Goal: Task Accomplishment & Management: Complete application form

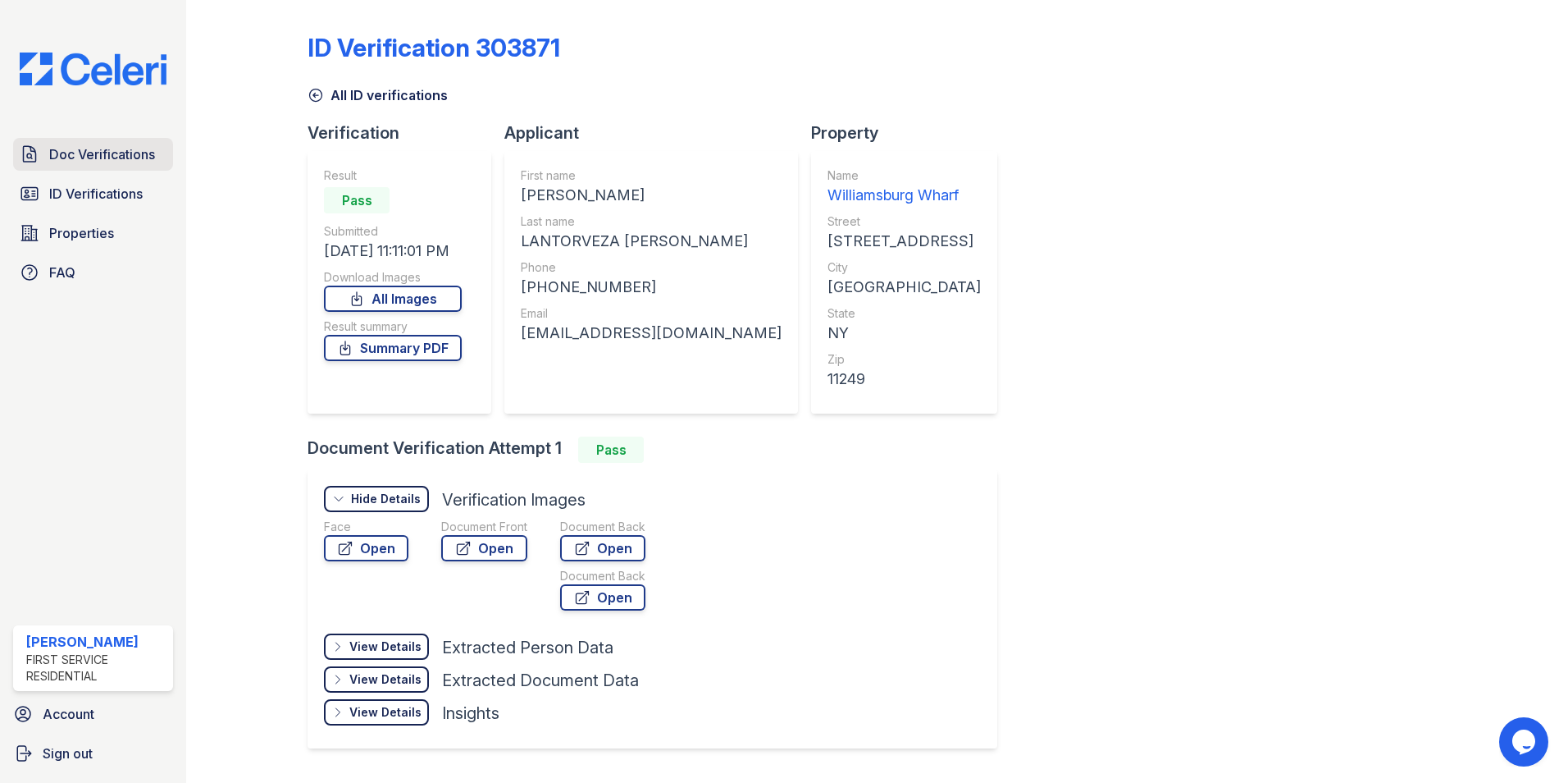
click at [112, 142] on link "Doc Verifications" at bounding box center [93, 154] width 160 height 33
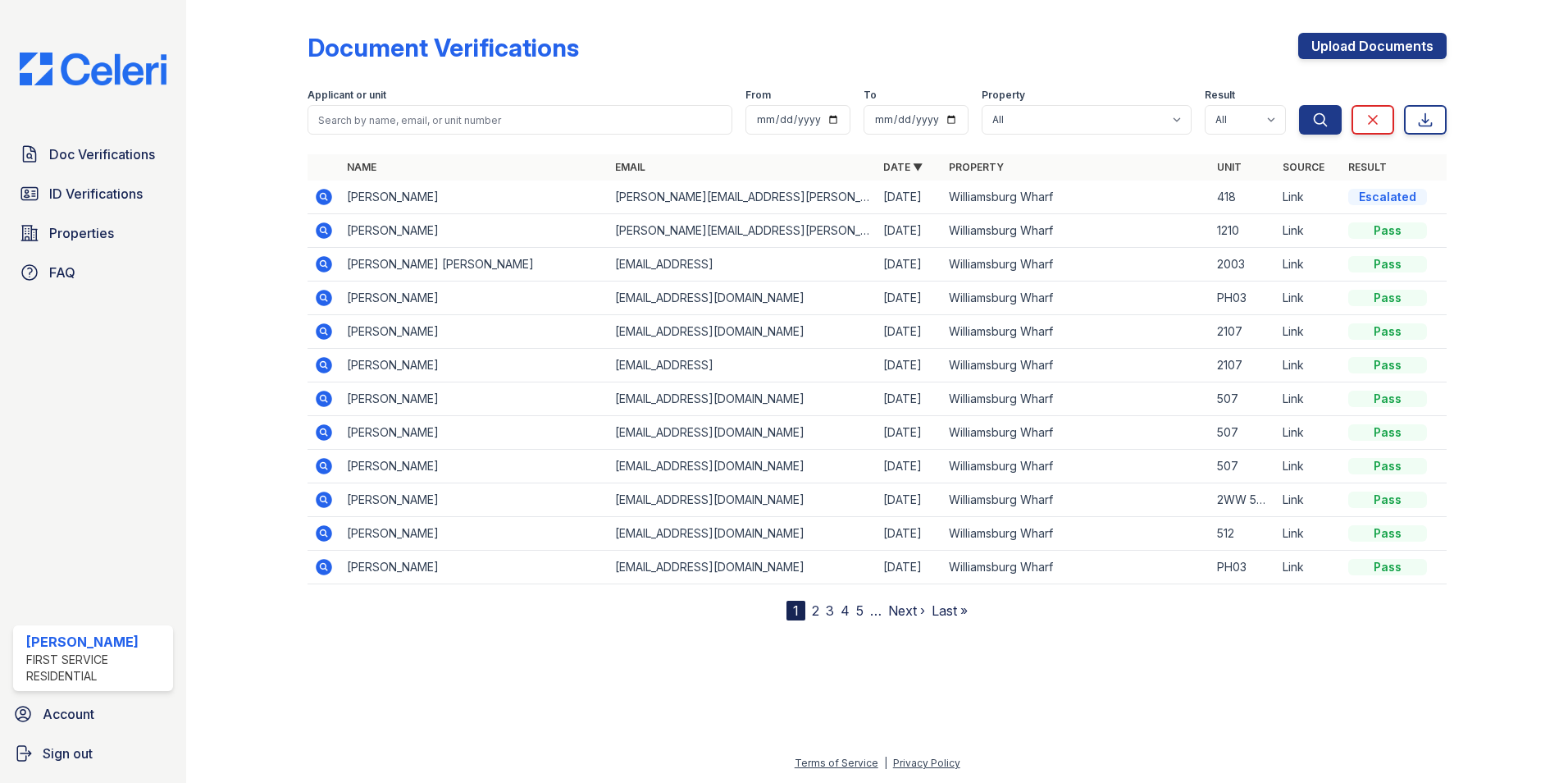
click at [326, 196] on icon at bounding box center [323, 196] width 19 height 19
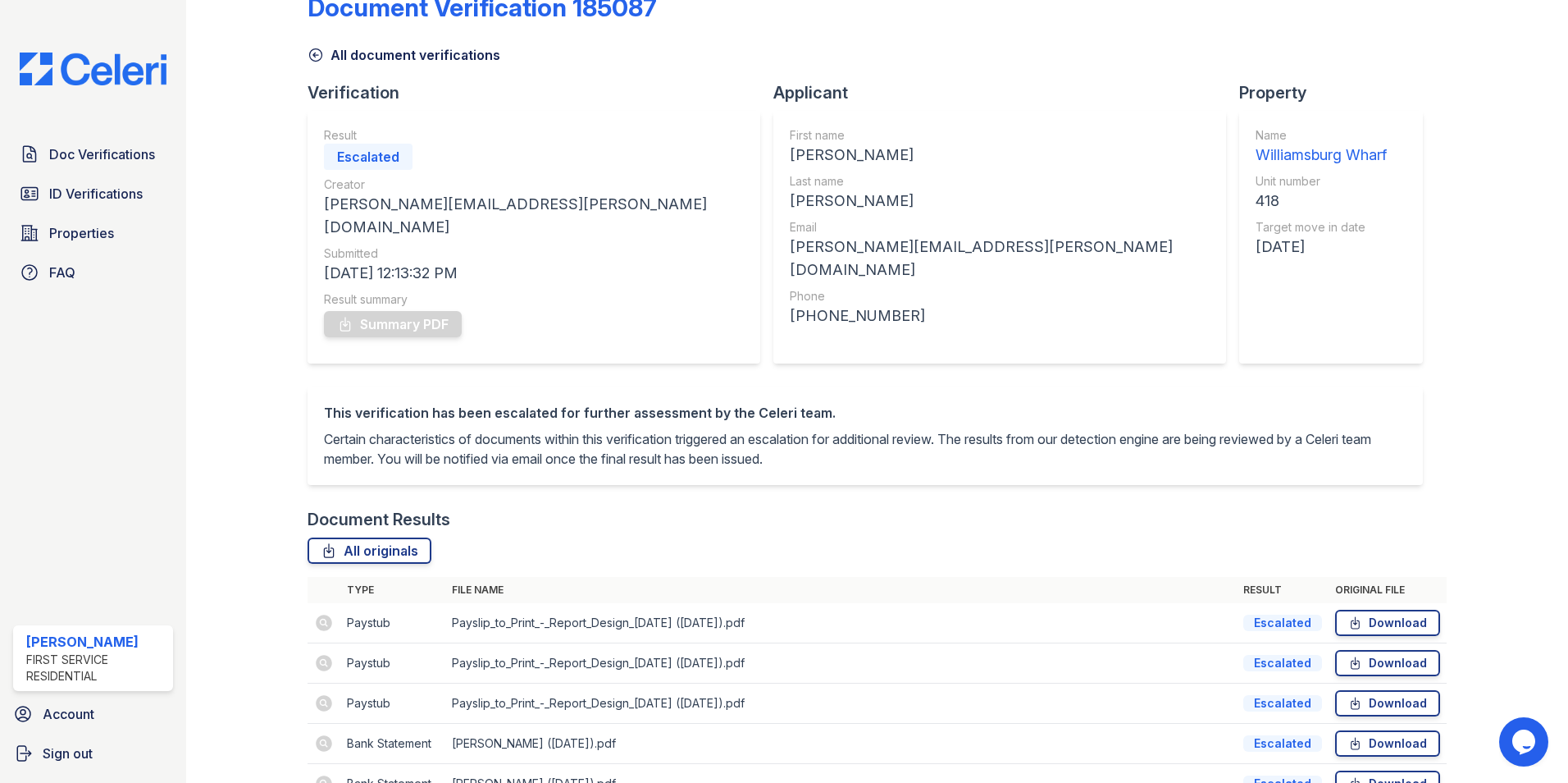
scroll to position [130, 0]
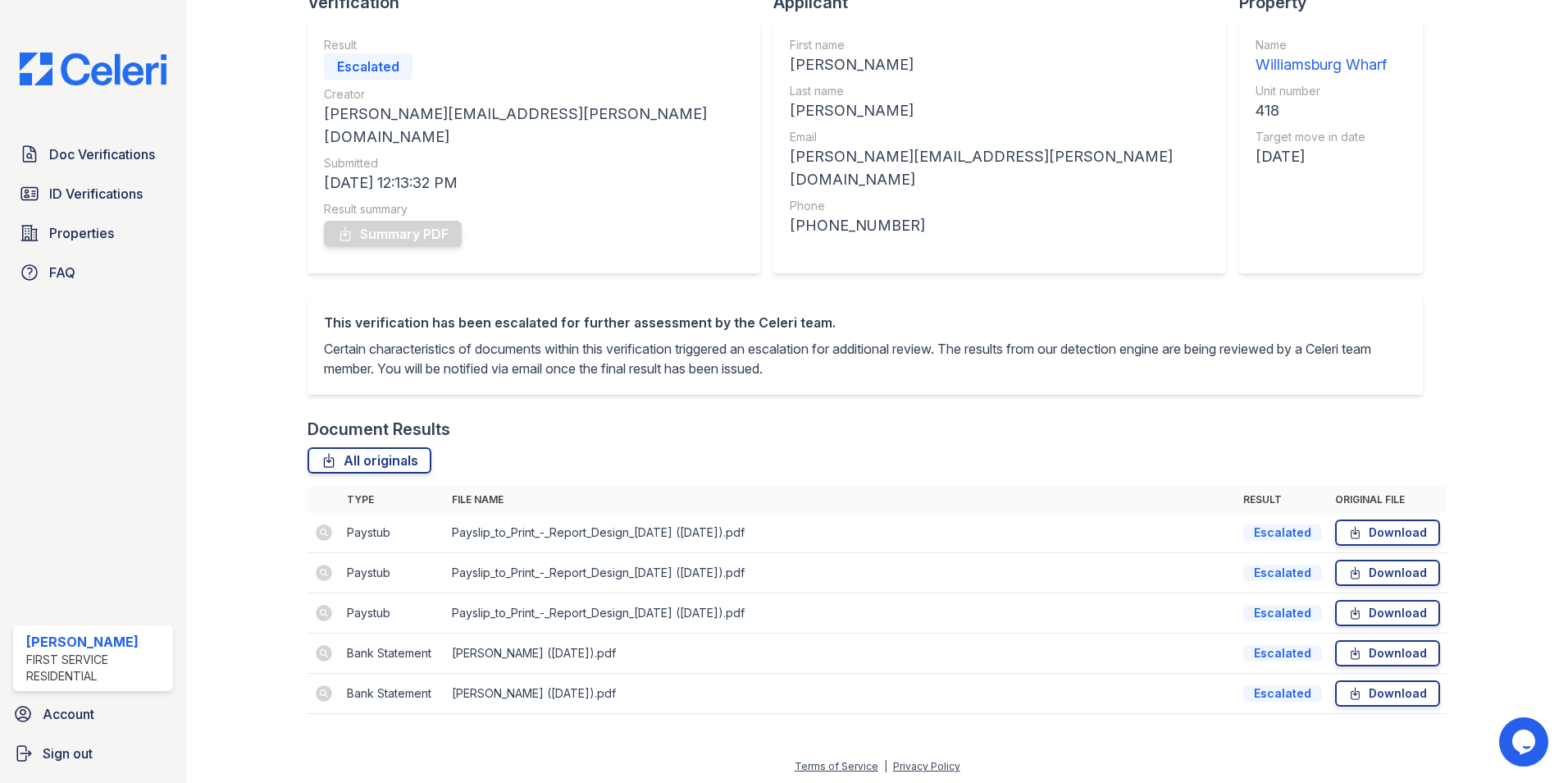
click at [329, 610] on td at bounding box center [323, 613] width 33 height 41
click at [128, 151] on span "Doc Verifications" at bounding box center [101, 154] width 106 height 19
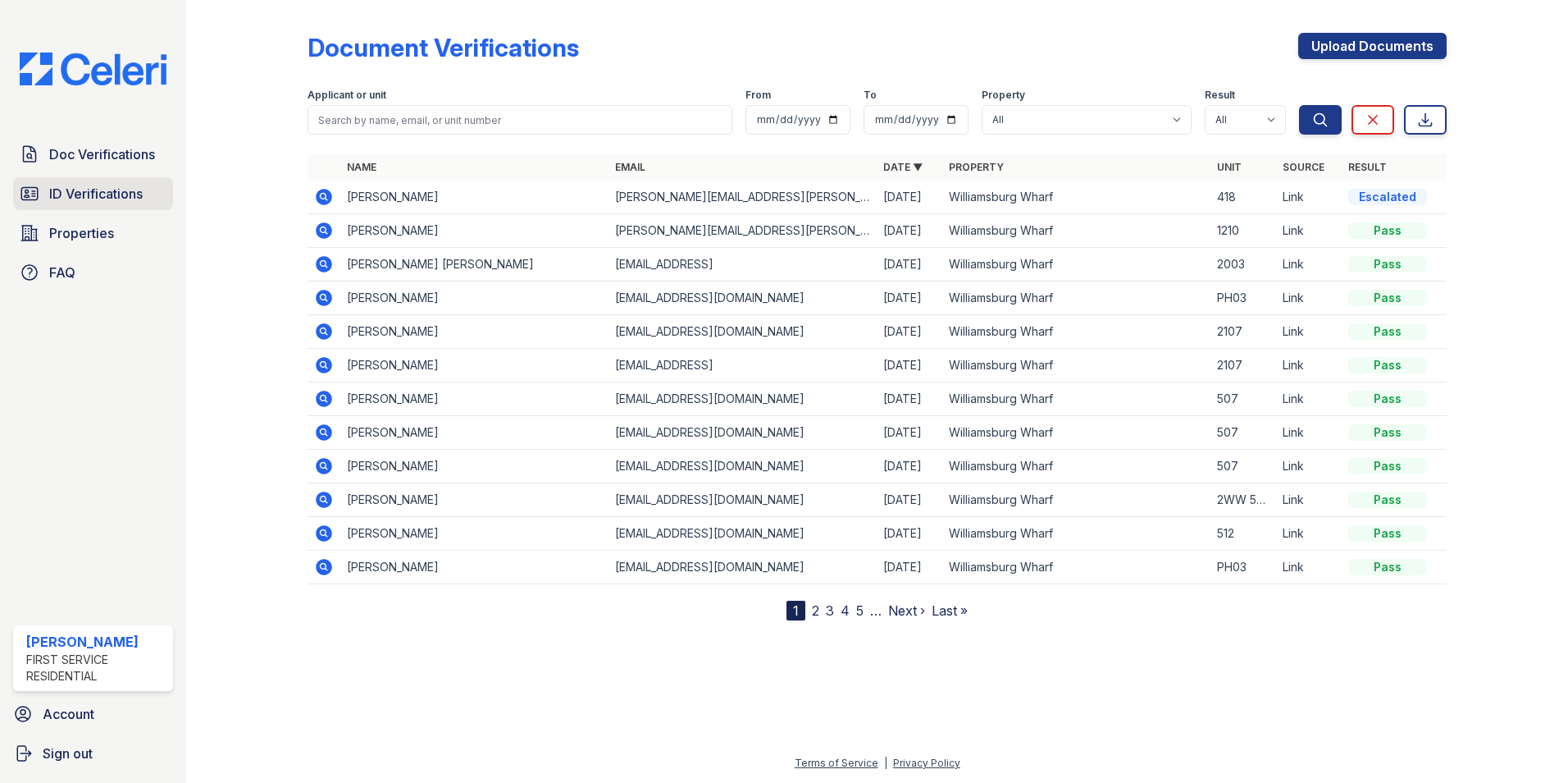
click at [106, 187] on span "ID Verifications" at bounding box center [95, 193] width 94 height 19
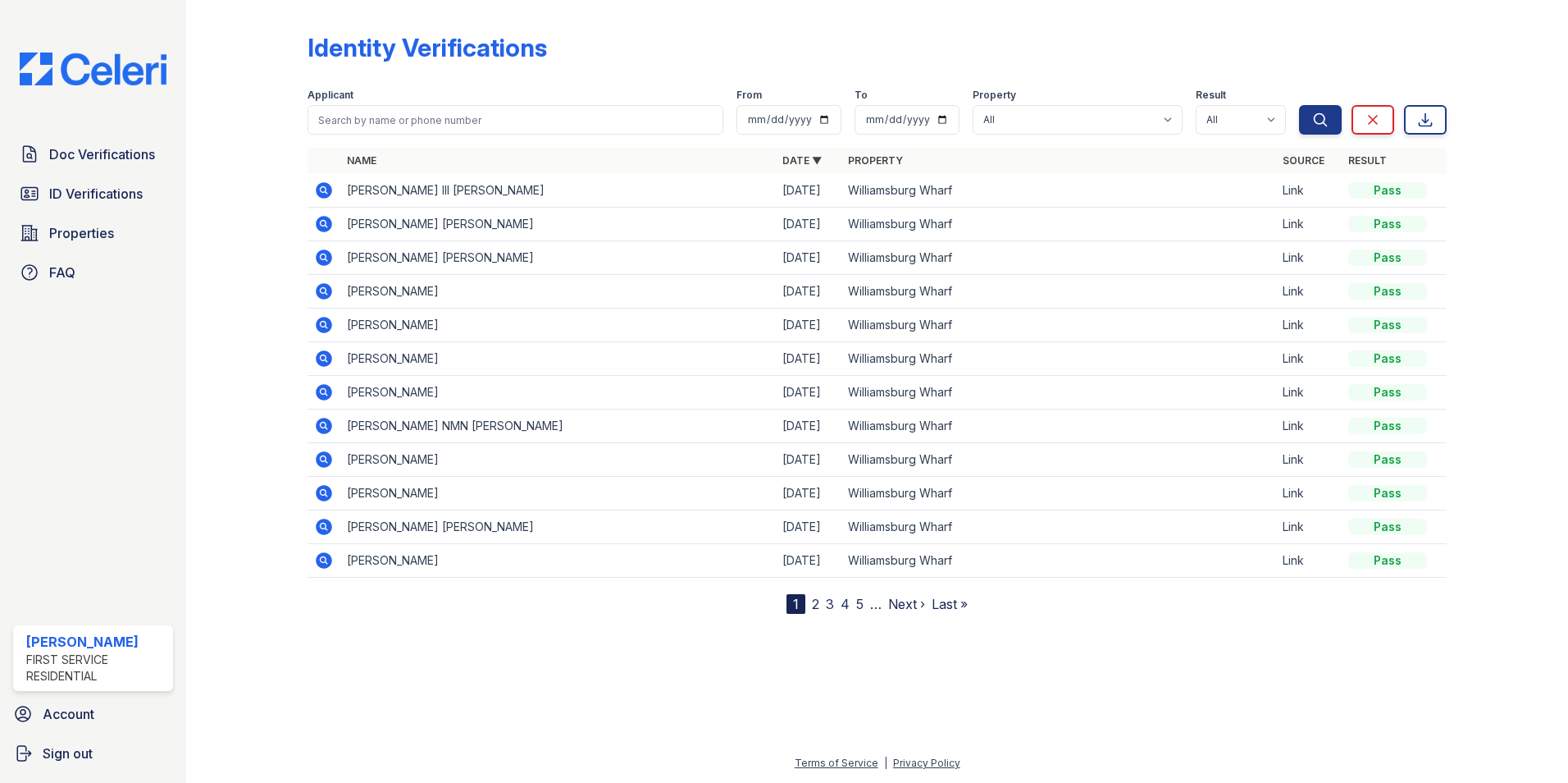
click at [327, 187] on icon at bounding box center [323, 190] width 16 height 16
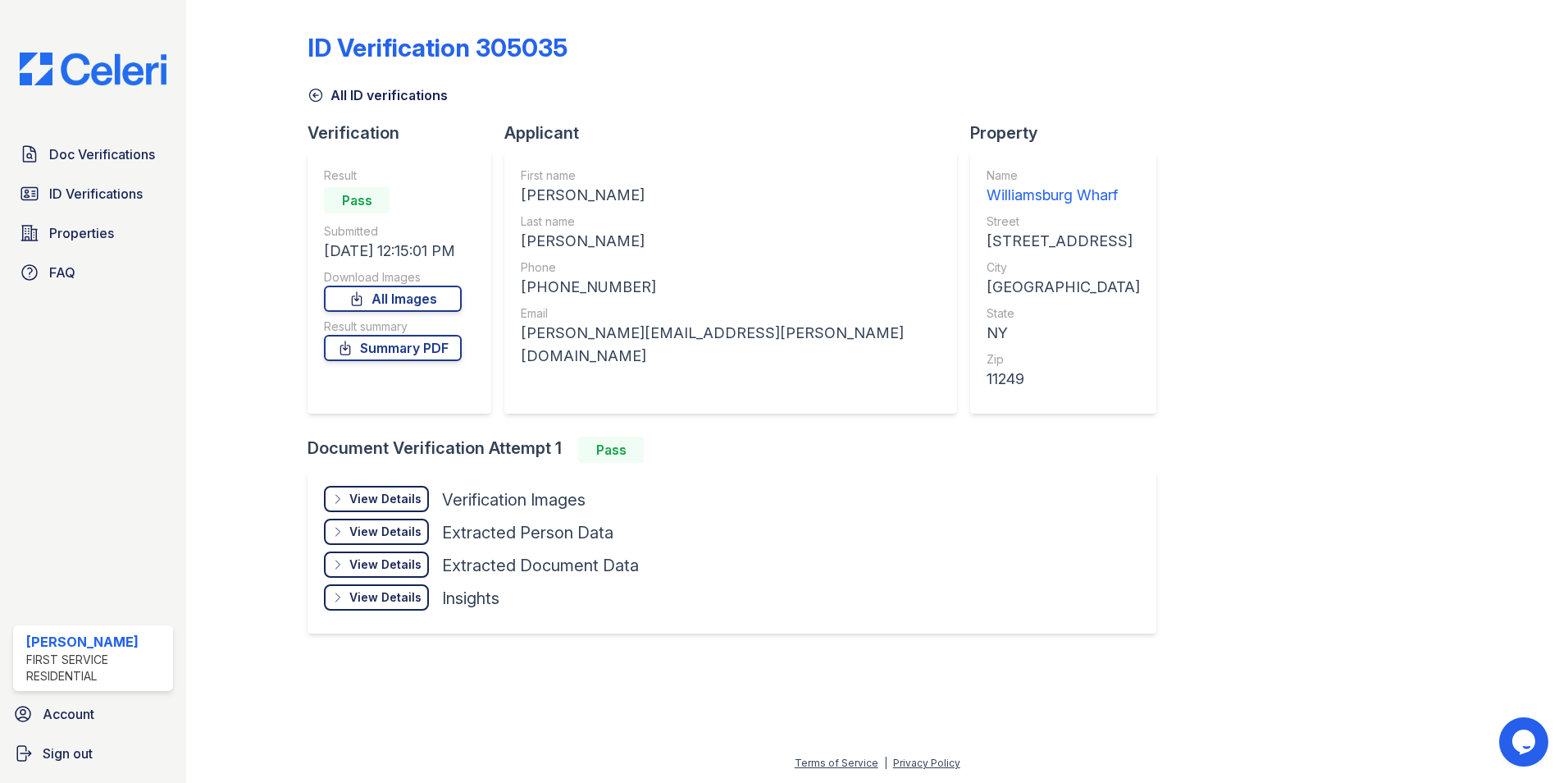
click at [374, 492] on div "View Details" at bounding box center [385, 498] width 72 height 16
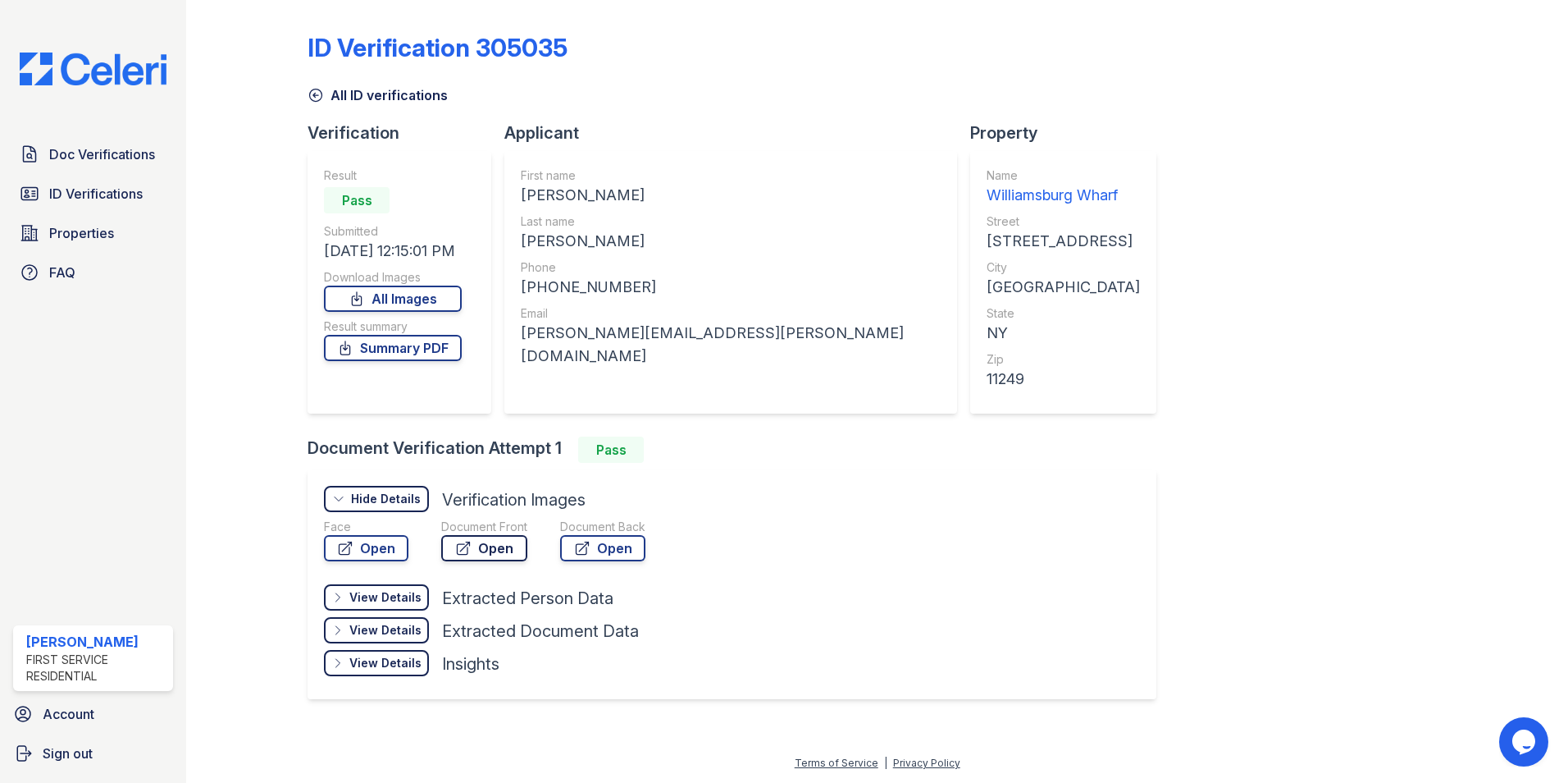
click at [480, 543] on link "Open" at bounding box center [485, 547] width 86 height 26
click at [1257, 63] on div "ID Verification 305035" at bounding box center [876, 54] width 1139 height 43
click at [122, 156] on span "Doc Verifications" at bounding box center [101, 154] width 106 height 19
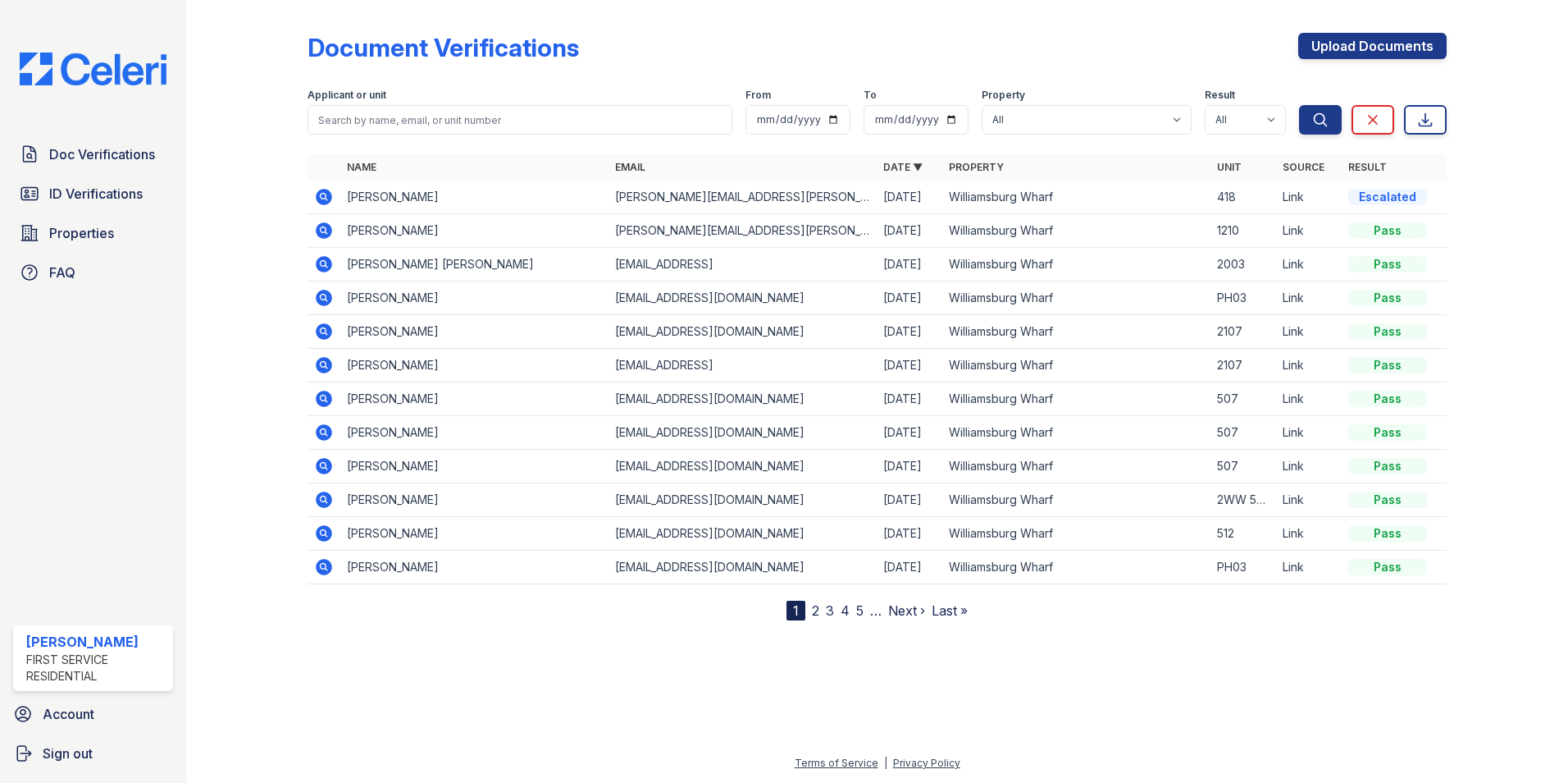
click at [323, 198] on icon at bounding box center [323, 195] width 4 height 4
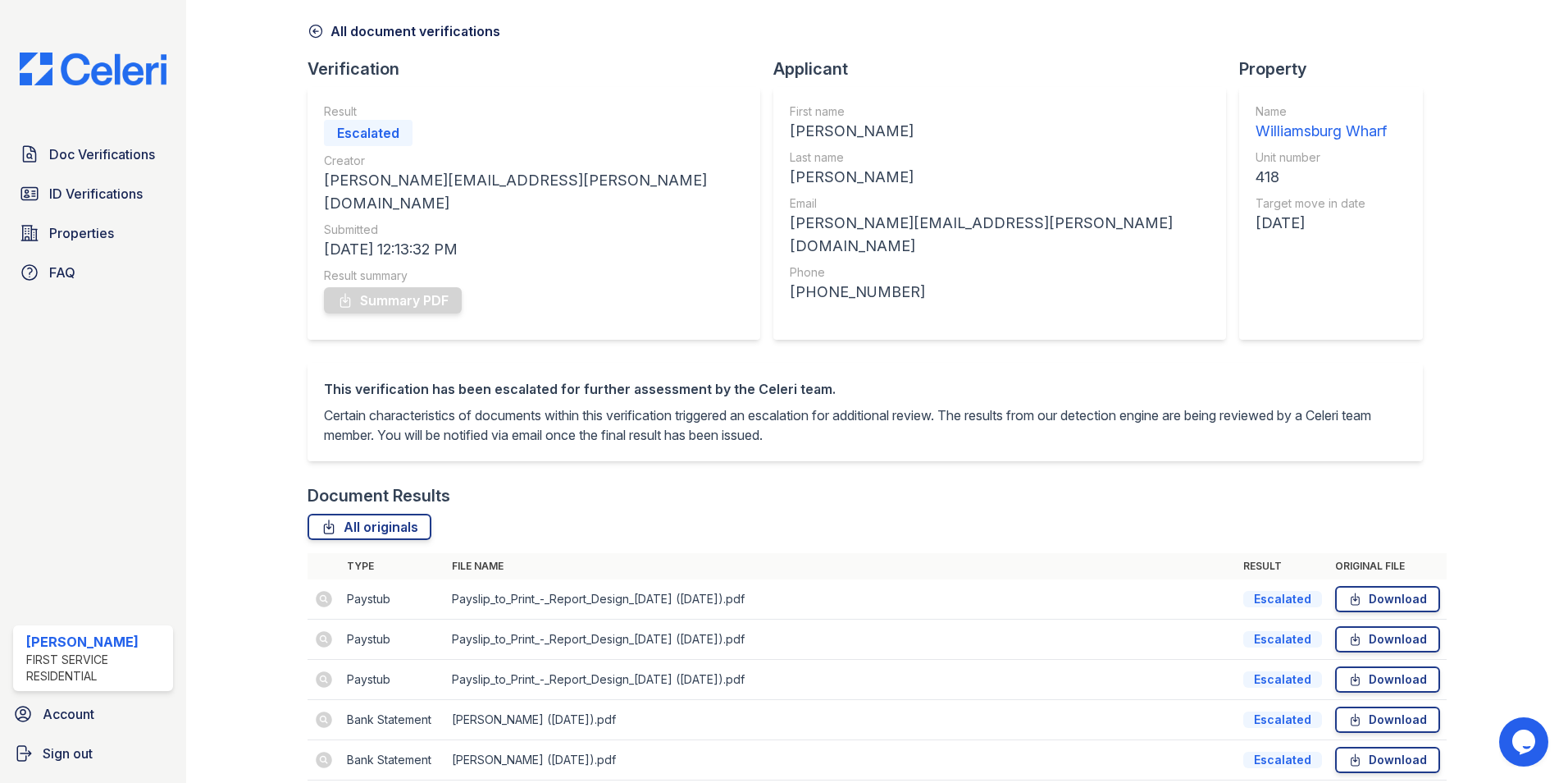
scroll to position [130, 0]
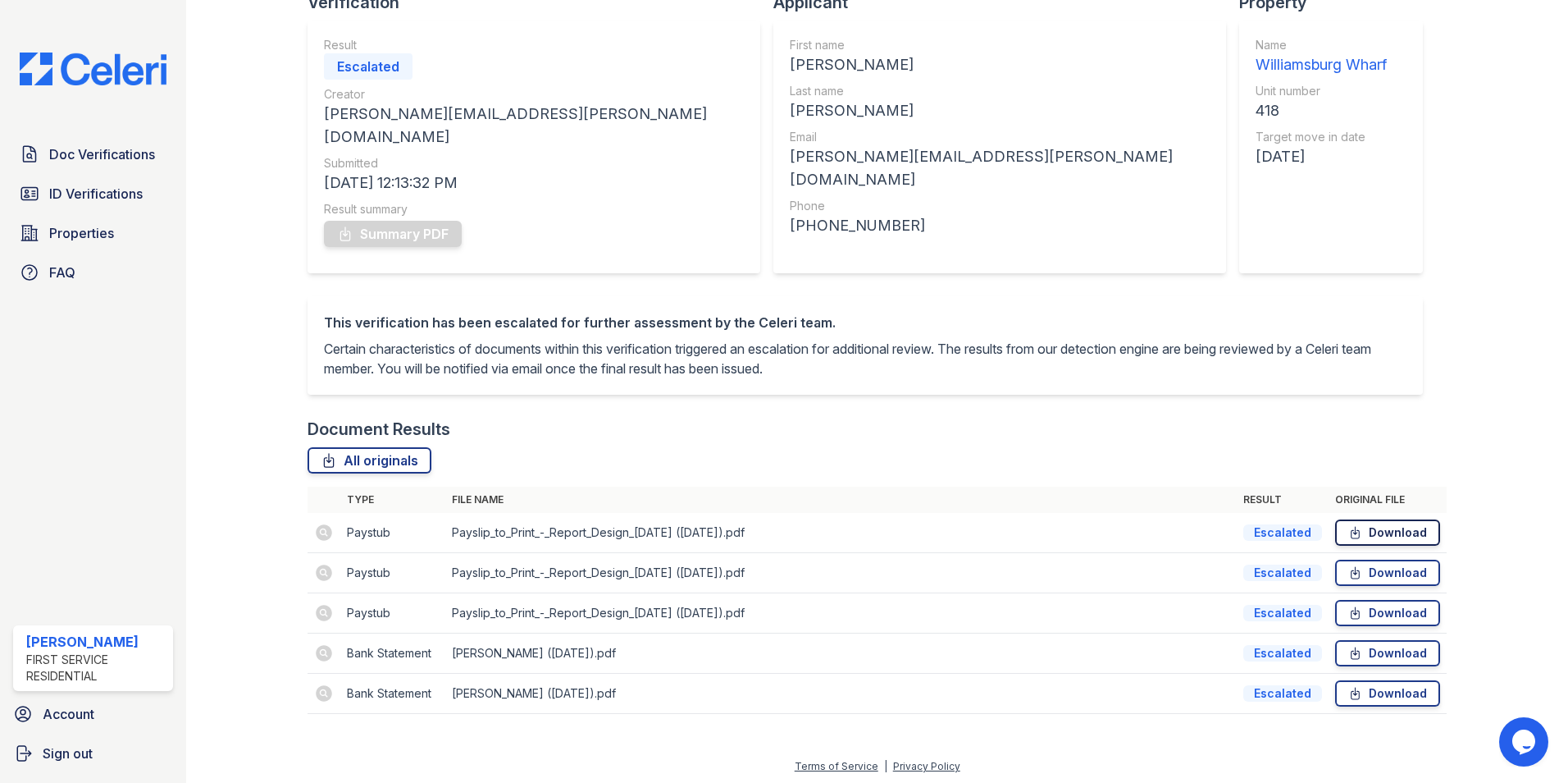
click at [1382, 526] on link "Download" at bounding box center [1387, 532] width 105 height 26
click at [1395, 564] on link "Download" at bounding box center [1387, 572] width 105 height 26
click at [1372, 647] on link "Download" at bounding box center [1387, 653] width 105 height 26
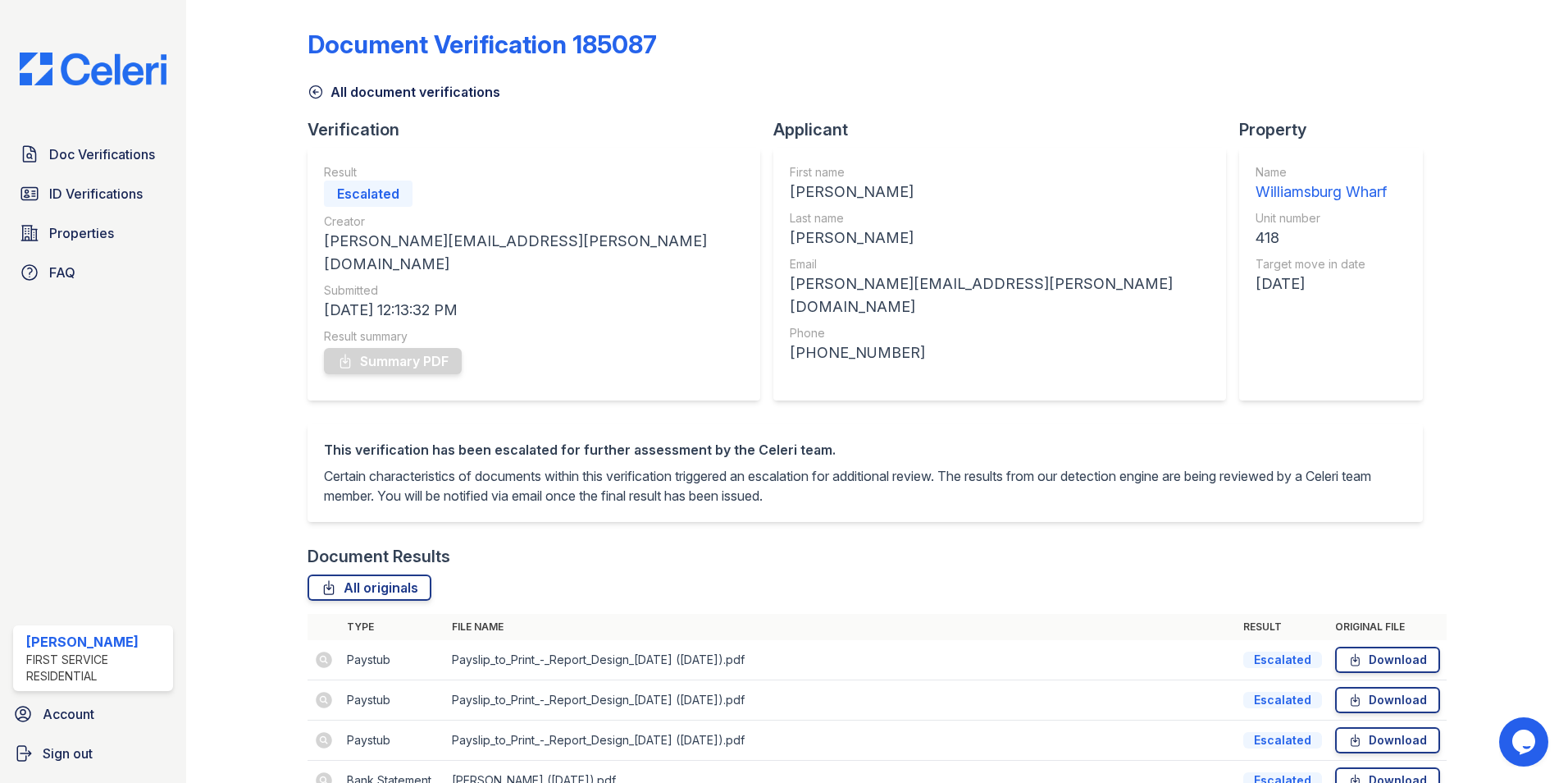
scroll to position [0, 0]
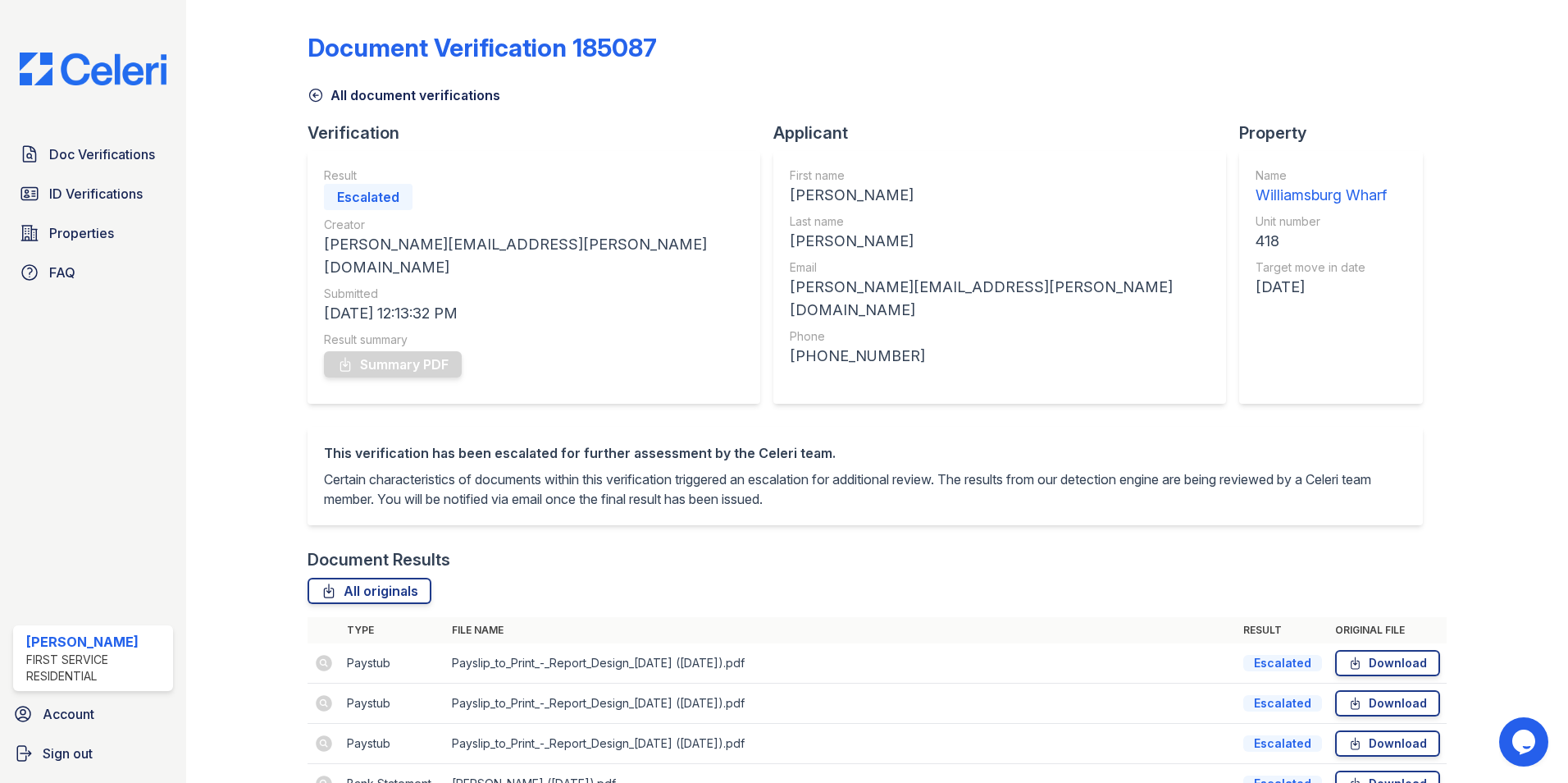
click at [427, 348] on div "Summary PDF" at bounding box center [534, 364] width 420 height 33
click at [121, 160] on span "Doc Verifications" at bounding box center [101, 154] width 106 height 19
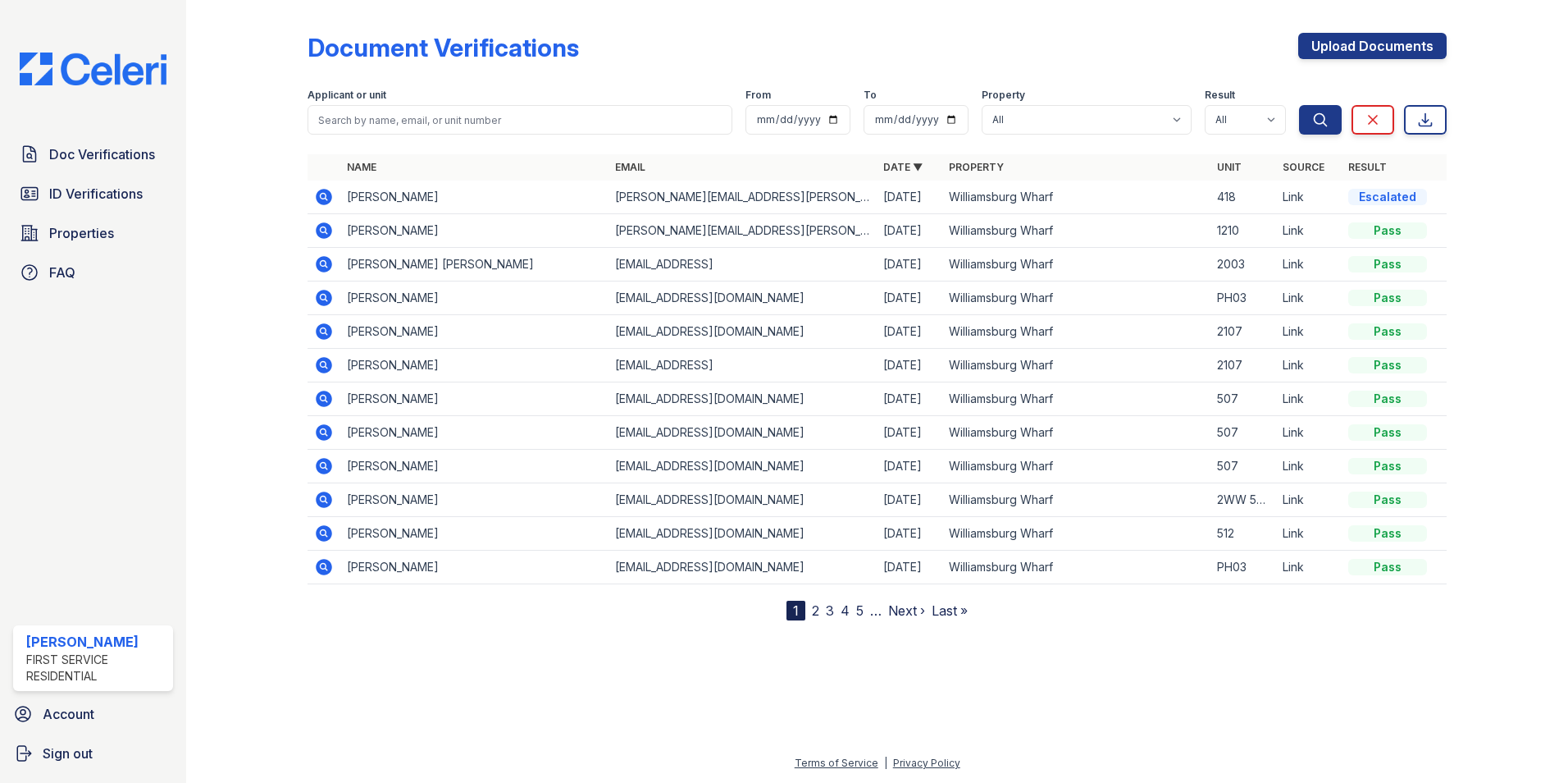
click at [328, 192] on icon at bounding box center [323, 196] width 16 height 16
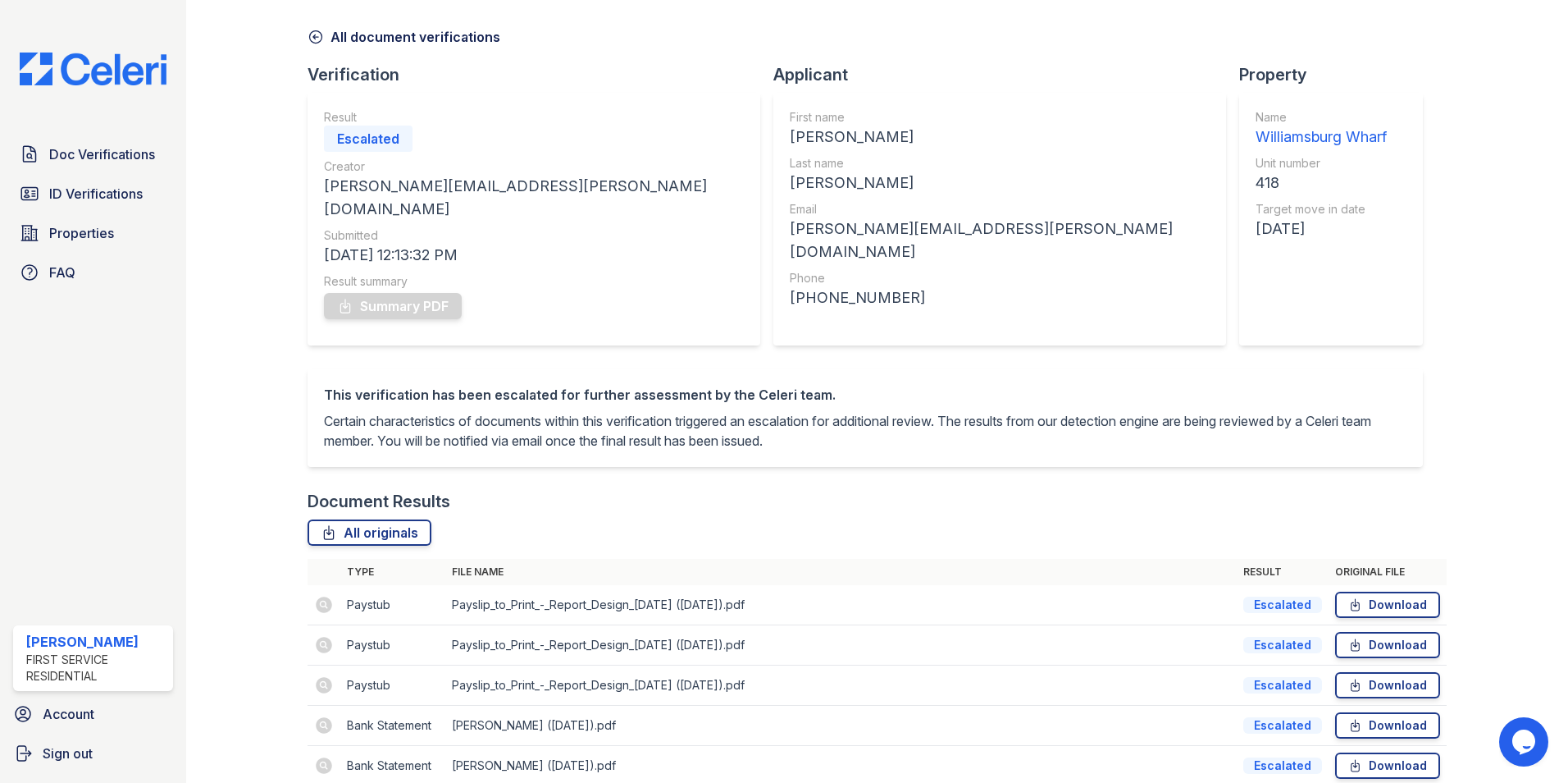
scroll to position [130, 0]
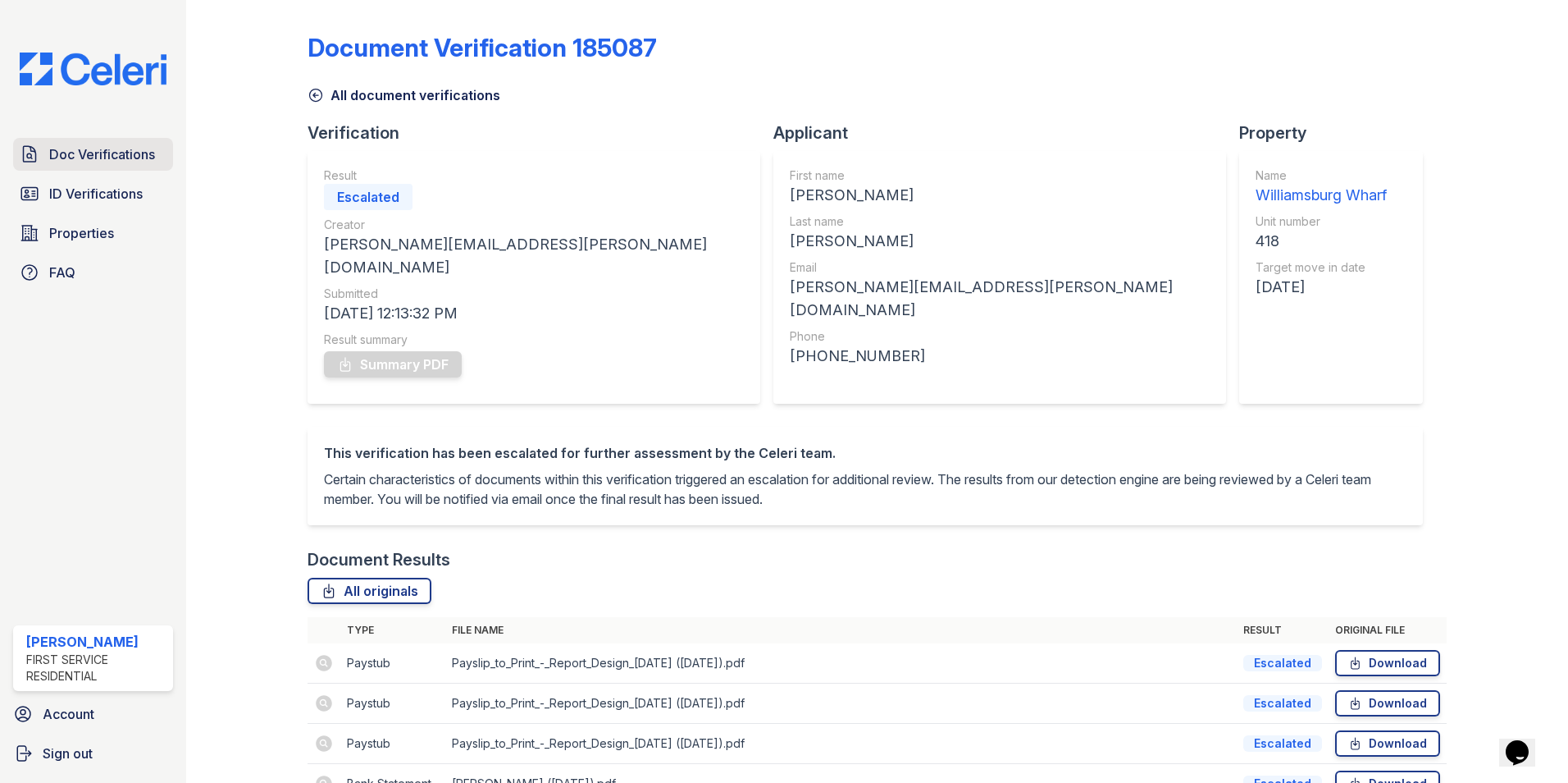
click at [51, 147] on span "Doc Verifications" at bounding box center [101, 154] width 106 height 19
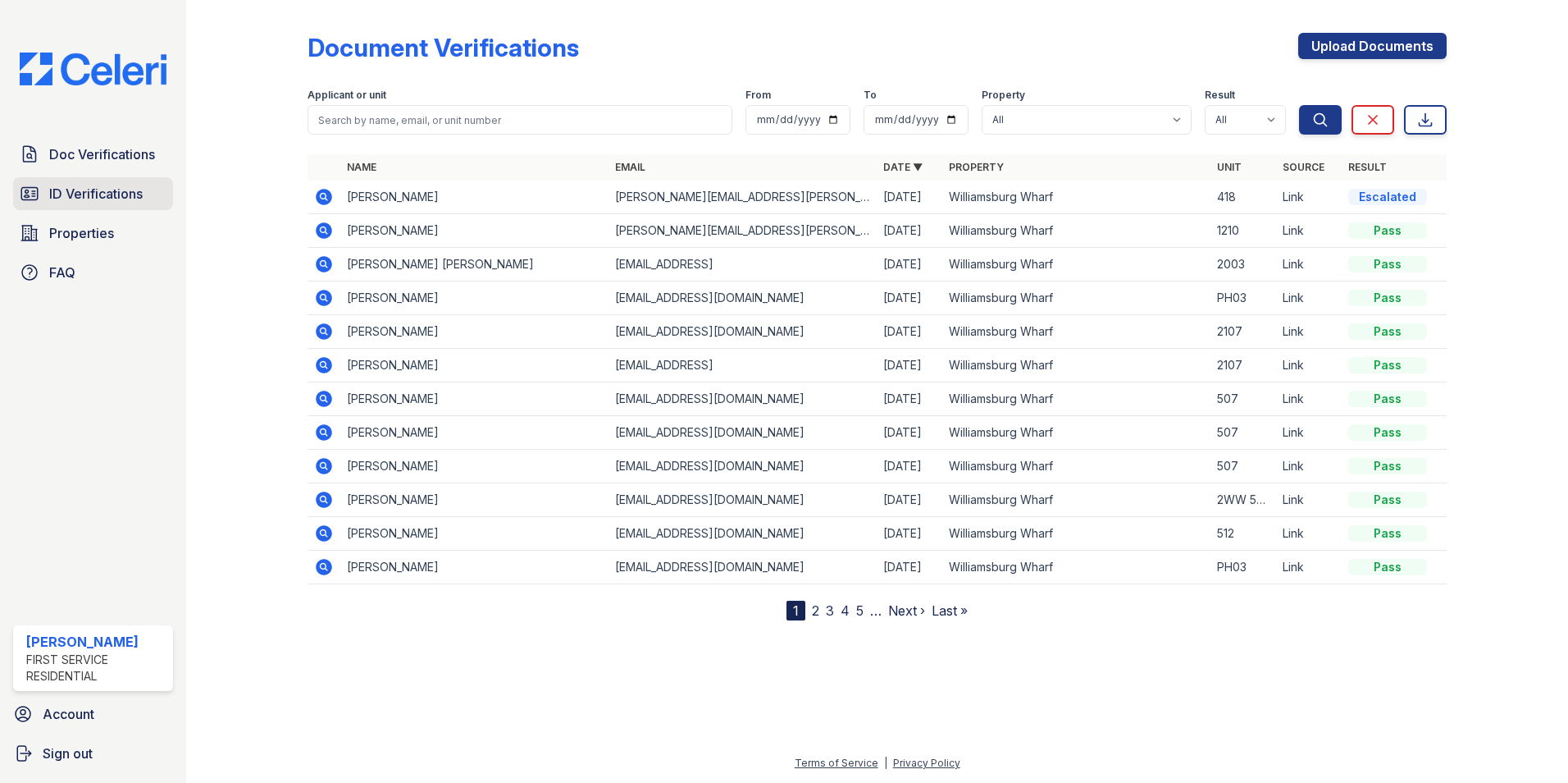
click at [93, 204] on span "ID Verifications" at bounding box center [95, 193] width 94 height 19
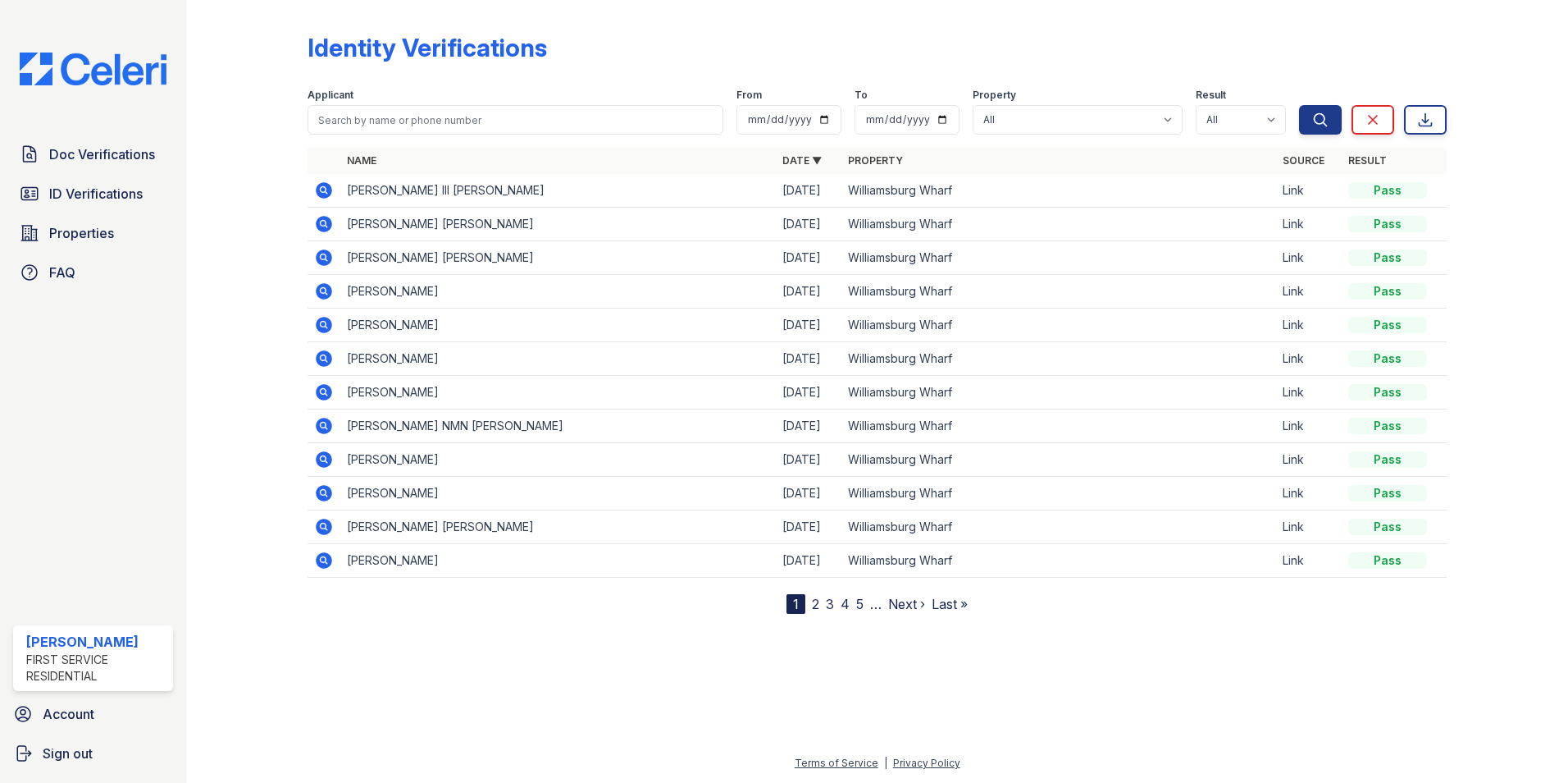
click at [325, 193] on icon at bounding box center [323, 190] width 16 height 16
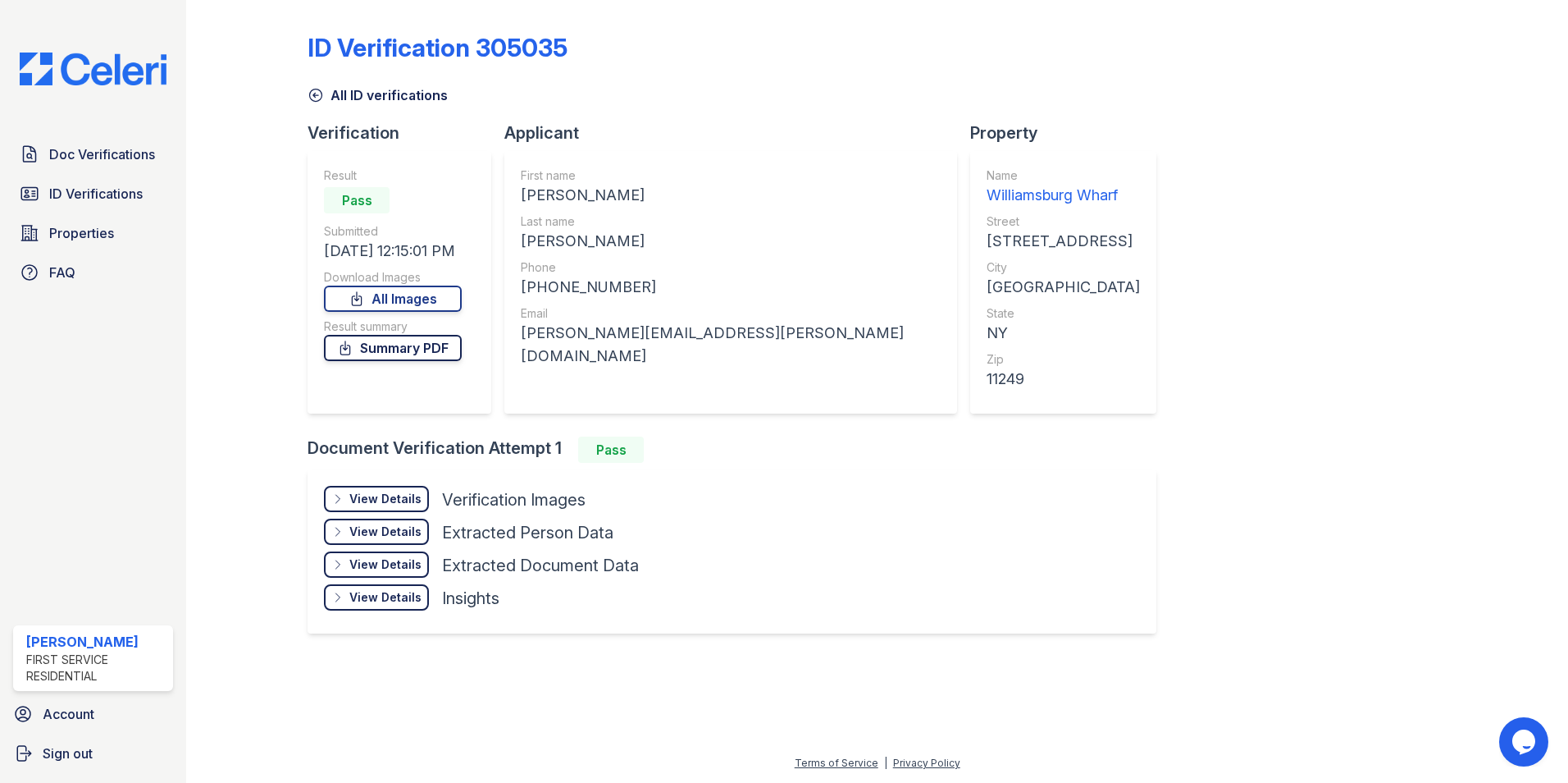
click at [428, 349] on link "Summary PDF" at bounding box center [393, 347] width 138 height 26
click at [89, 145] on span "Doc Verifications" at bounding box center [101, 154] width 106 height 19
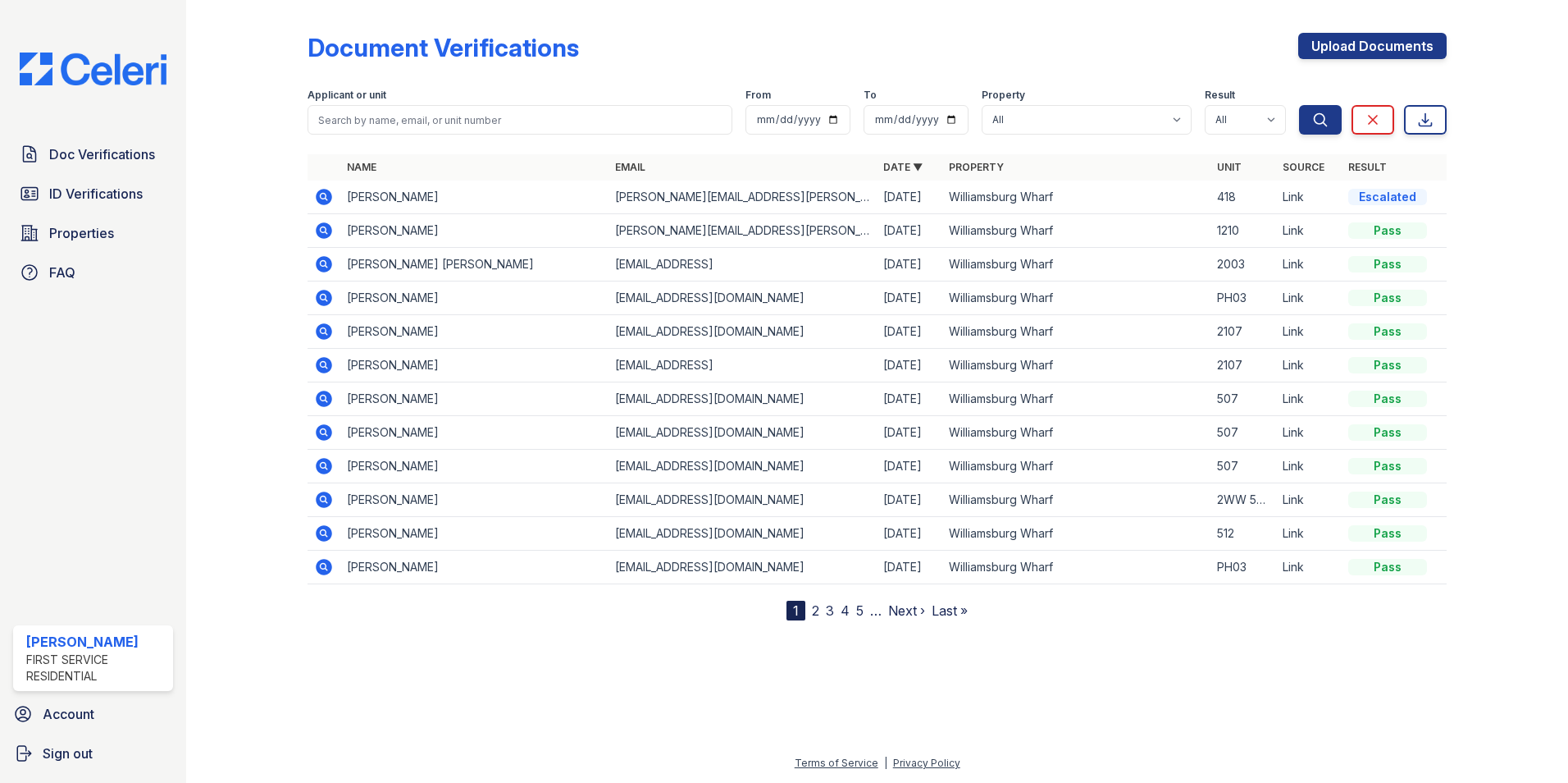
click at [1408, 200] on div "Escalated" at bounding box center [1387, 196] width 79 height 16
drag, startPoint x: 244, startPoint y: 154, endPoint x: 197, endPoint y: 106, distance: 67.2
click at [244, 154] on div at bounding box center [260, 313] width 95 height 613
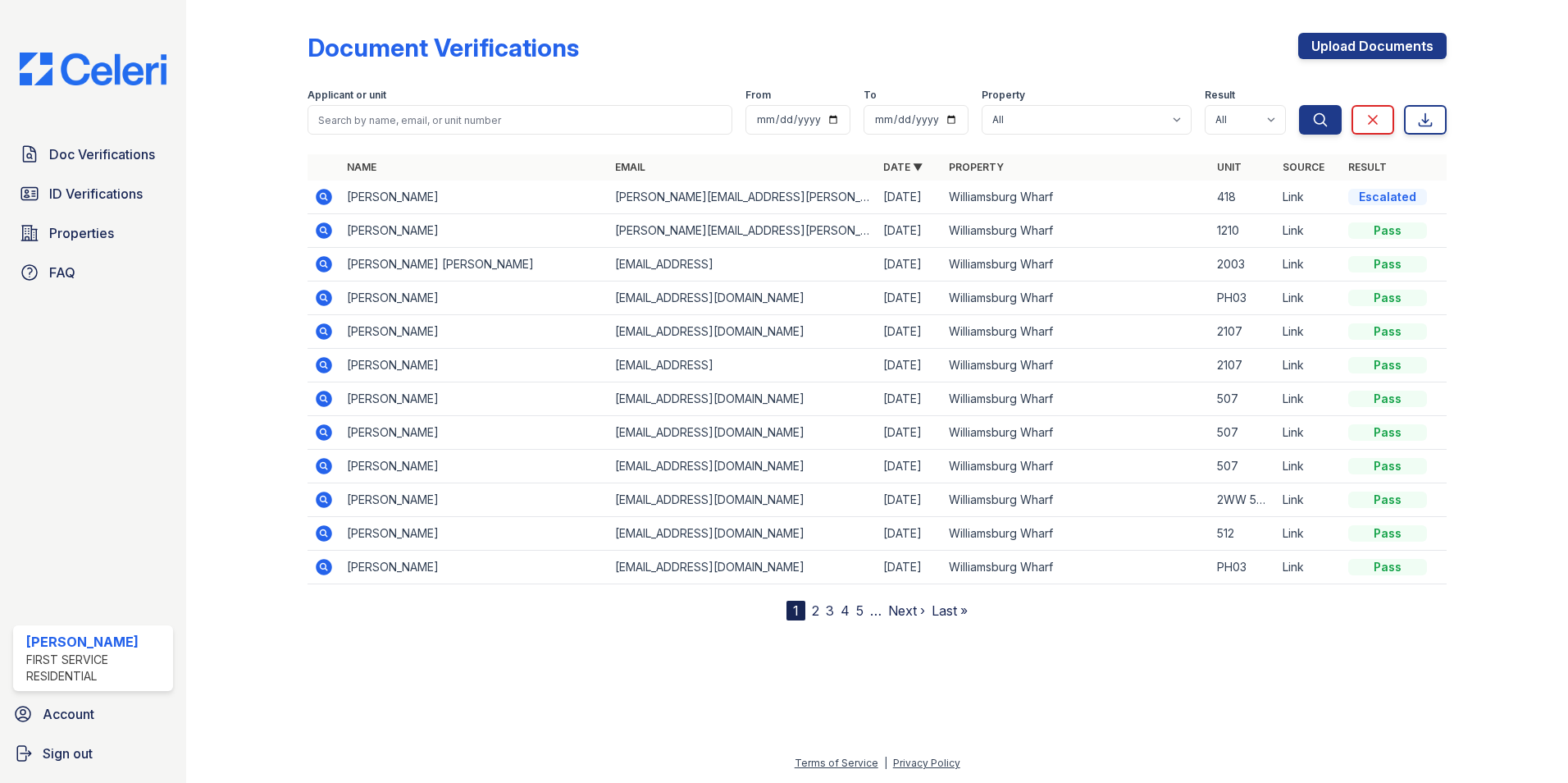
click at [323, 569] on icon at bounding box center [323, 566] width 16 height 16
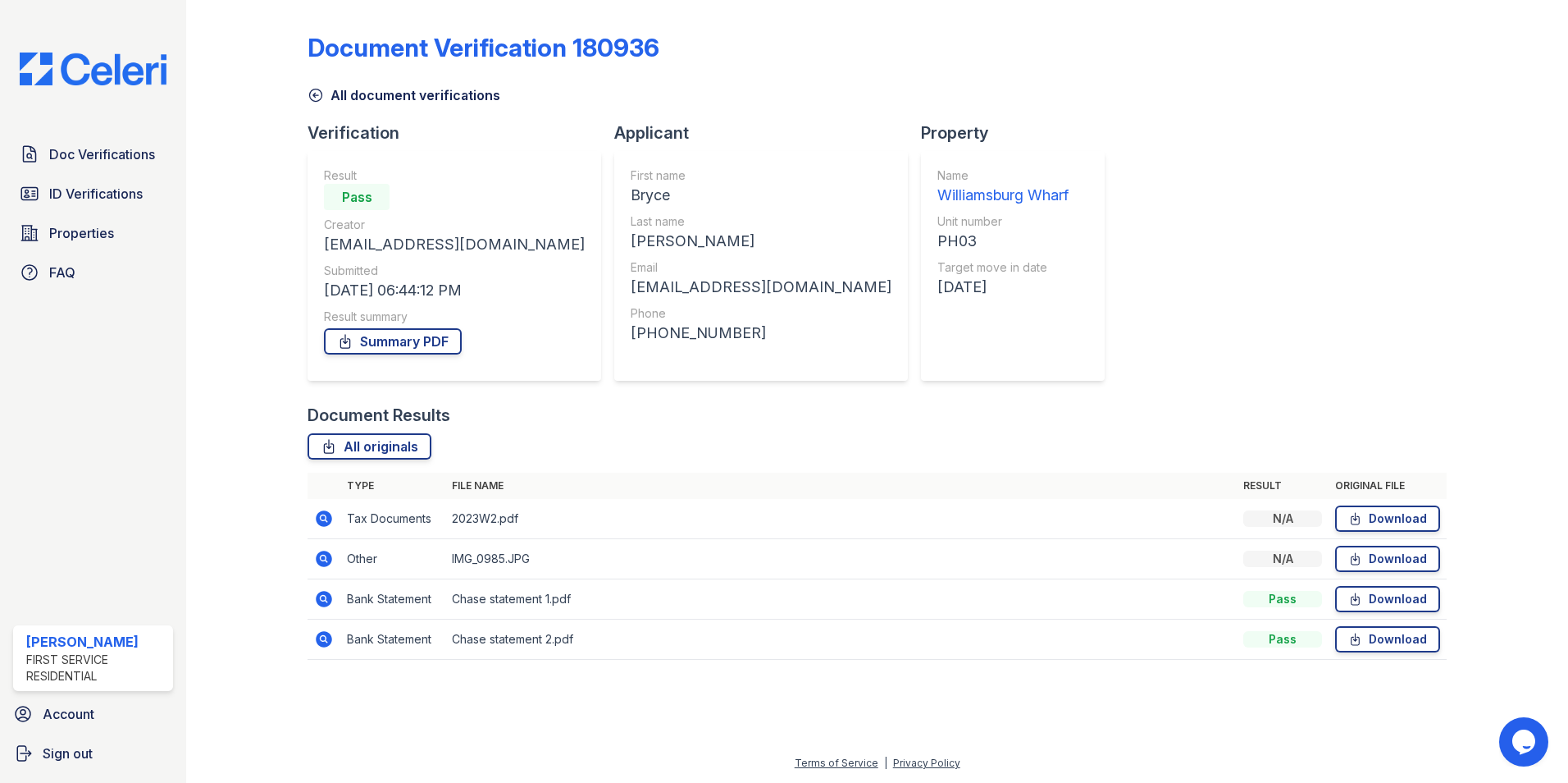
click at [323, 518] on icon at bounding box center [323, 517] width 4 height 4
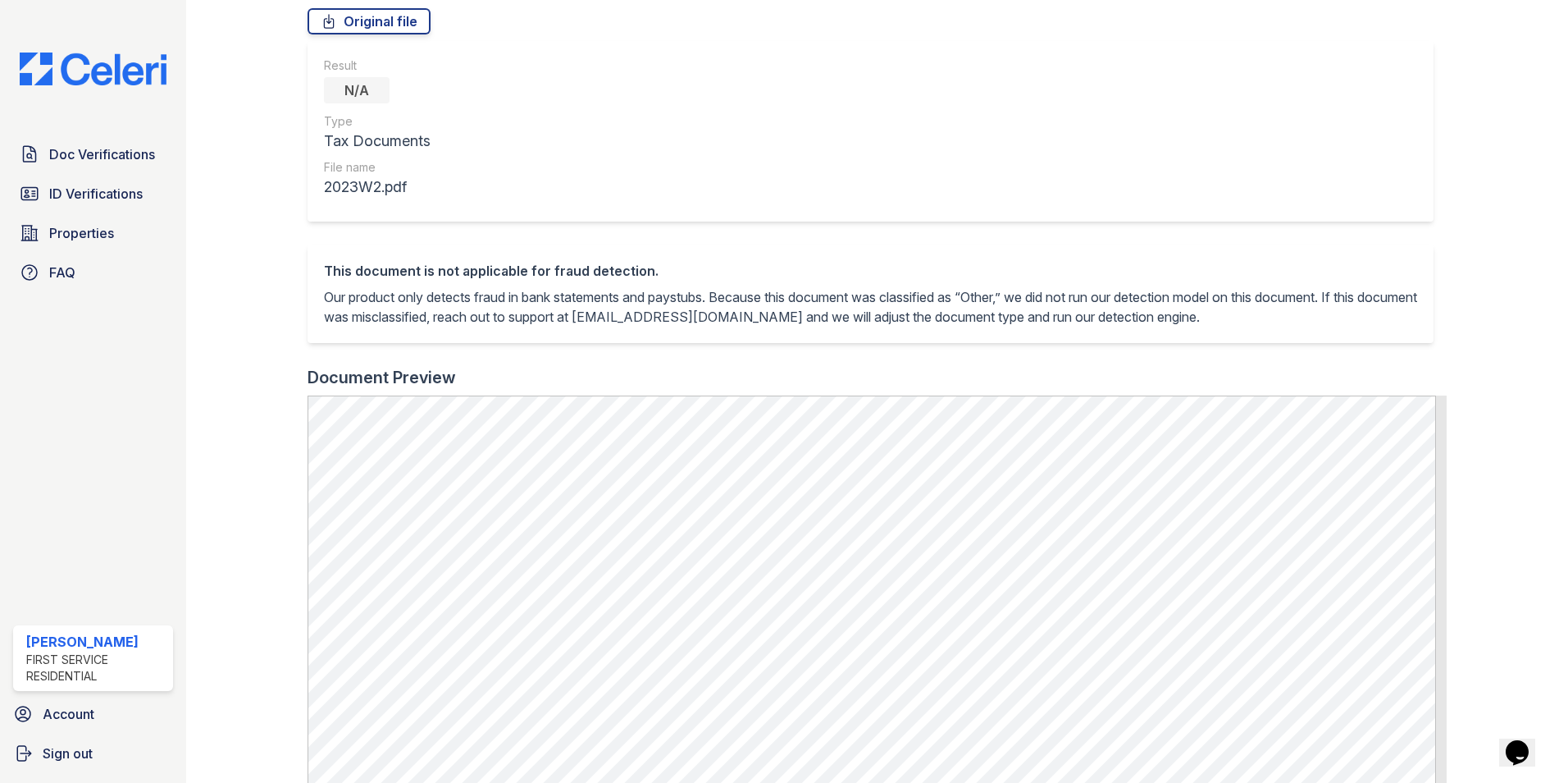
scroll to position [492, 0]
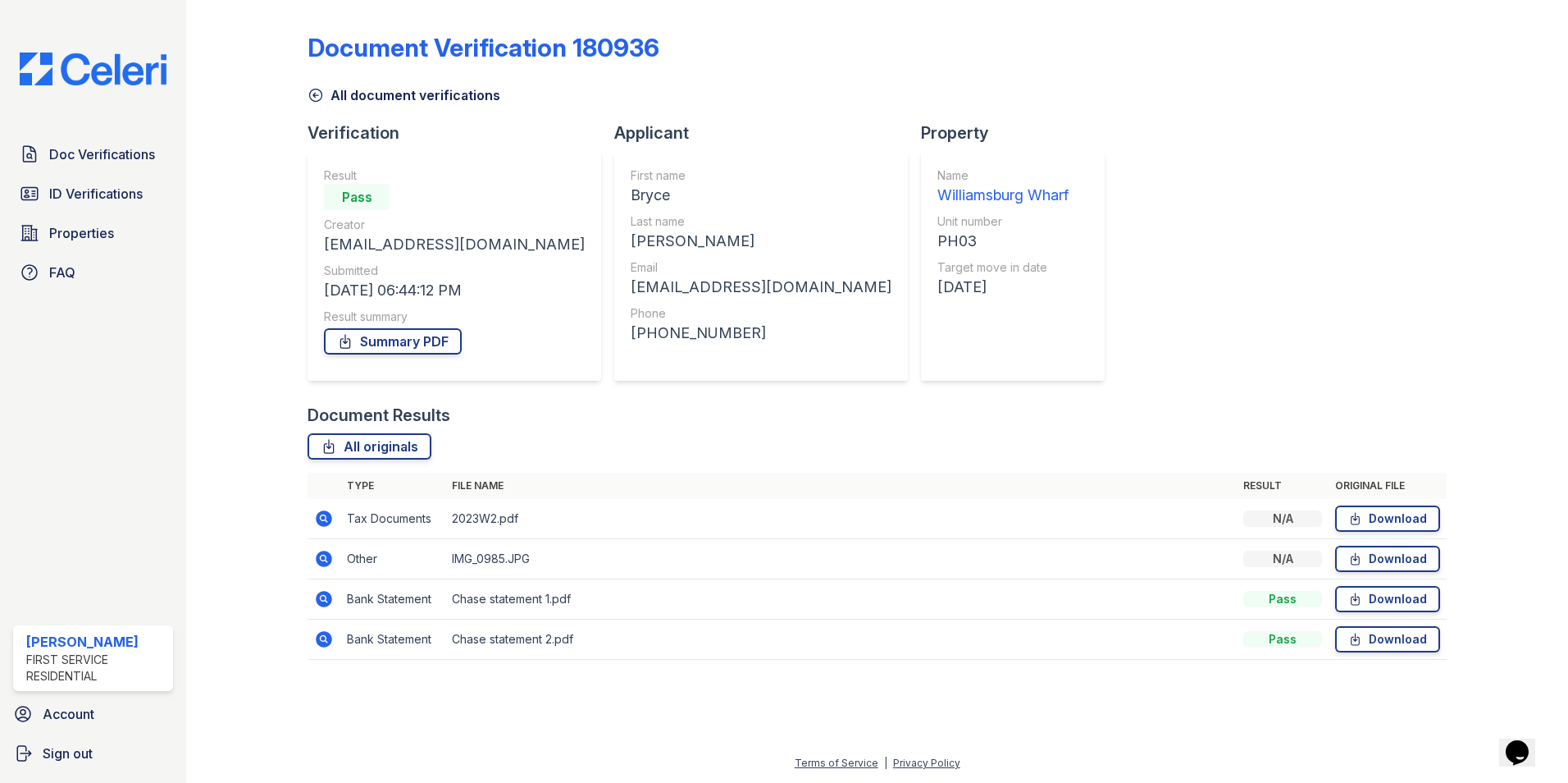
click at [324, 557] on icon at bounding box center [323, 557] width 4 height 4
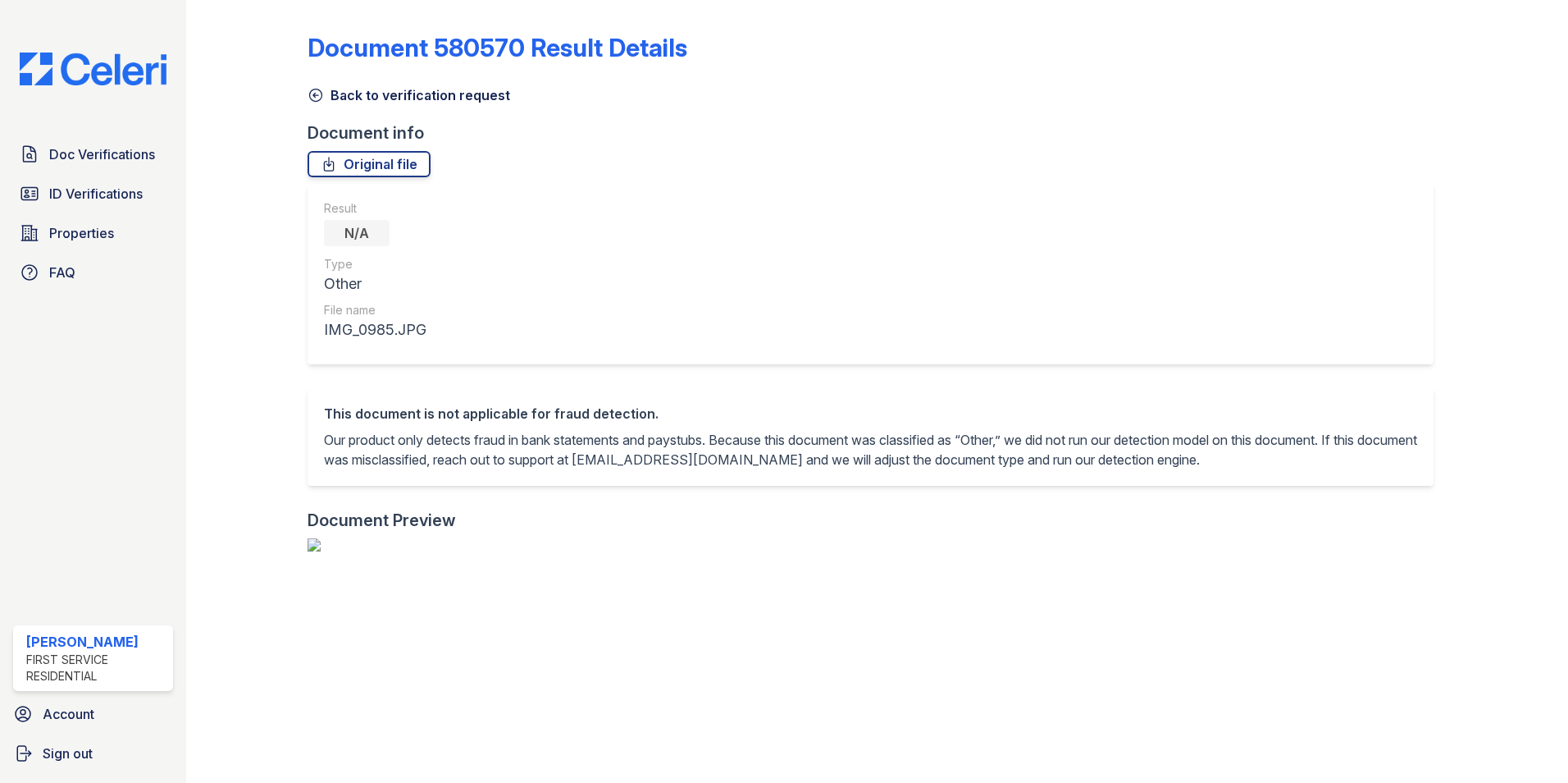
scroll to position [1963, 0]
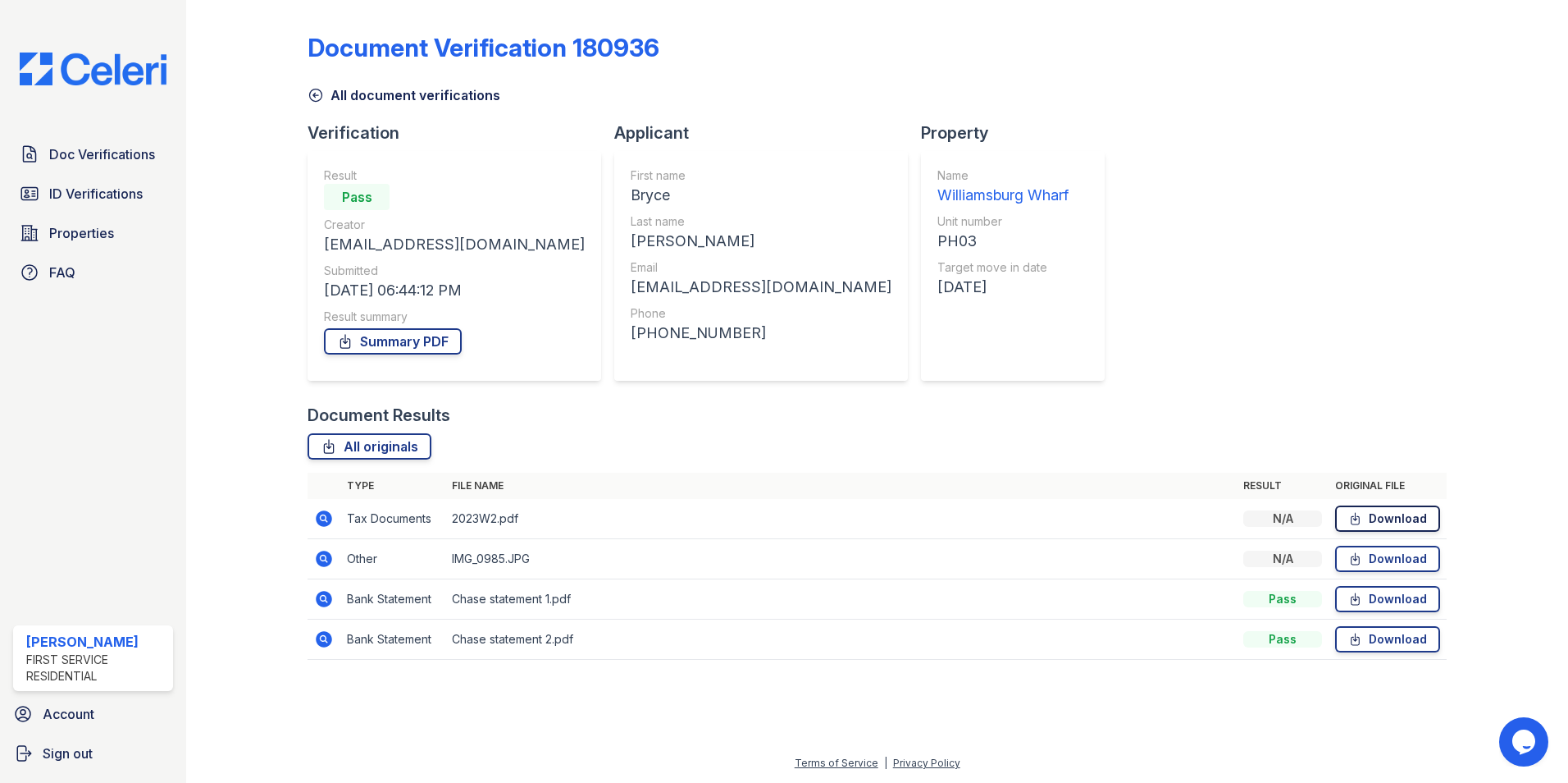
click at [1406, 518] on link "Download" at bounding box center [1387, 518] width 105 height 26
click at [319, 597] on icon at bounding box center [323, 598] width 16 height 16
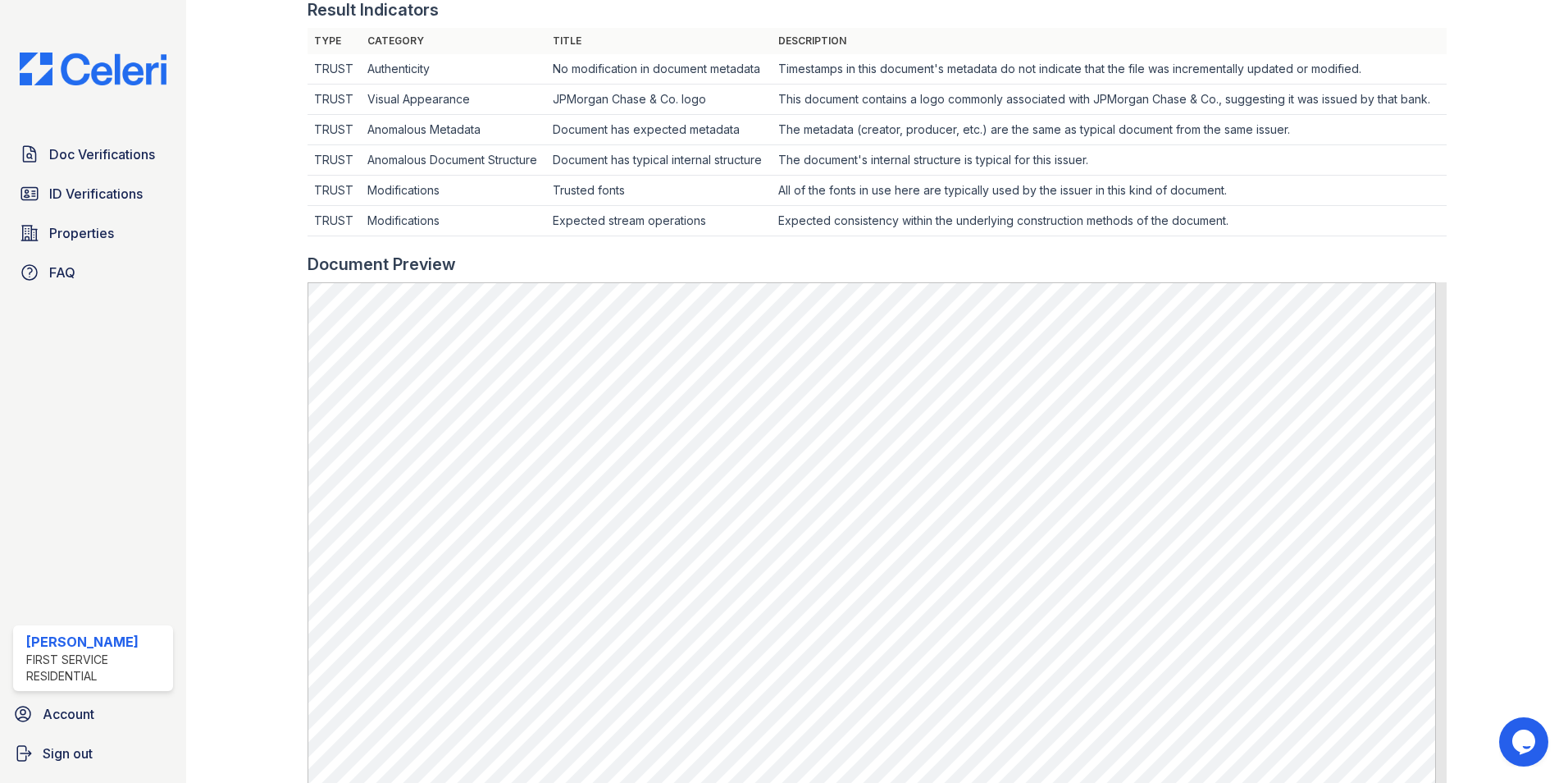
scroll to position [574, 0]
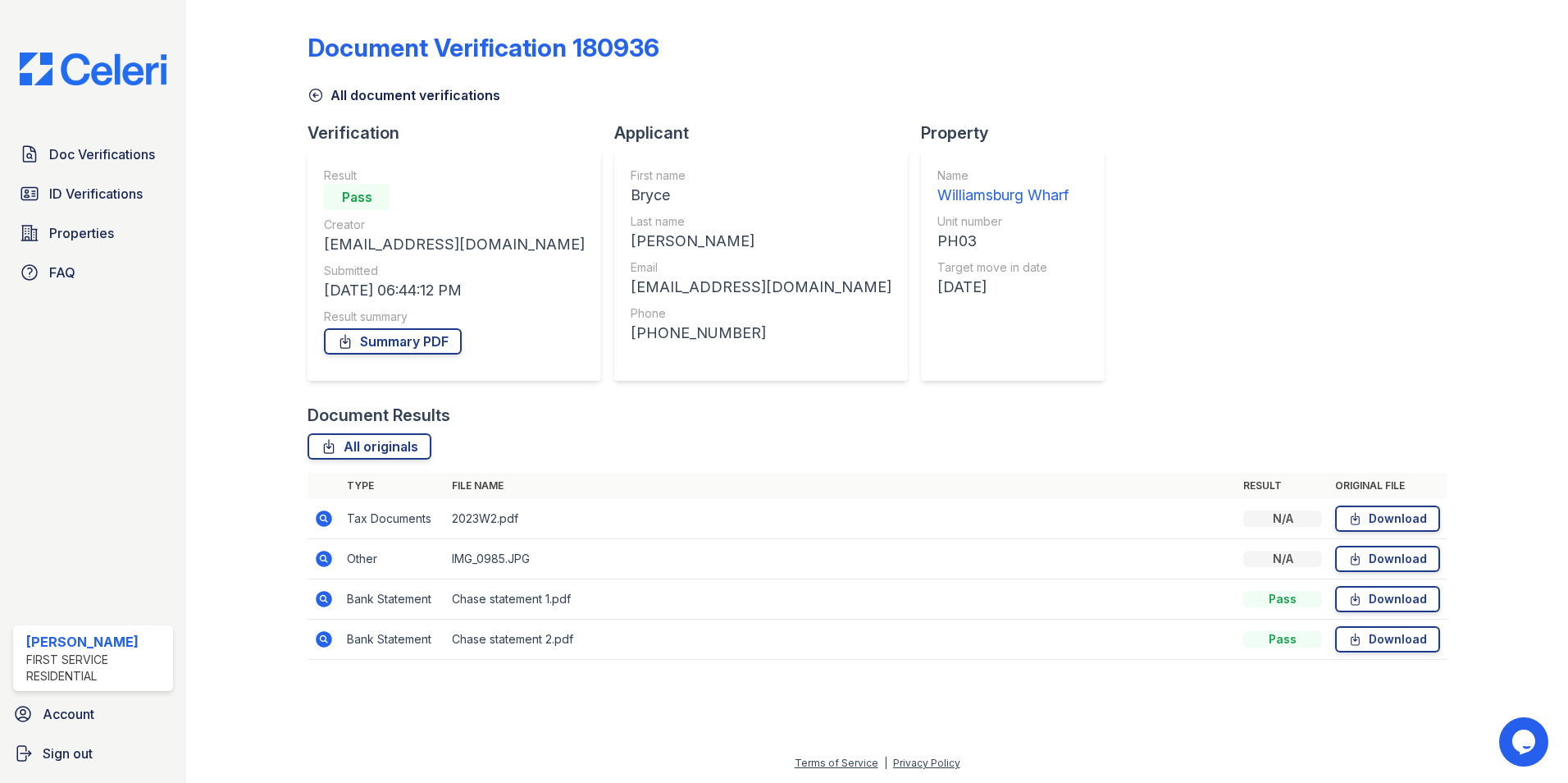
click at [323, 637] on icon at bounding box center [323, 638] width 4 height 4
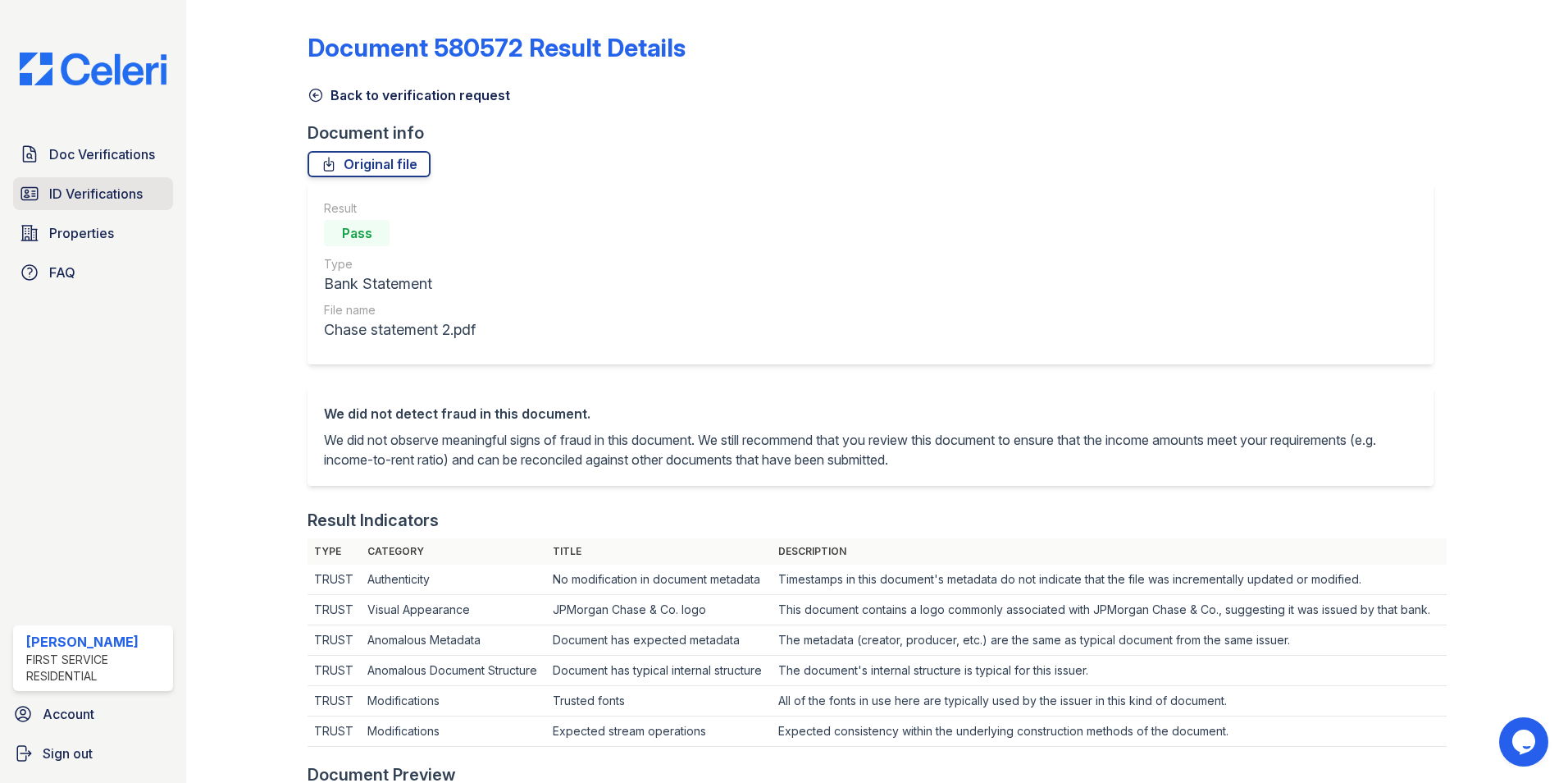
click at [118, 193] on span "ID Verifications" at bounding box center [95, 193] width 94 height 19
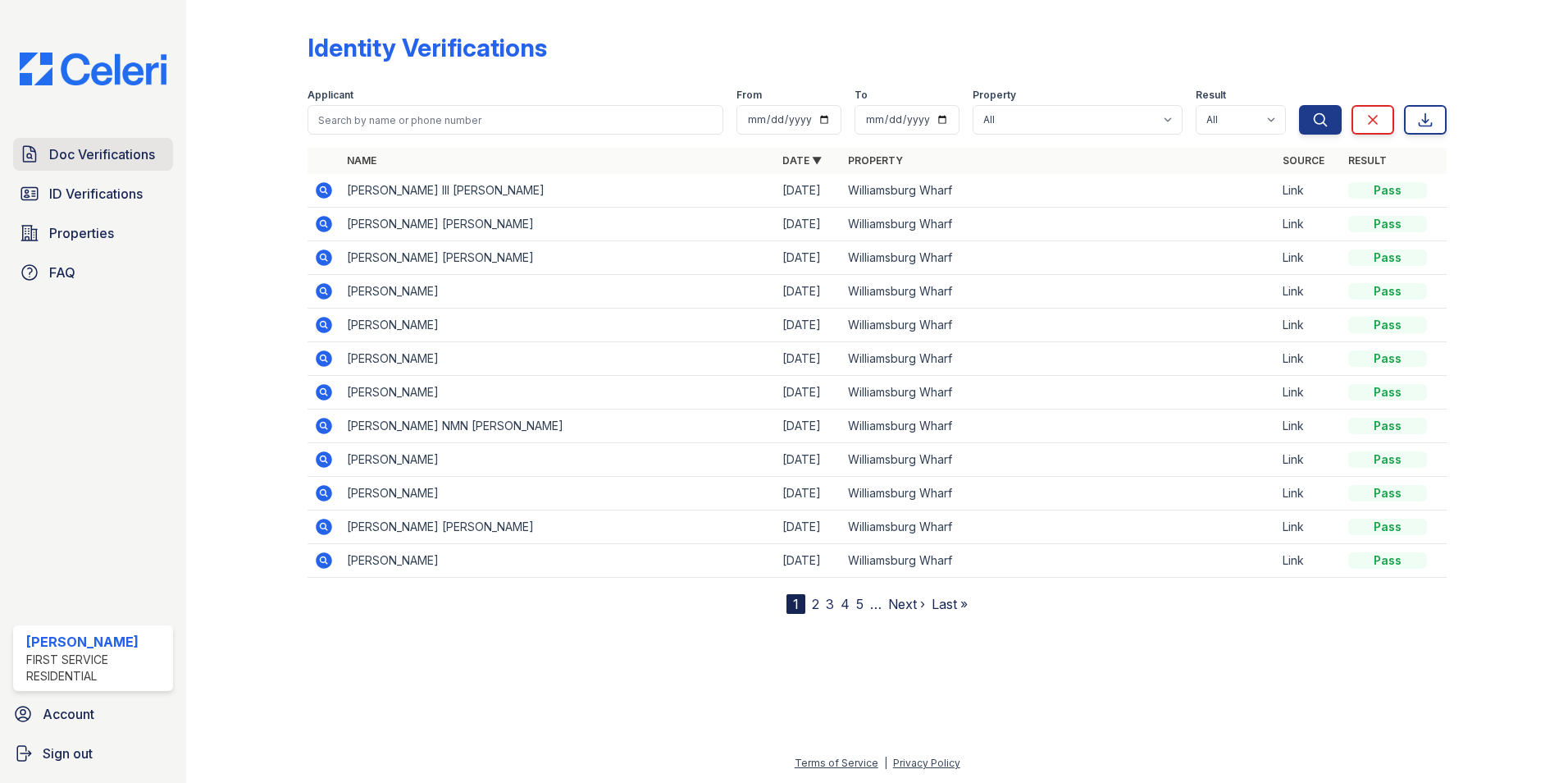
click at [139, 157] on span "Doc Verifications" at bounding box center [101, 154] width 106 height 19
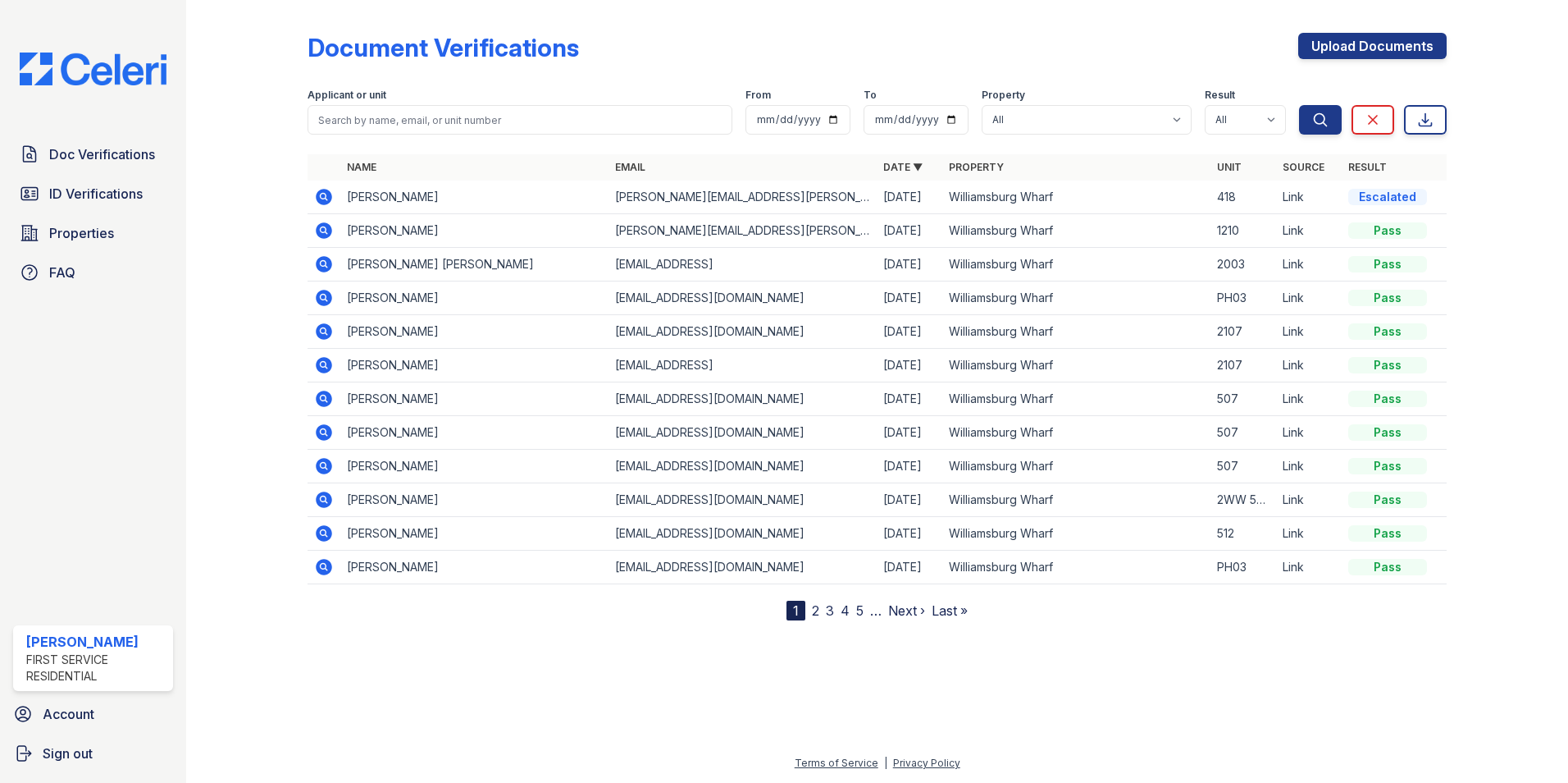
click at [317, 564] on icon at bounding box center [323, 566] width 16 height 16
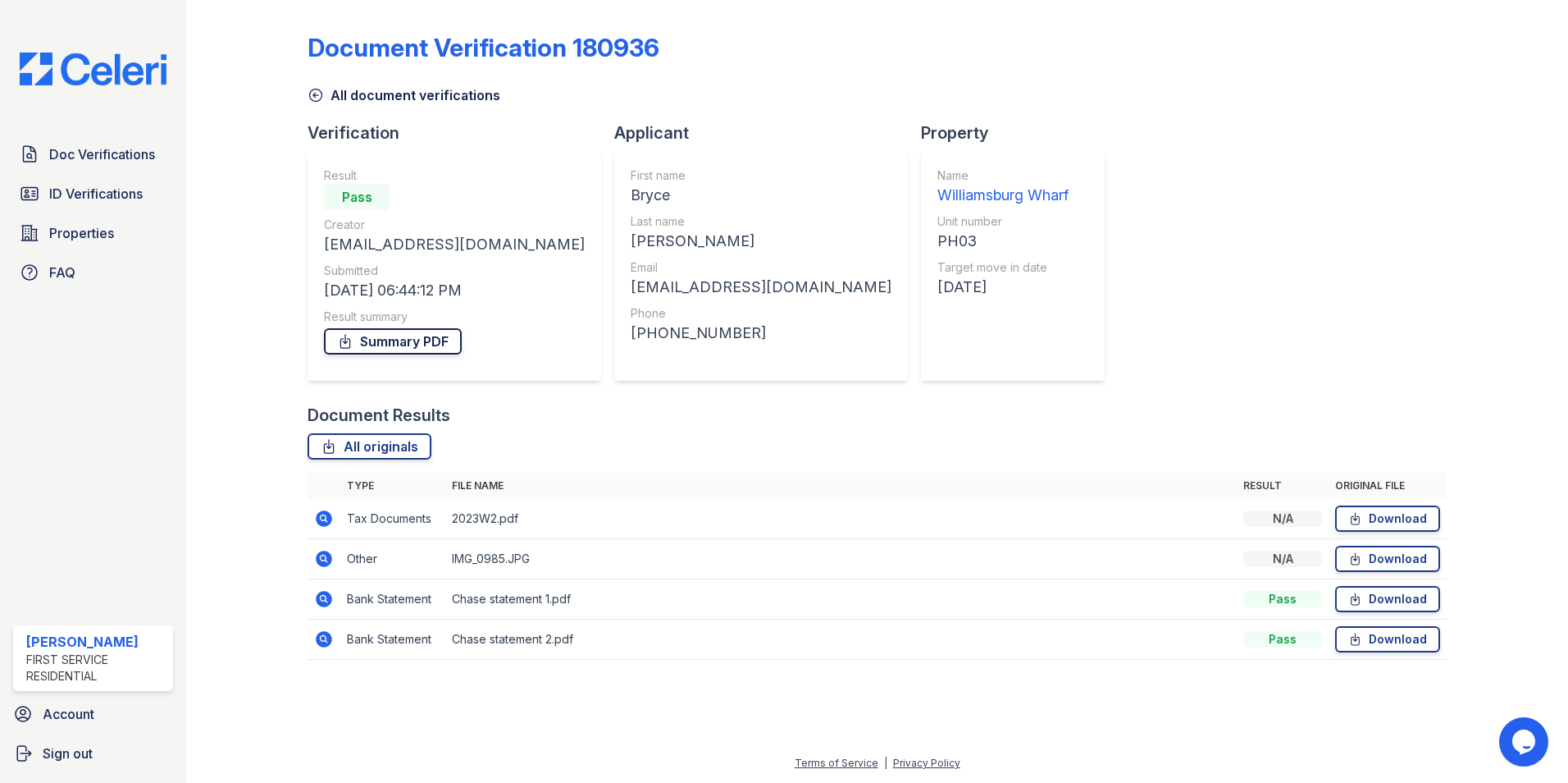
click at [377, 336] on link "Summary PDF" at bounding box center [393, 340] width 138 height 26
click at [328, 521] on icon at bounding box center [323, 518] width 16 height 16
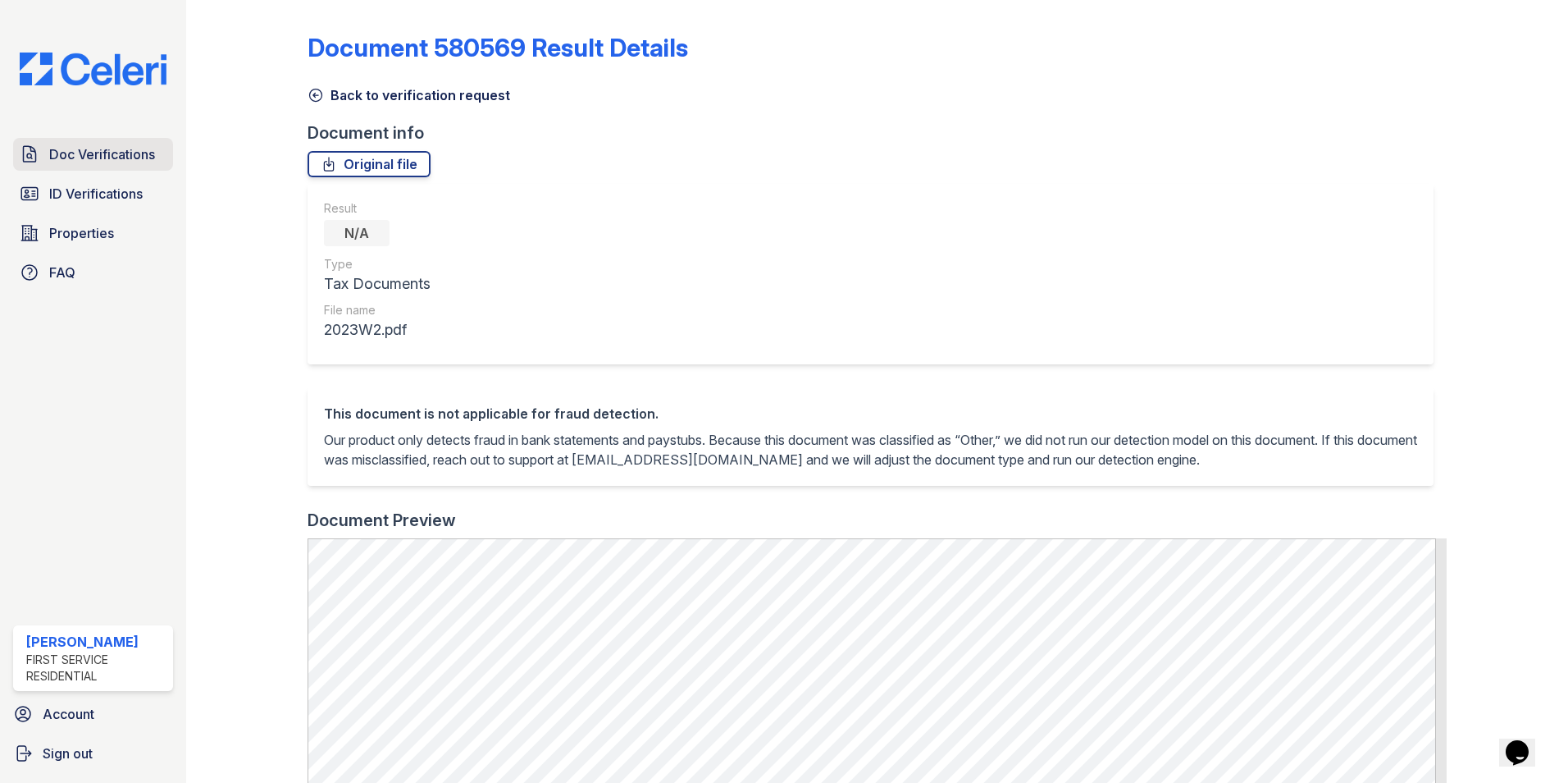
click at [117, 147] on span "Doc Verifications" at bounding box center [101, 154] width 106 height 19
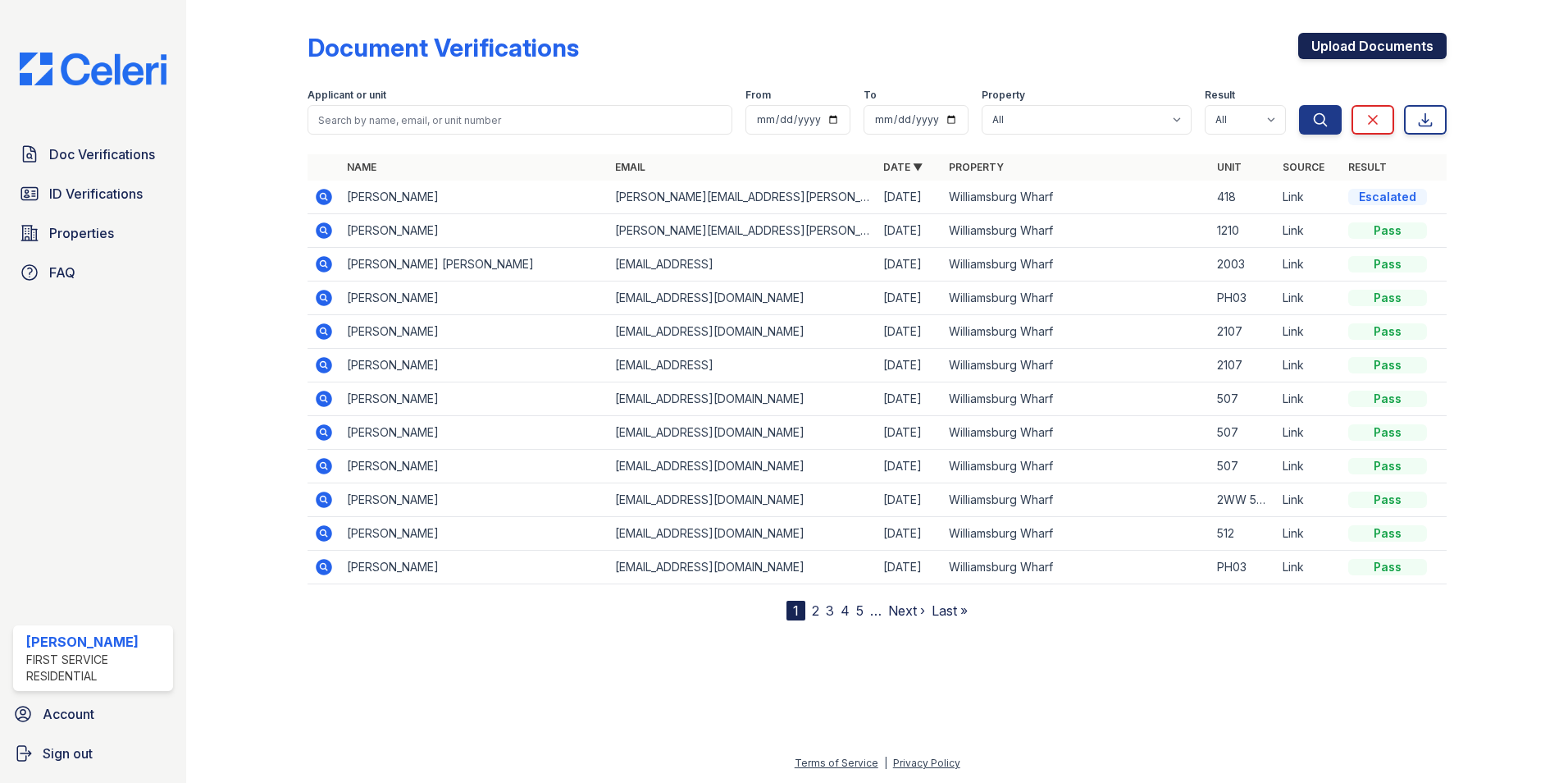
click at [1370, 44] on link "Upload Documents" at bounding box center [1372, 46] width 149 height 26
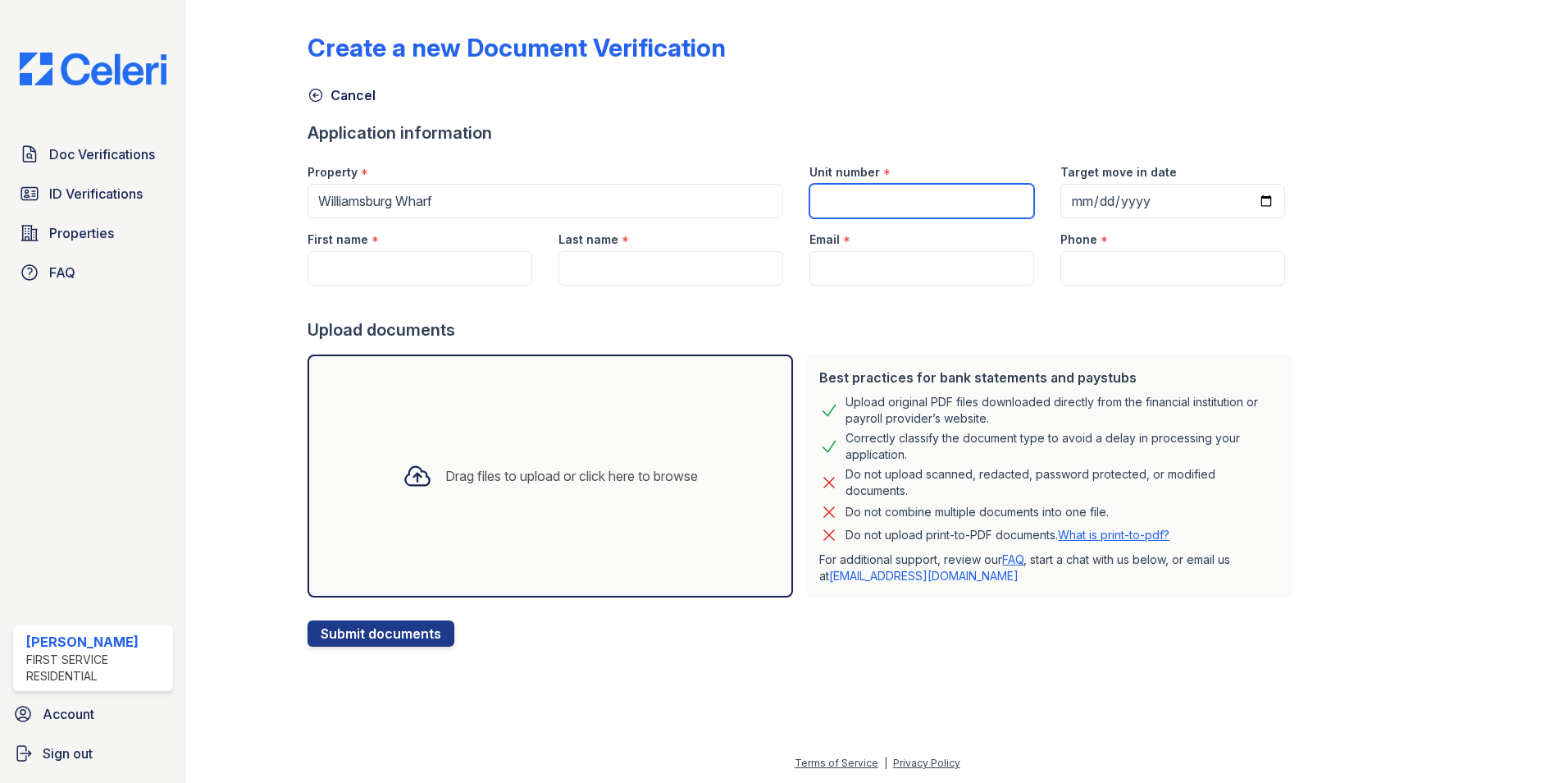
click at [840, 194] on input "Unit number" at bounding box center [922, 201] width 225 height 35
type input "418"
click at [361, 267] on input "First name" at bounding box center [420, 268] width 225 height 35
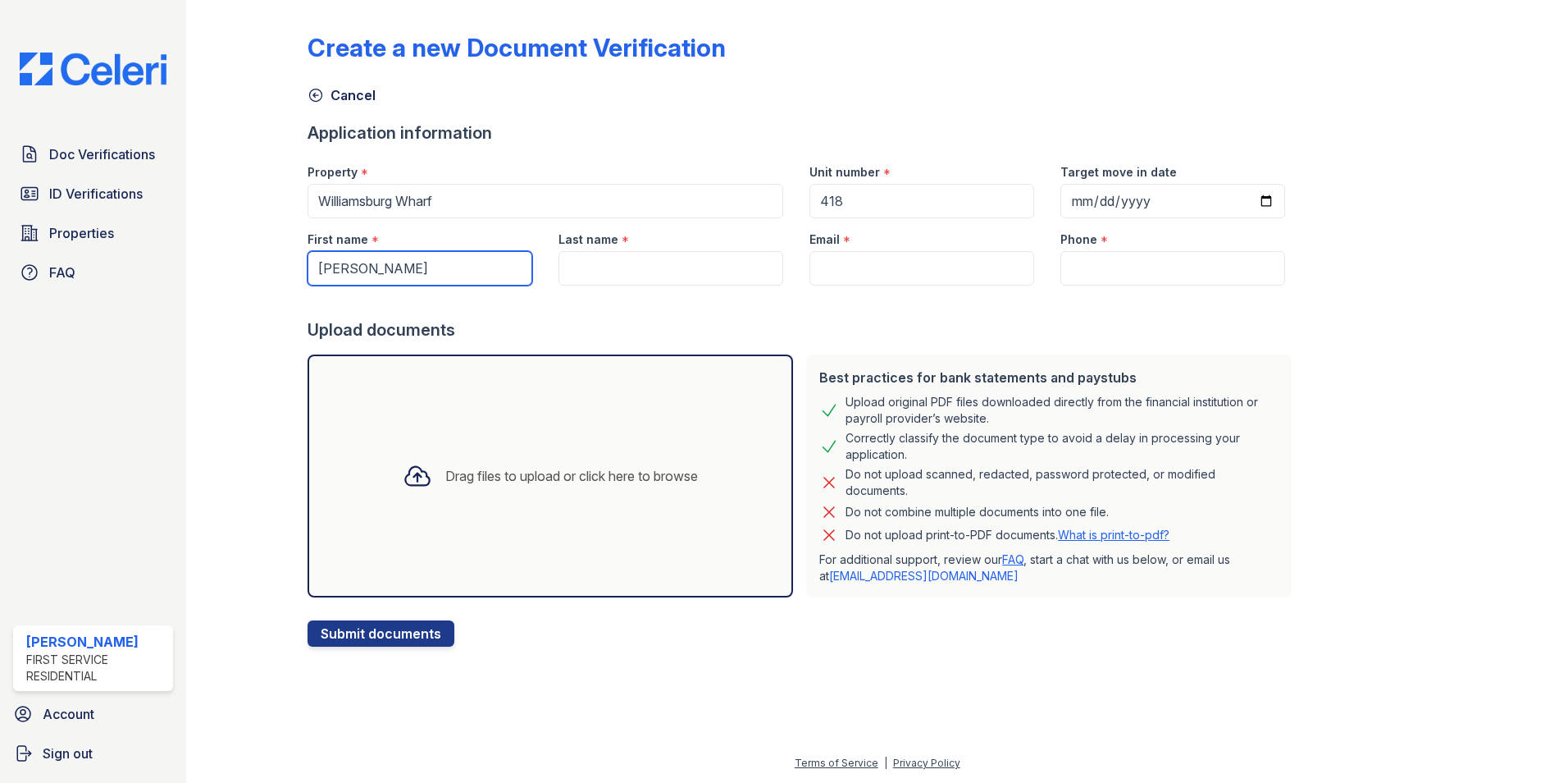
type input "Gerard"
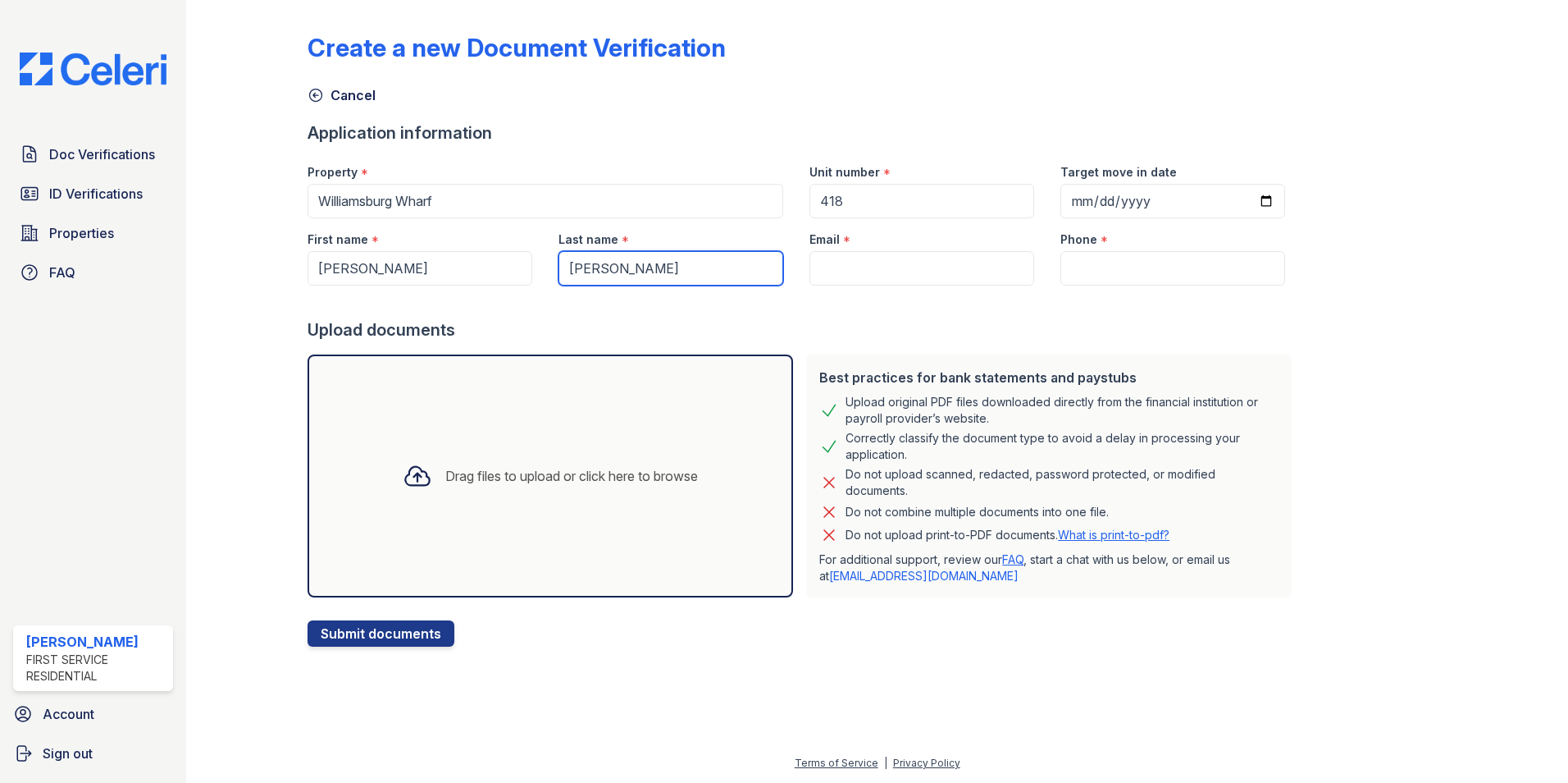
type input "Hammerschmidt"
paste input "lee.hammerschmidt@gmail.com"
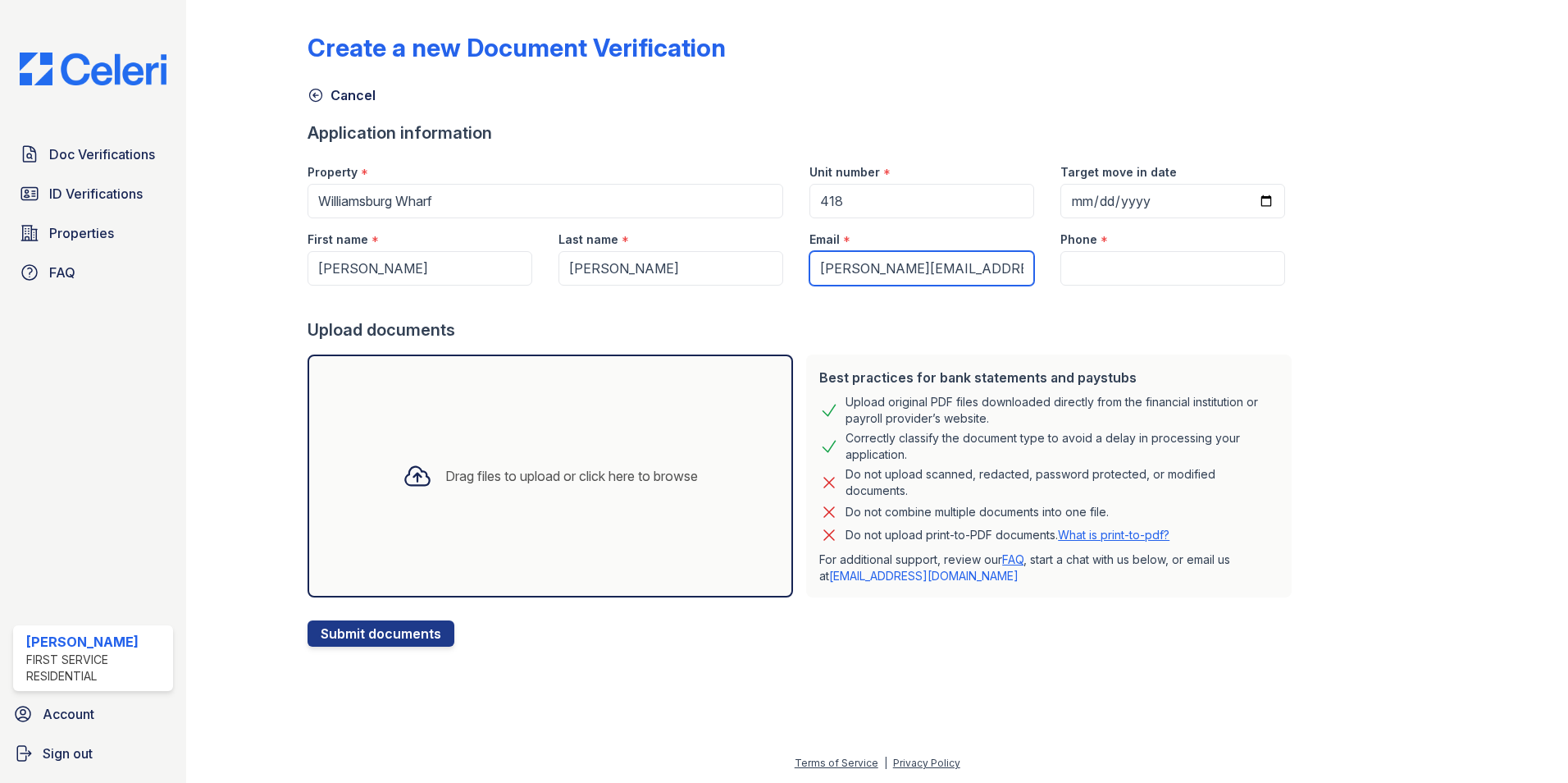
type input "lee.hammerschmidt@gmail.com"
click at [1085, 264] on input "Phone" at bounding box center [1173, 268] width 225 height 35
paste input "(415) 215-1480"
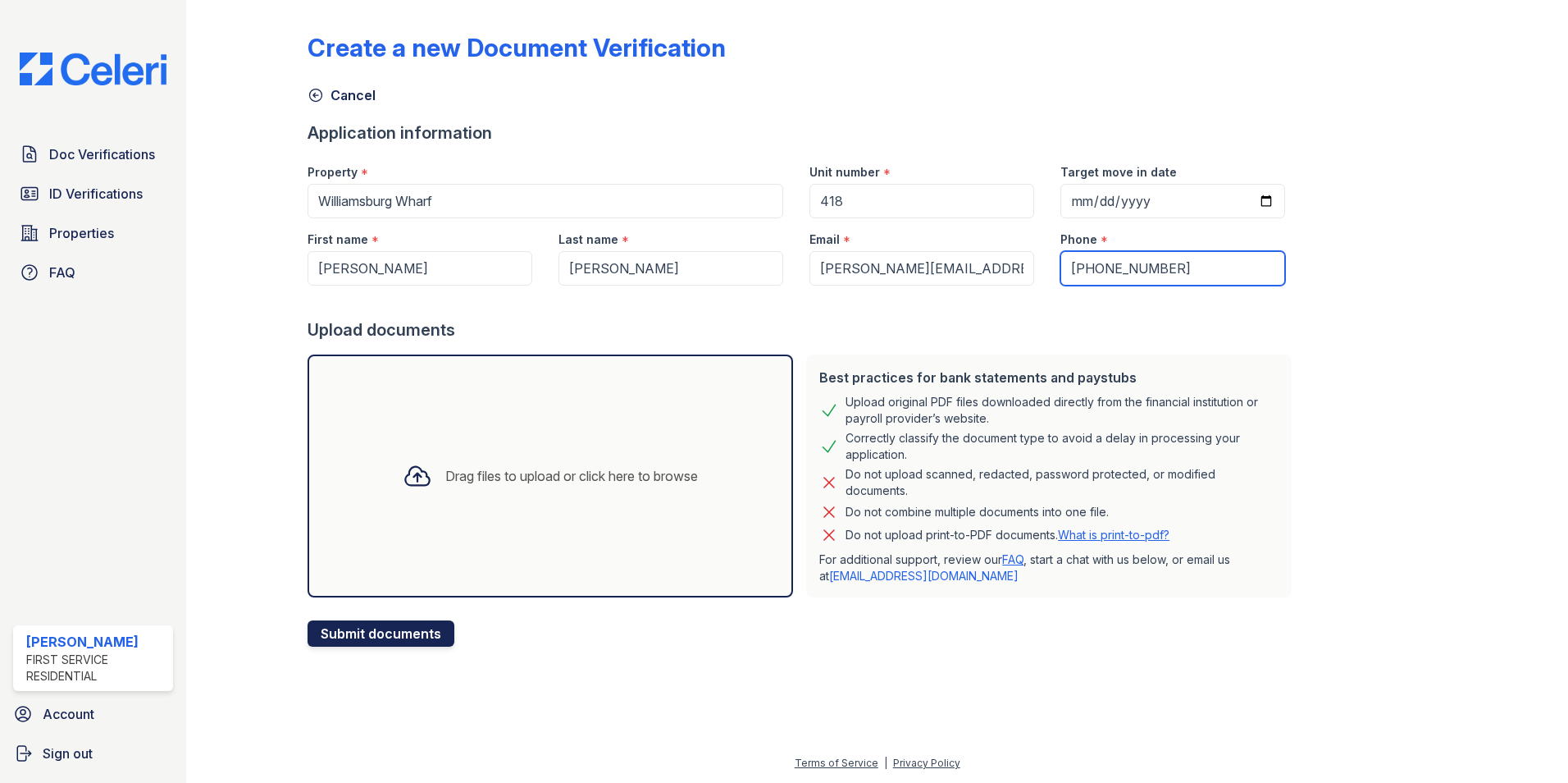
type input "(415) 215-1480"
click at [402, 637] on button "Submit documents" at bounding box center [381, 633] width 147 height 26
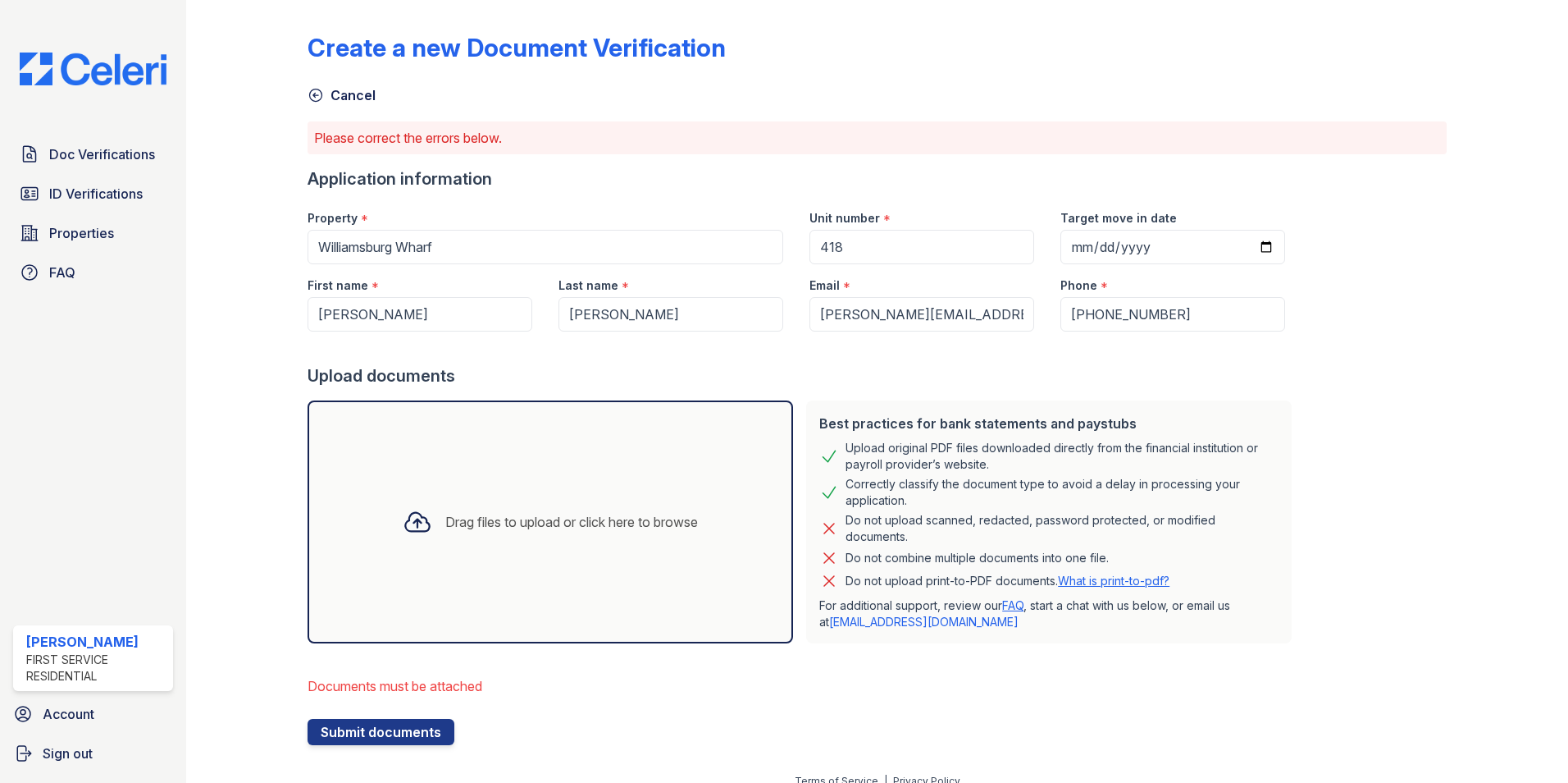
click at [458, 531] on div "Drag files to upload or click here to browse" at bounding box center [550, 522] width 322 height 56
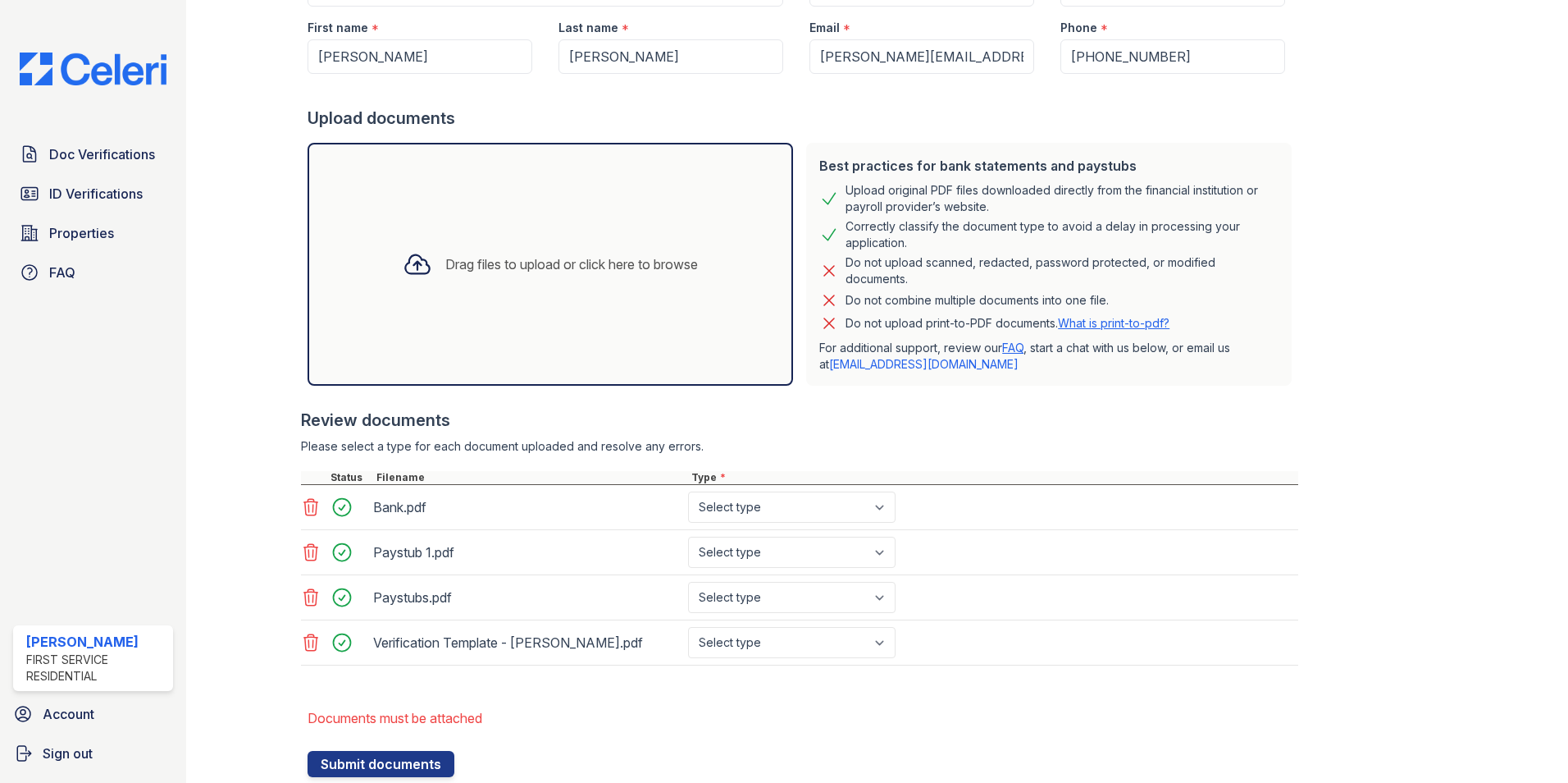
scroll to position [323, 0]
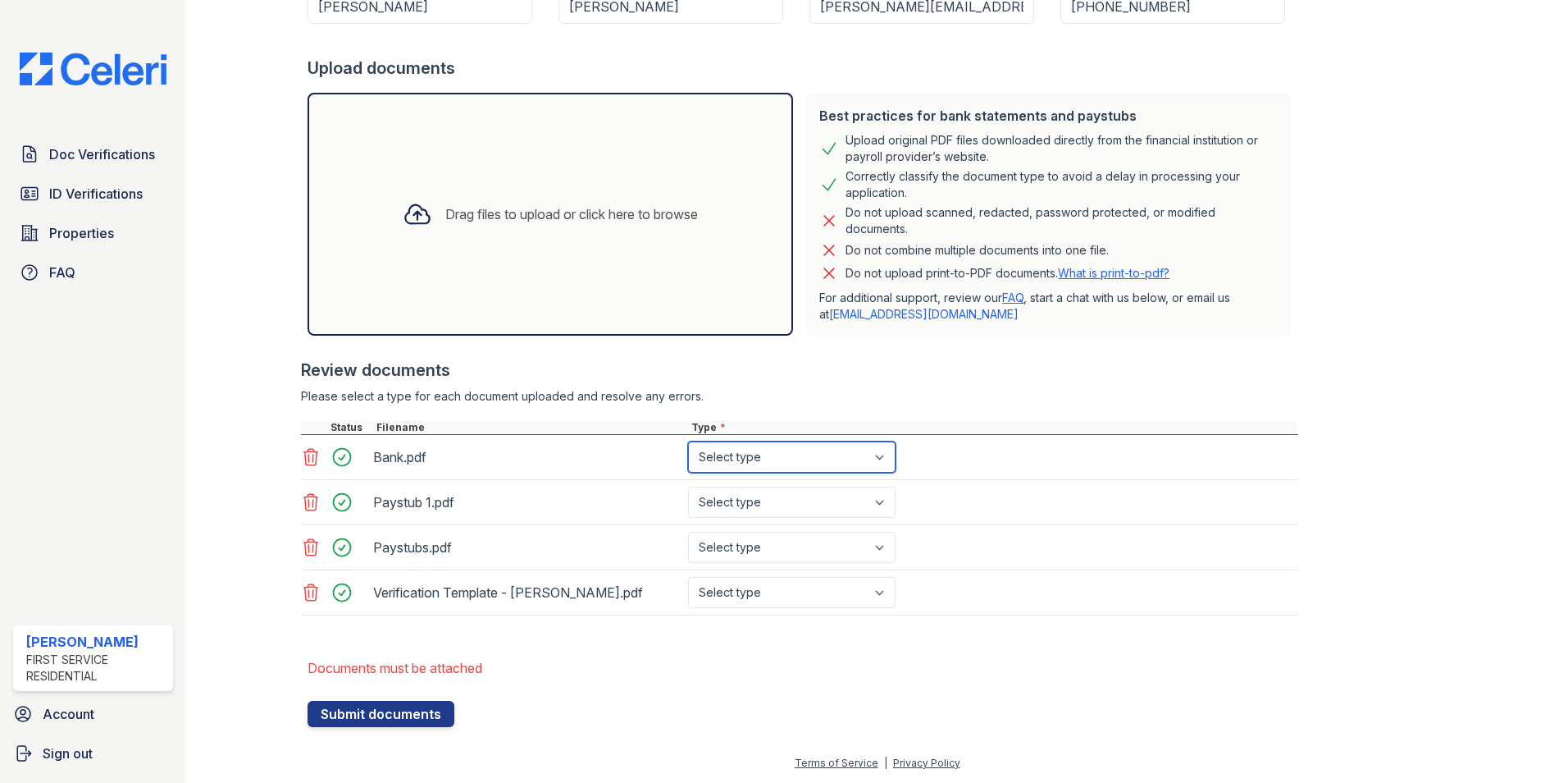
click at [820, 442] on select "Select type Paystub Bank Statement Offer Letter Tax Documents Benefit Award Let…" at bounding box center [792, 457] width 208 height 31
select select "bank_statement"
click at [688, 442] on select "Select type Paystub Bank Statement Offer Letter Tax Documents Benefit Award Let…" at bounding box center [792, 457] width 208 height 31
click at [786, 487] on select "Select type Paystub Bank Statement Offer Letter Tax Documents Benefit Award Let…" at bounding box center [792, 502] width 208 height 31
select select "paystub"
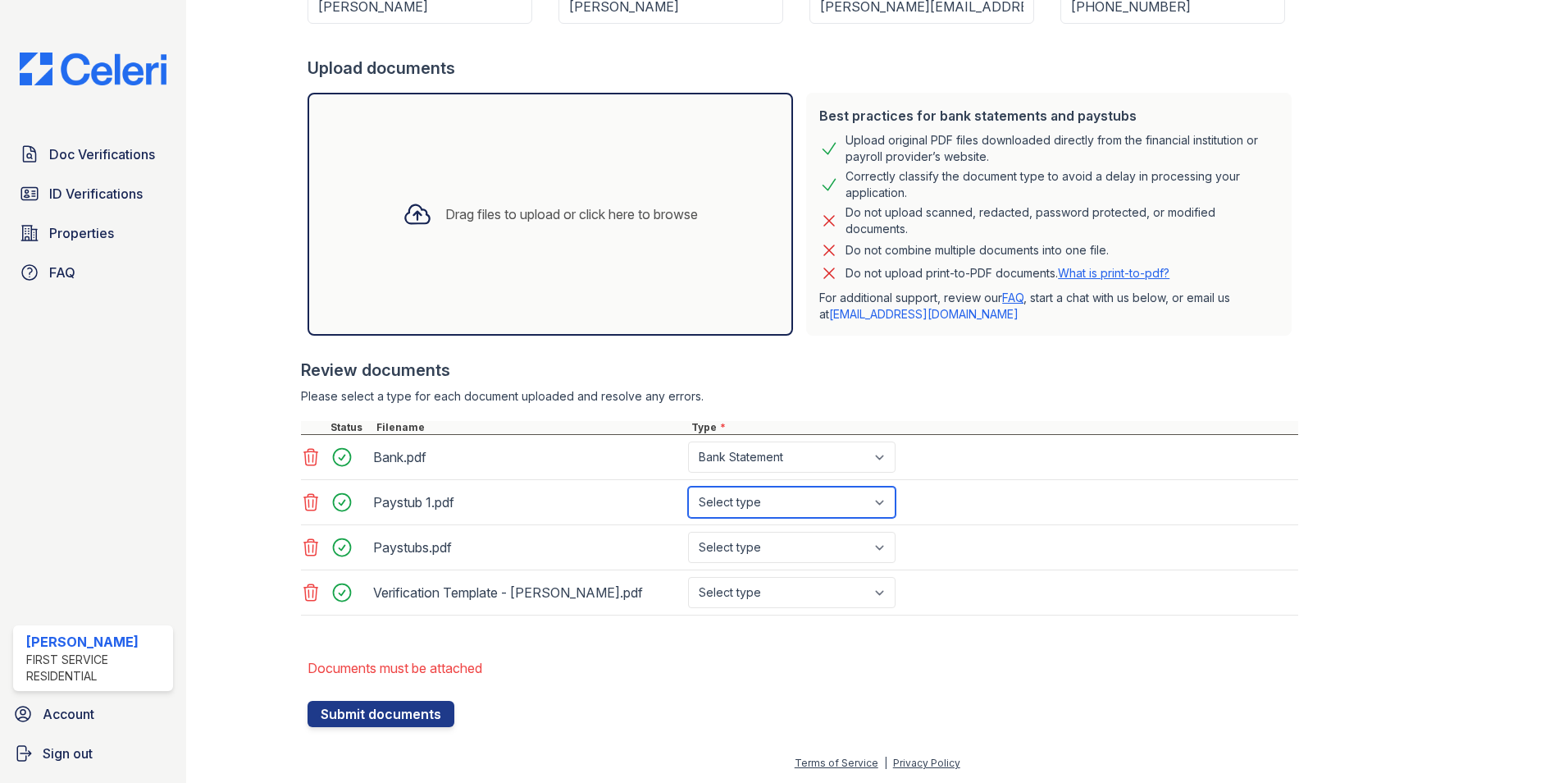
click at [688, 487] on select "Select type Paystub Bank Statement Offer Letter Tax Documents Benefit Award Let…" at bounding box center [792, 502] width 208 height 31
click at [791, 531] on select "Select type Paystub Bank Statement Offer Letter Tax Documents Benefit Award Let…" at bounding box center [792, 546] width 208 height 31
select select "paystub"
click at [688, 531] on select "Select type Paystub Bank Statement Offer Letter Tax Documents Benefit Award Let…" at bounding box center [792, 546] width 208 height 31
click at [765, 584] on select "Select type Paystub Bank Statement Offer Letter Tax Documents Benefit Award Let…" at bounding box center [792, 592] width 208 height 31
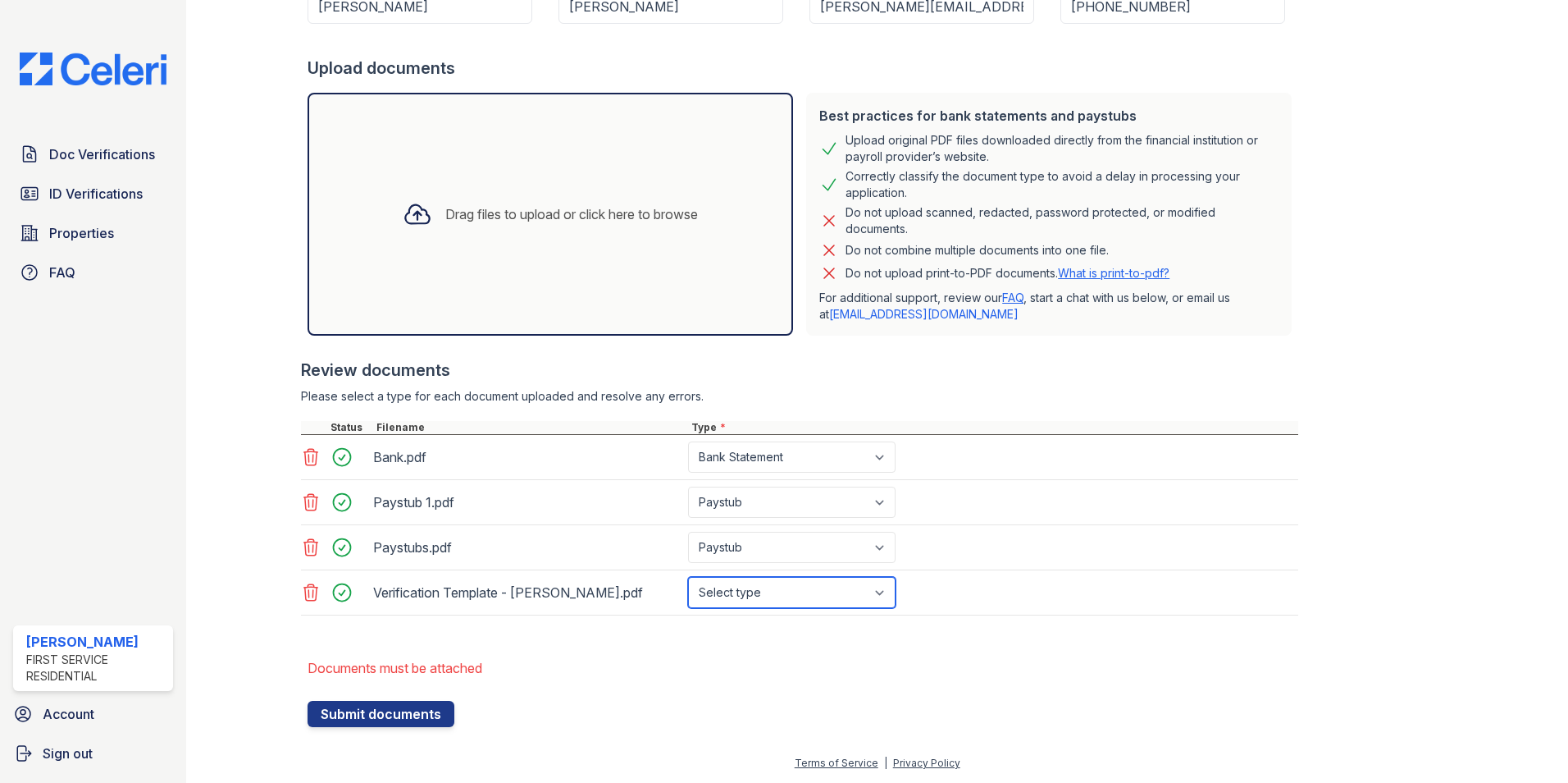
select select "offer_letter"
click at [688, 577] on select "Select type Paystub Bank Statement Offer Letter Tax Documents Benefit Award Let…" at bounding box center [792, 592] width 208 height 31
click at [428, 714] on button "Submit documents" at bounding box center [381, 713] width 147 height 26
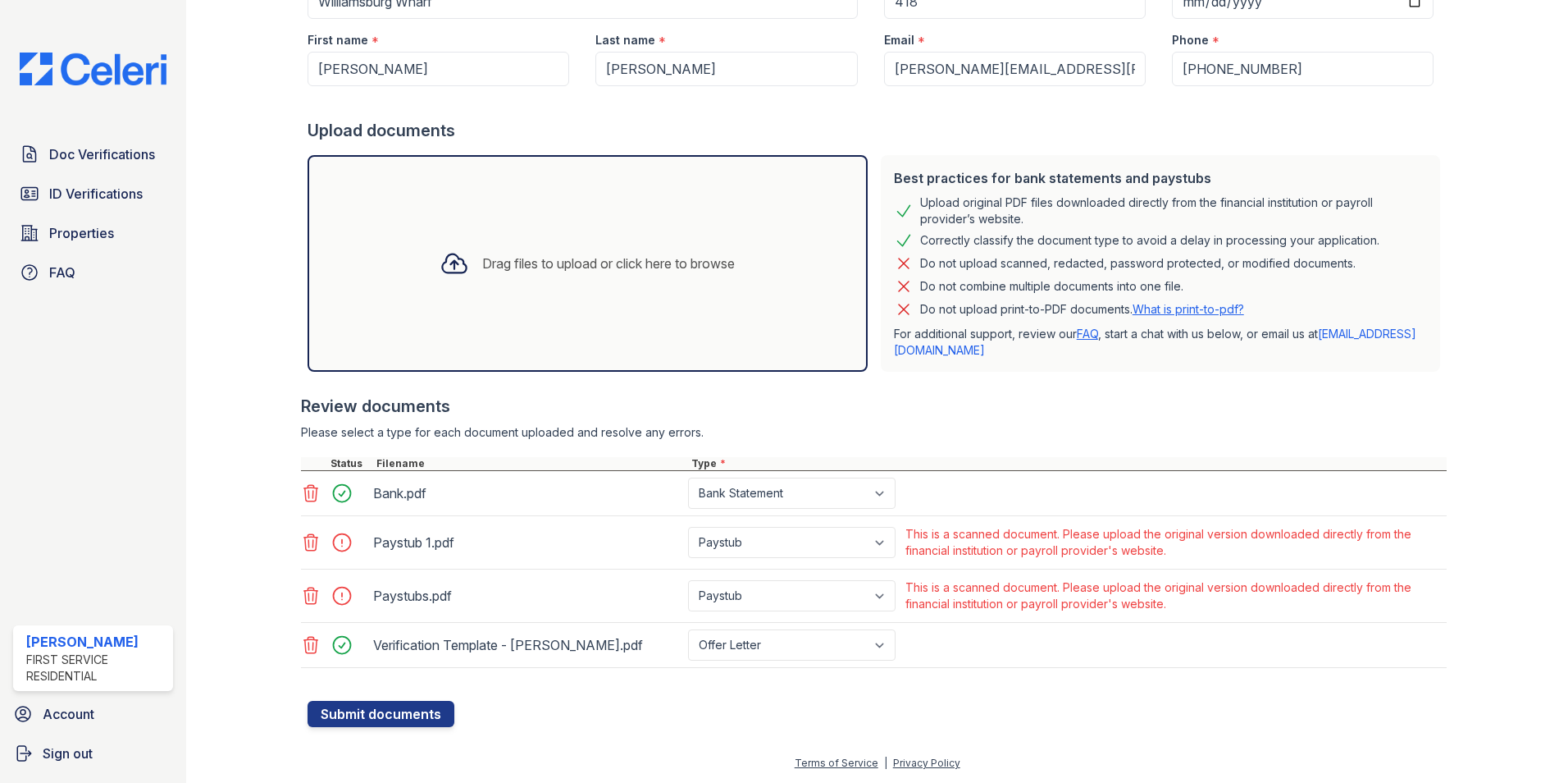
scroll to position [260, 0]
click at [884, 529] on select "Paystub Bank Statement Offer Letter Tax Documents Benefit Award Letter Investme…" at bounding box center [792, 542] width 208 height 31
select select "other"
click at [688, 527] on select "Paystub Bank Statement Offer Letter Tax Documents Benefit Award Letter Investme…" at bounding box center [792, 542] width 208 height 31
click at [875, 580] on select "Paystub Bank Statement Offer Letter Tax Documents Benefit Award Letter Investme…" at bounding box center [792, 595] width 208 height 31
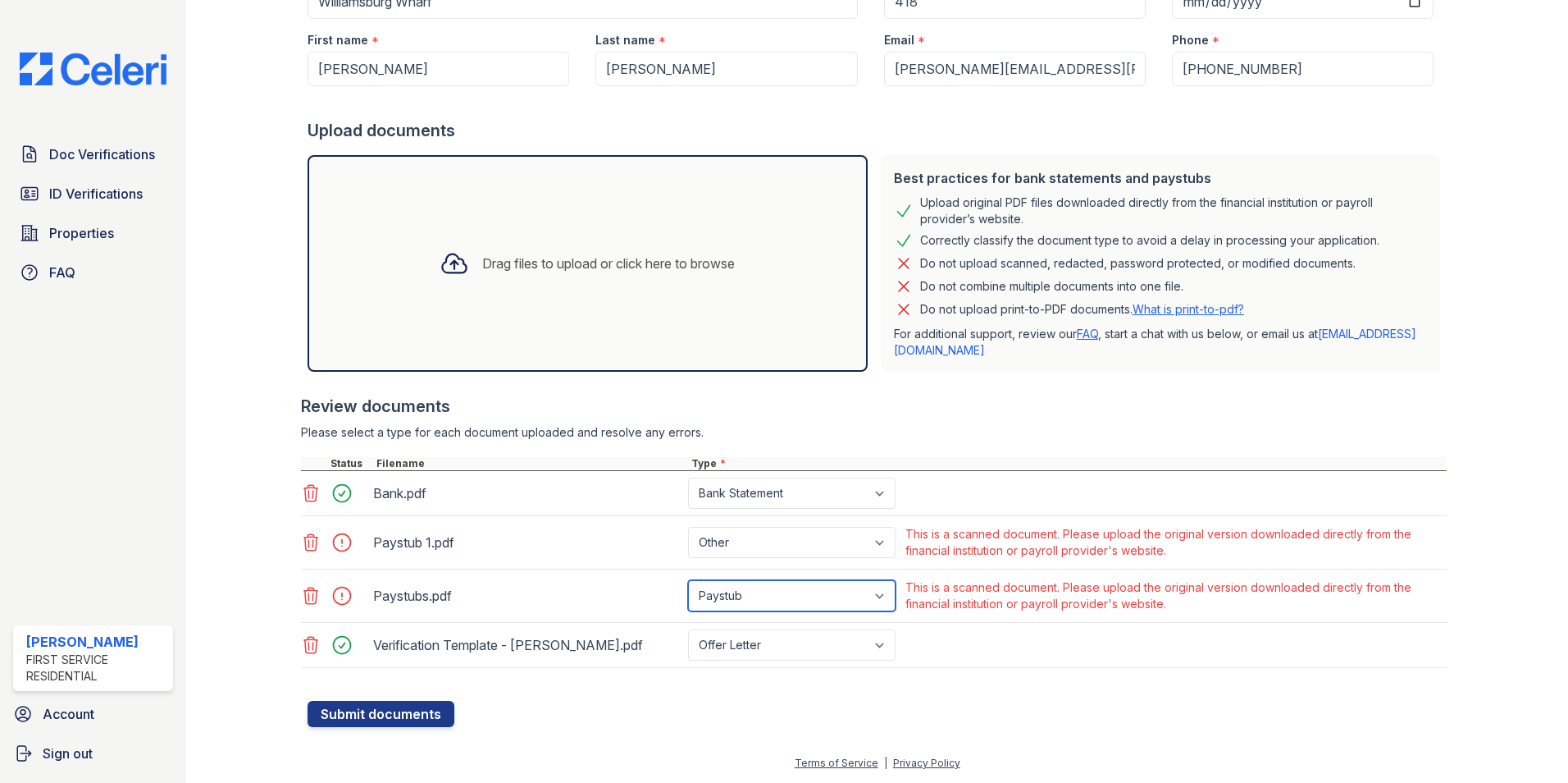
select select "other"
click at [688, 580] on select "Paystub Bank Statement Offer Letter Tax Documents Benefit Award Letter Investme…" at bounding box center [792, 595] width 208 height 31
click at [393, 720] on button "Submit documents" at bounding box center [381, 713] width 147 height 26
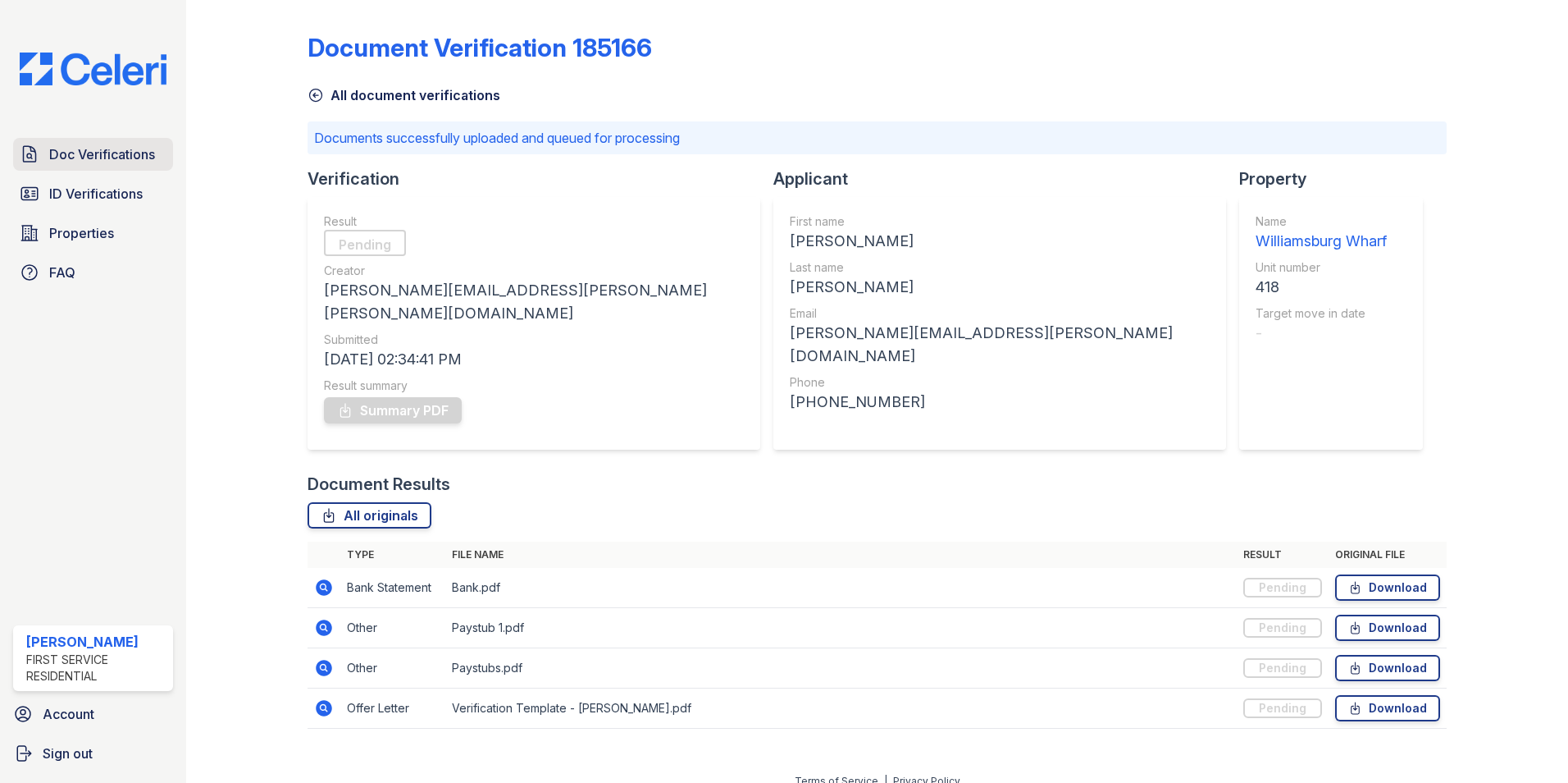
drag, startPoint x: 100, startPoint y: 147, endPoint x: 108, endPoint y: 151, distance: 8.9
click at [100, 147] on span "Doc Verifications" at bounding box center [101, 154] width 106 height 19
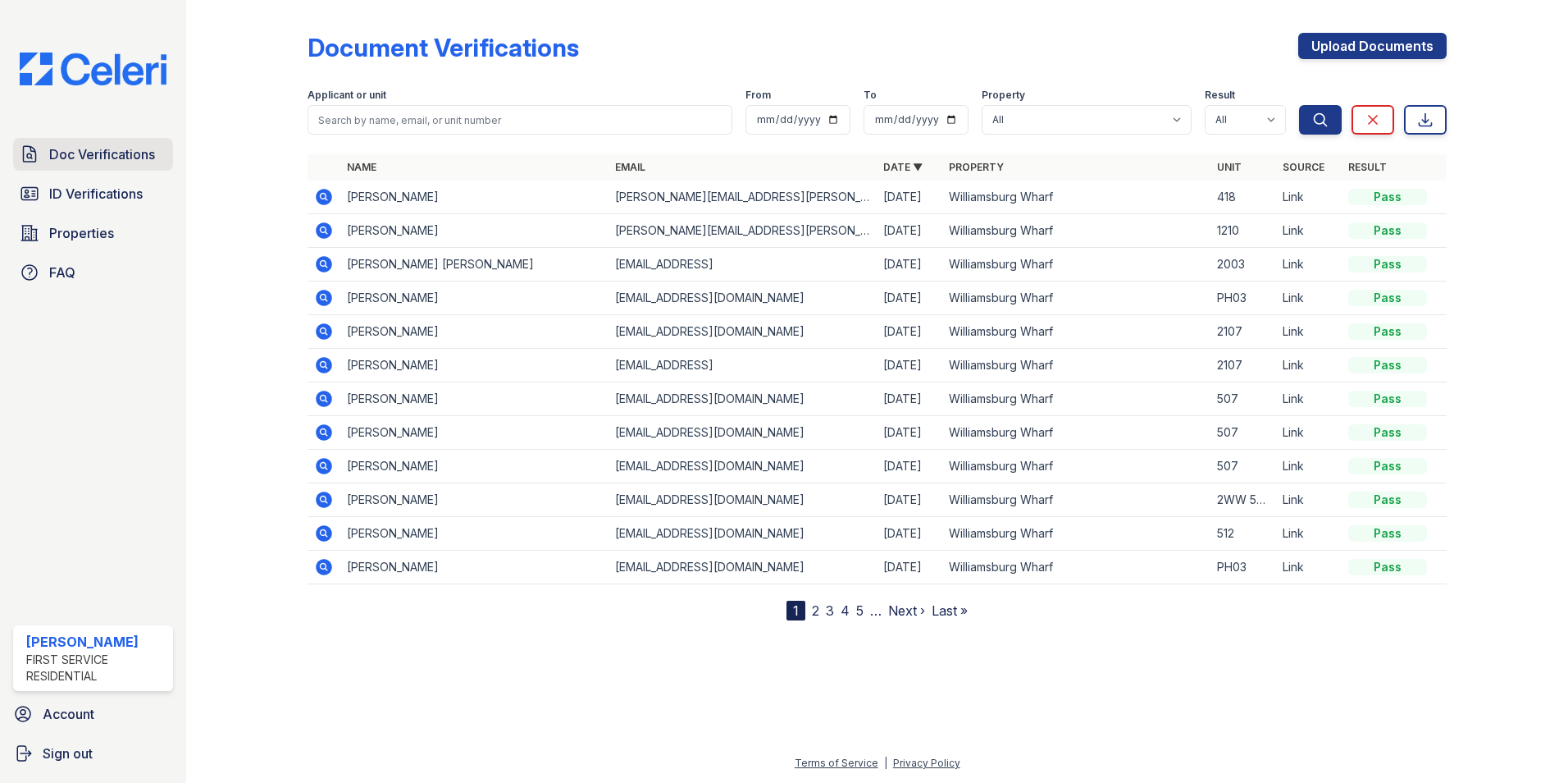
click at [142, 156] on span "Doc Verifications" at bounding box center [101, 154] width 106 height 19
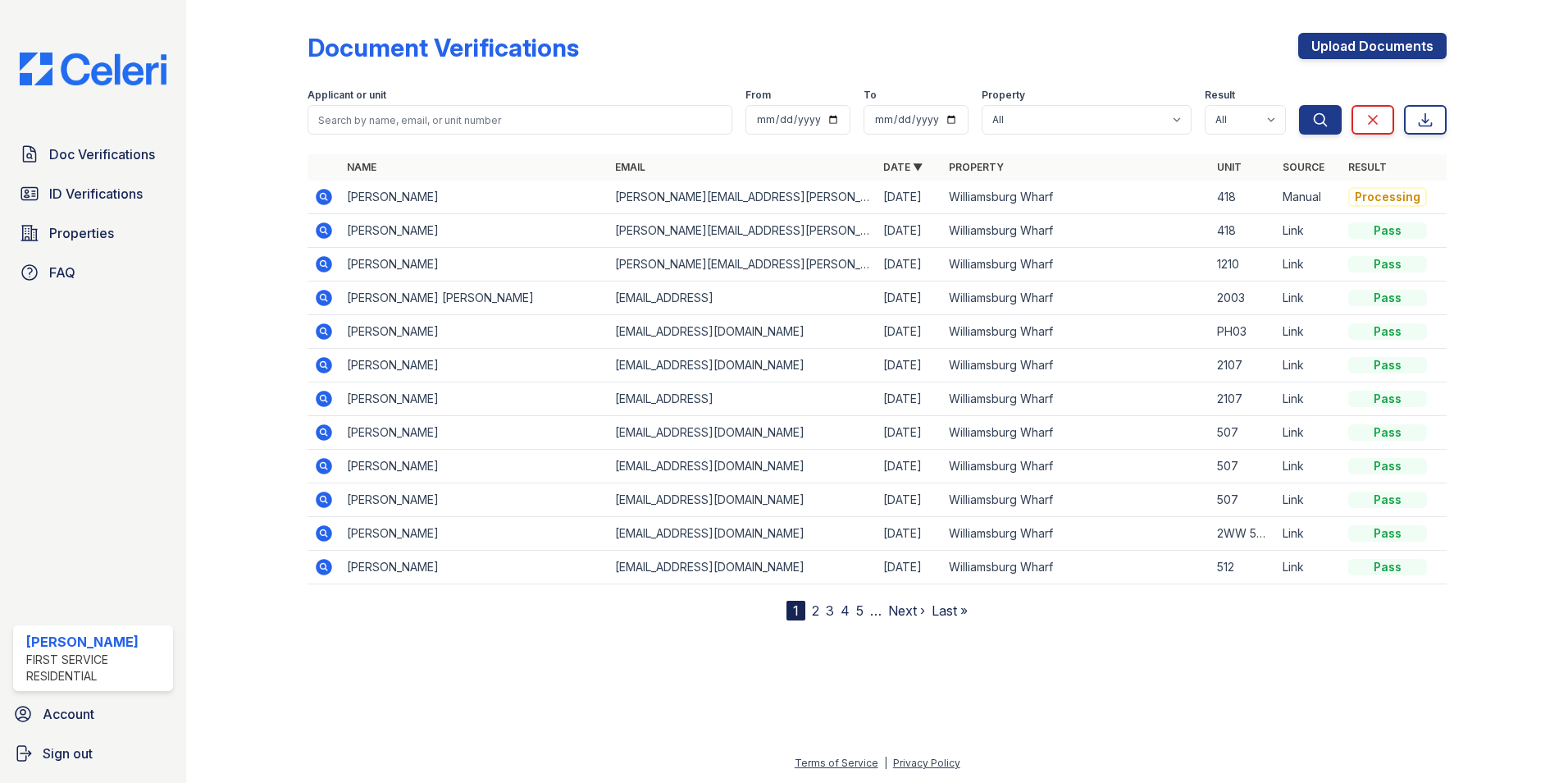
click at [323, 229] on icon at bounding box center [323, 229] width 4 height 4
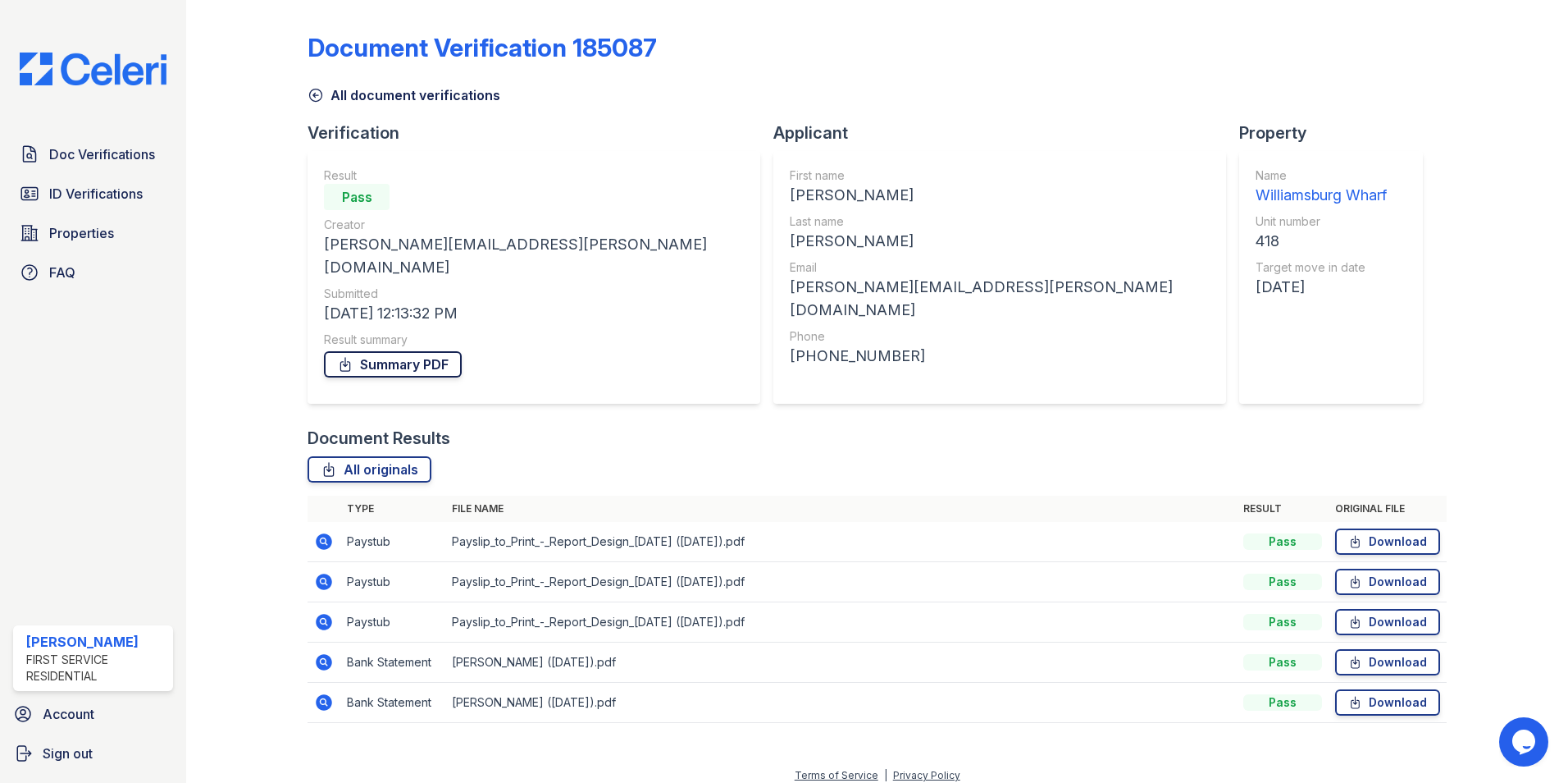
click at [426, 351] on link "Summary PDF" at bounding box center [393, 364] width 138 height 26
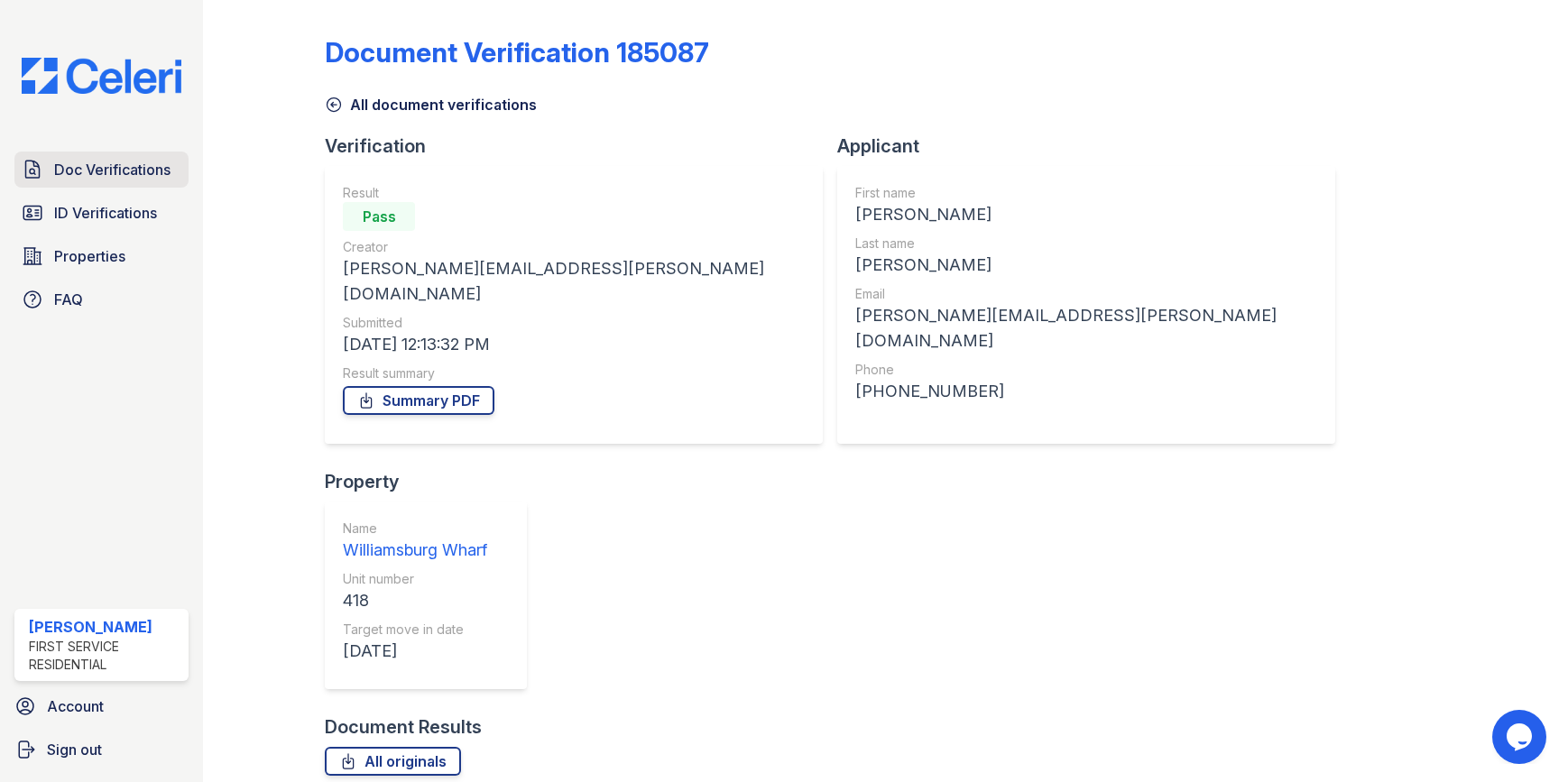
click at [108, 172] on span "Doc Verifications" at bounding box center [111, 169] width 116 height 21
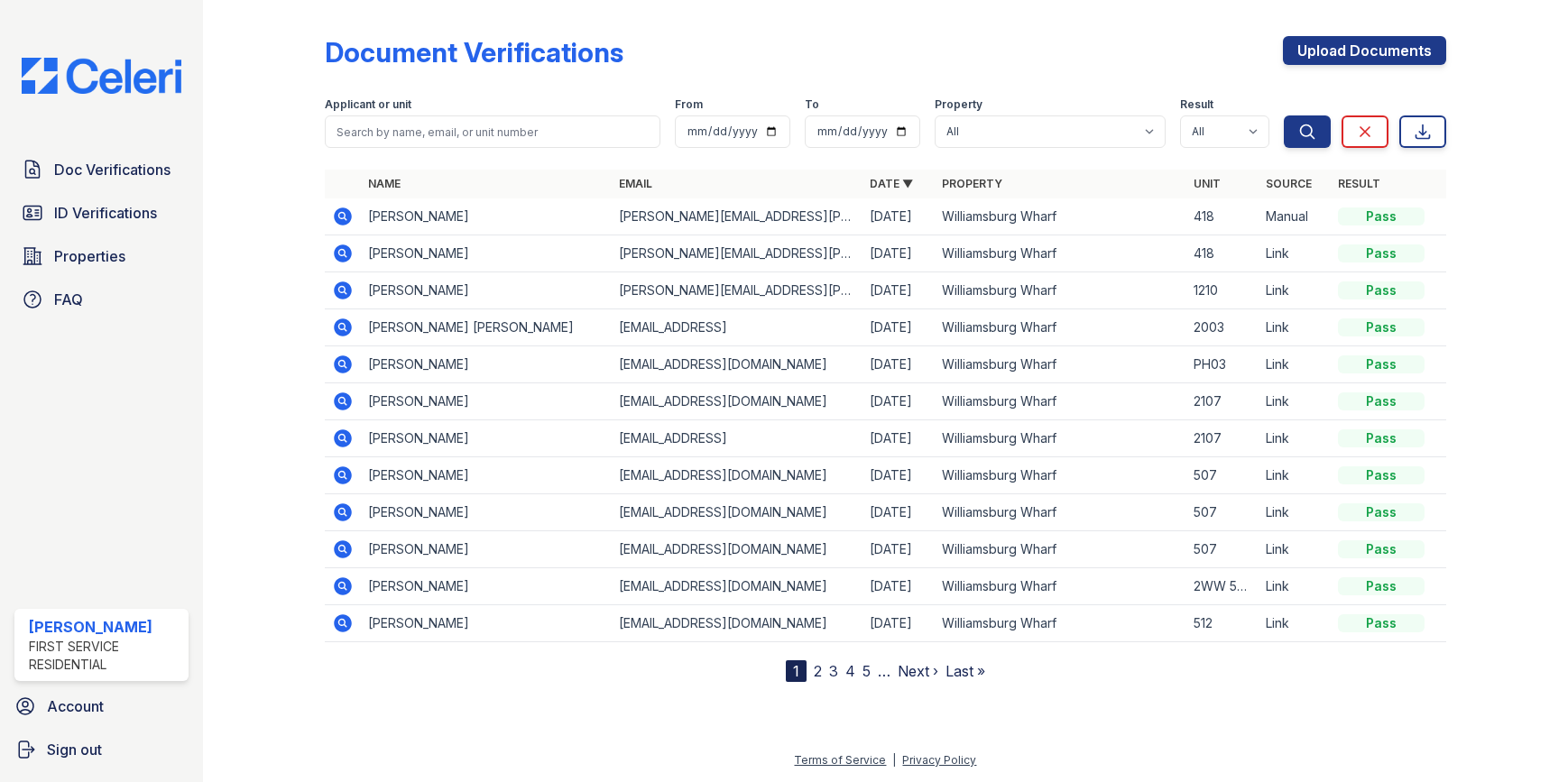
click at [917, 676] on link "Next ›" at bounding box center [918, 671] width 41 height 18
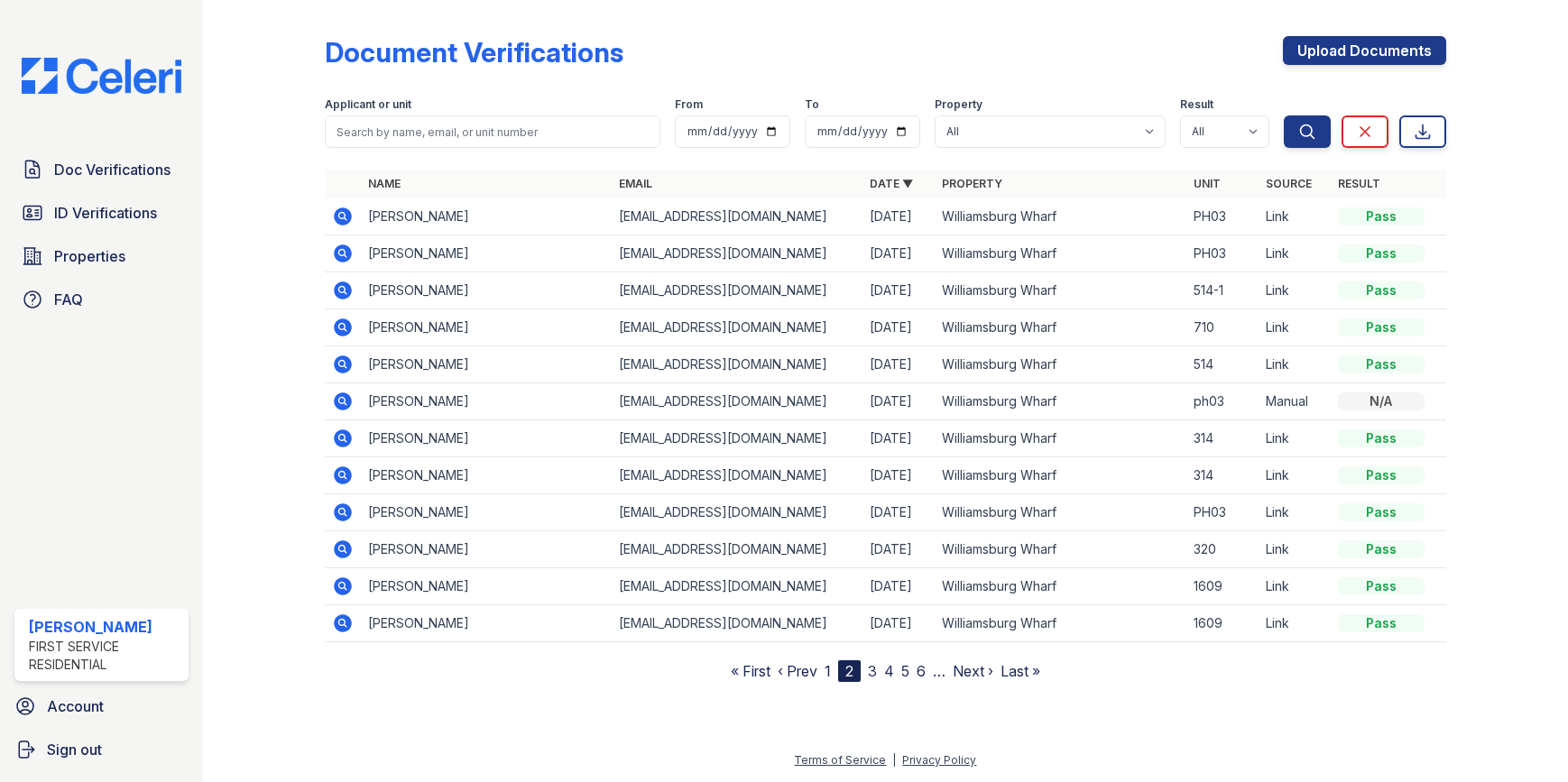
click at [339, 250] on icon at bounding box center [343, 253] width 18 height 18
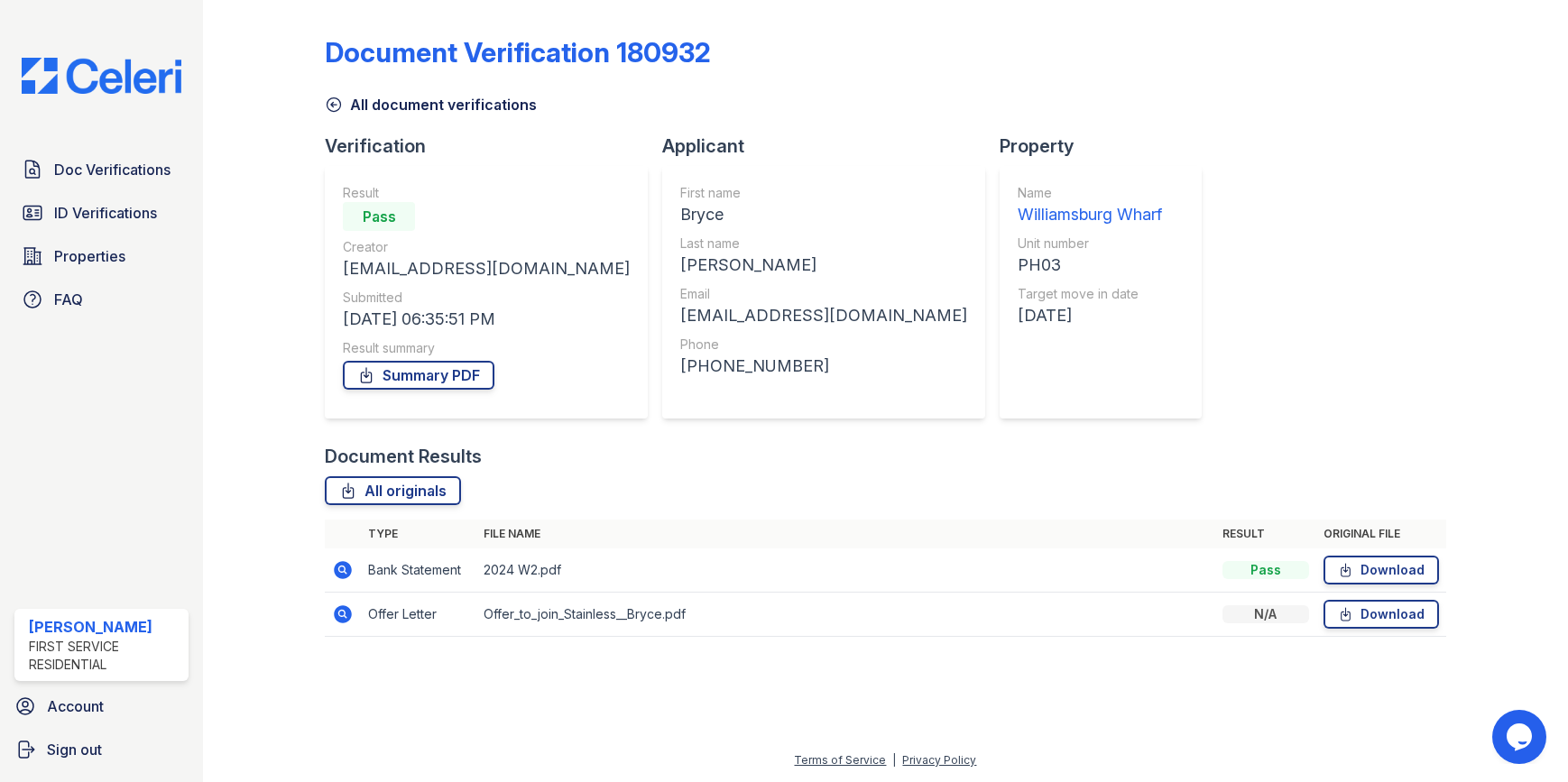
click at [337, 614] on icon at bounding box center [343, 614] width 18 height 18
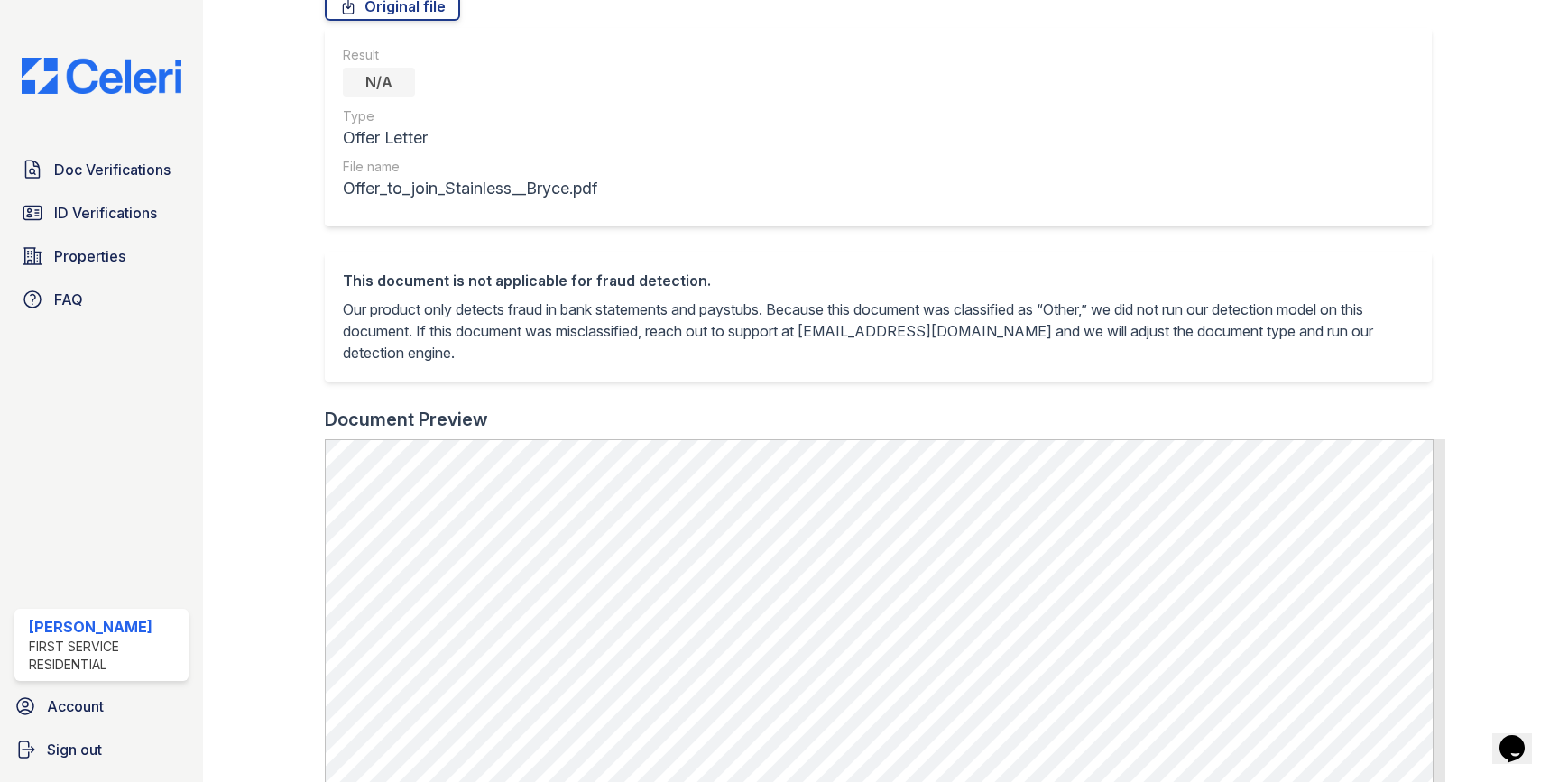
scroll to position [541, 0]
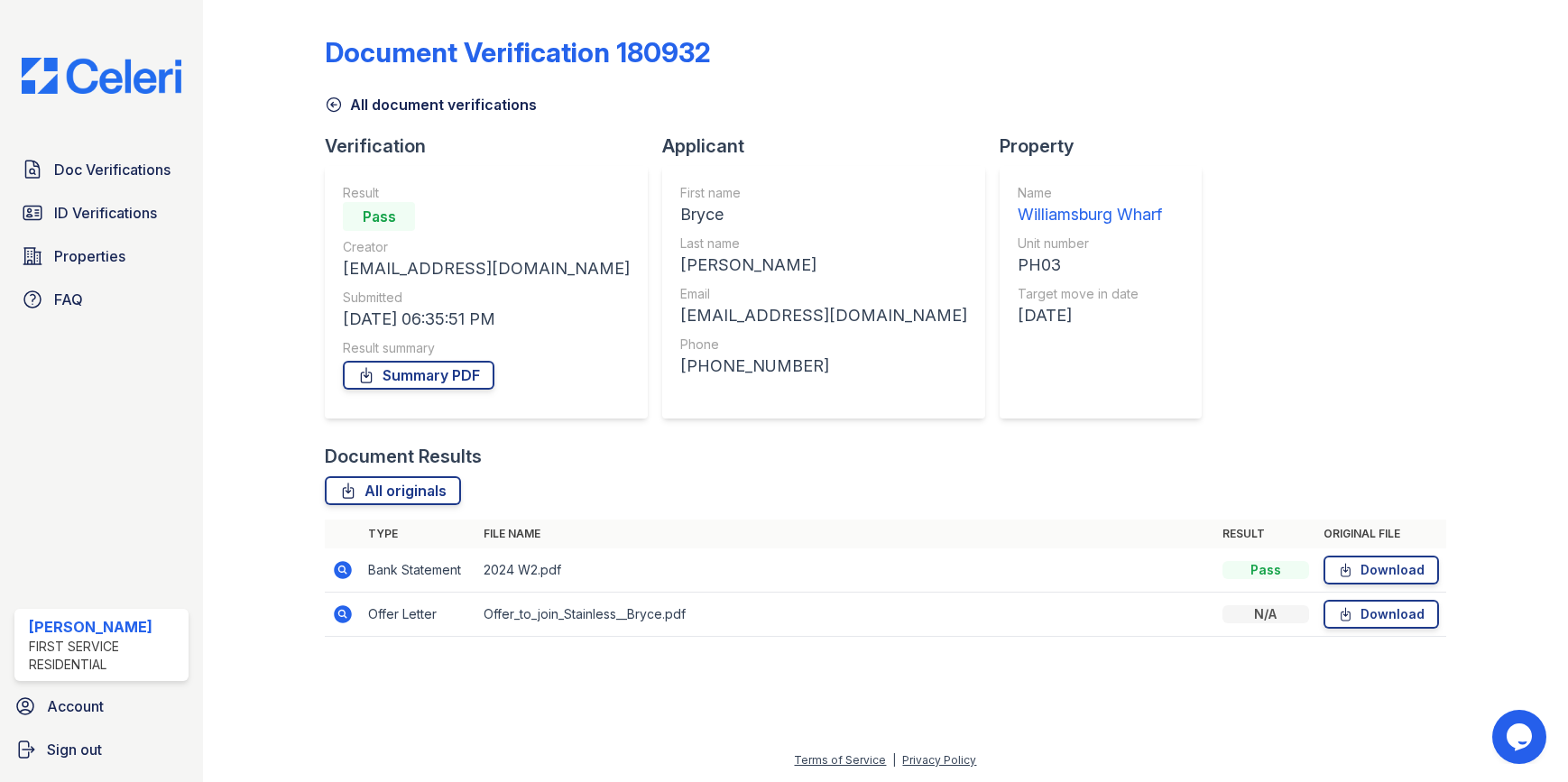
click at [345, 567] on icon at bounding box center [342, 569] width 21 height 21
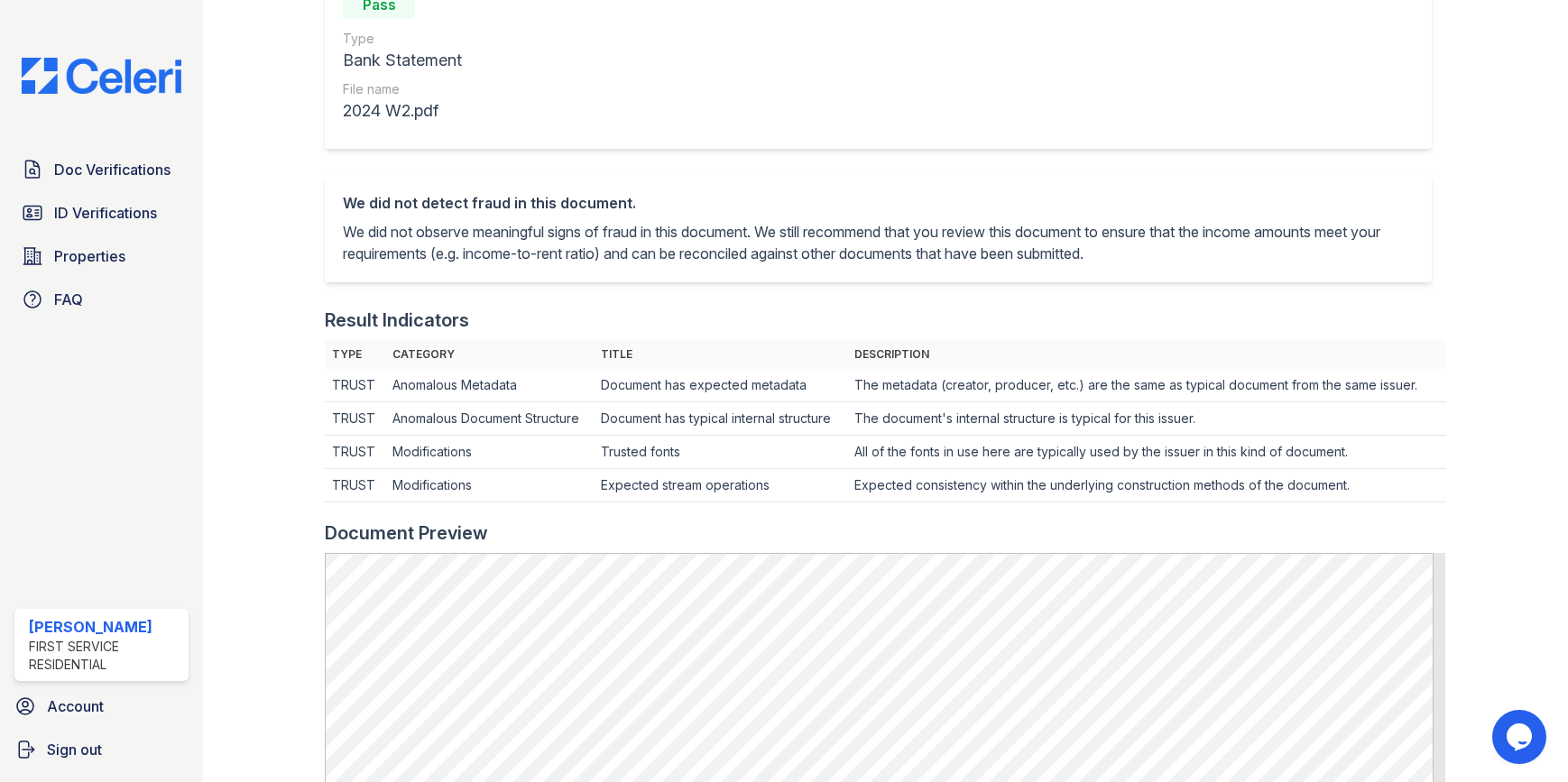
scroll to position [722, 0]
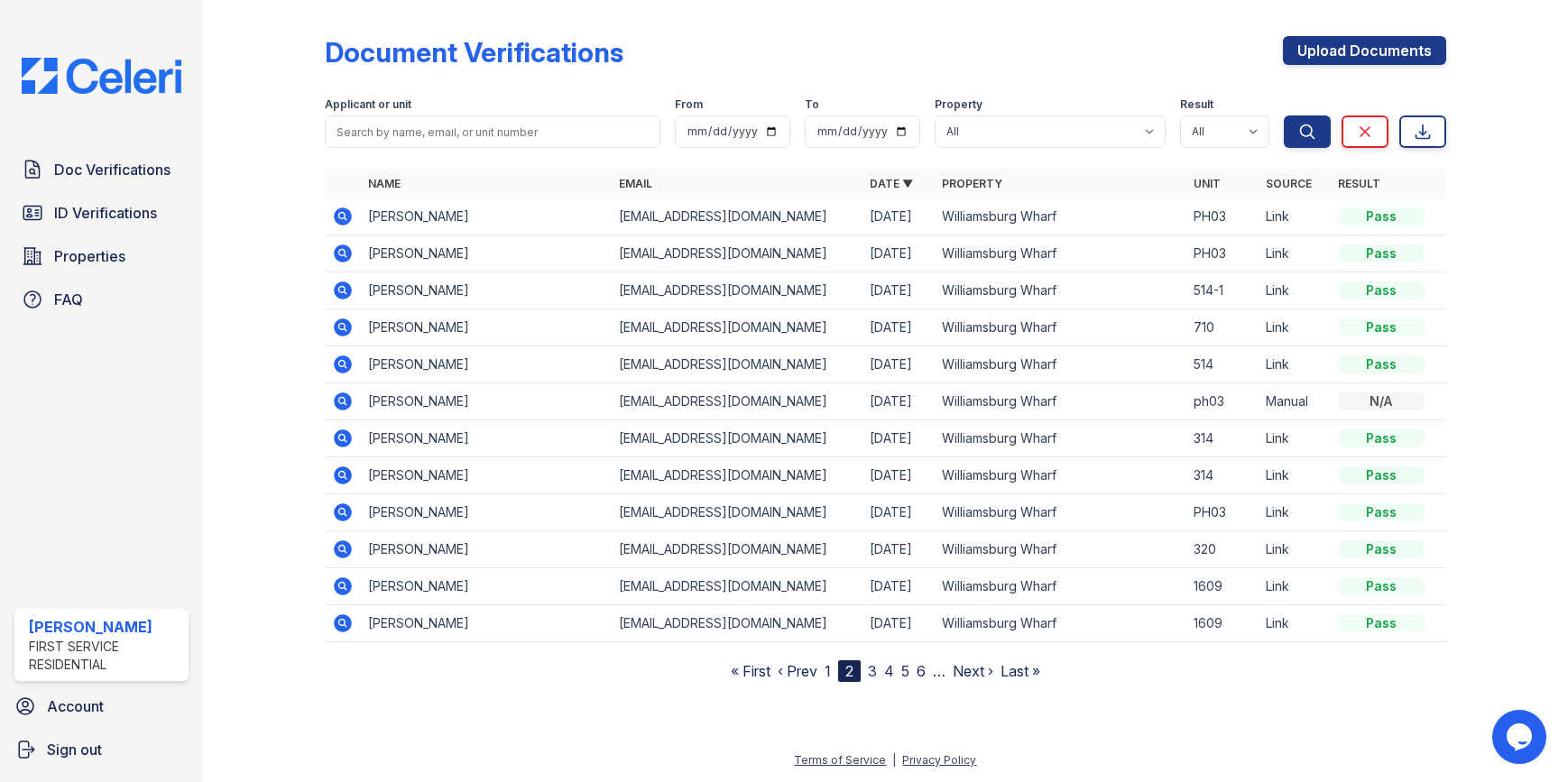
click at [347, 215] on icon at bounding box center [343, 215] width 18 height 18
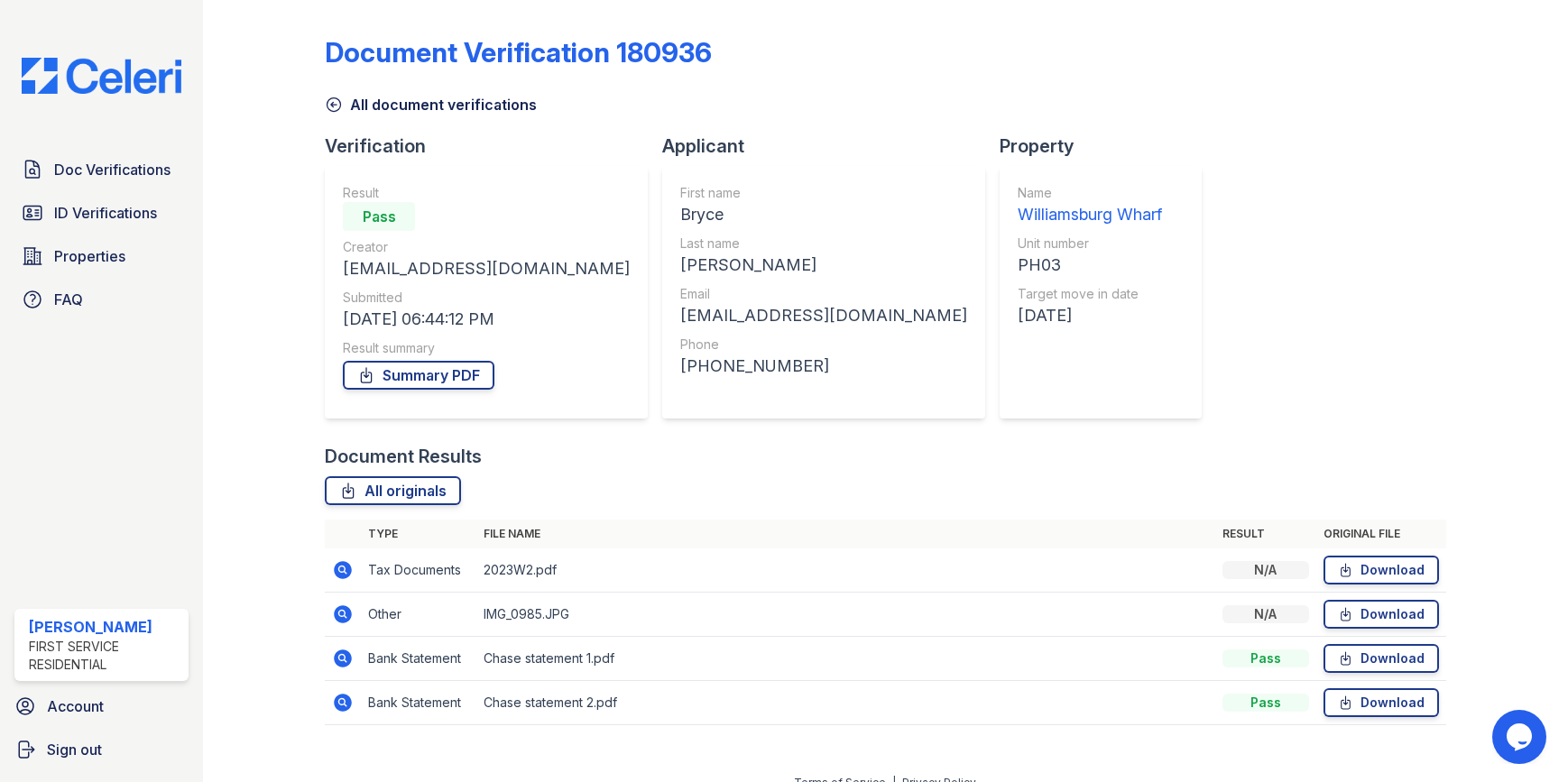
click at [346, 660] on icon at bounding box center [343, 658] width 18 height 18
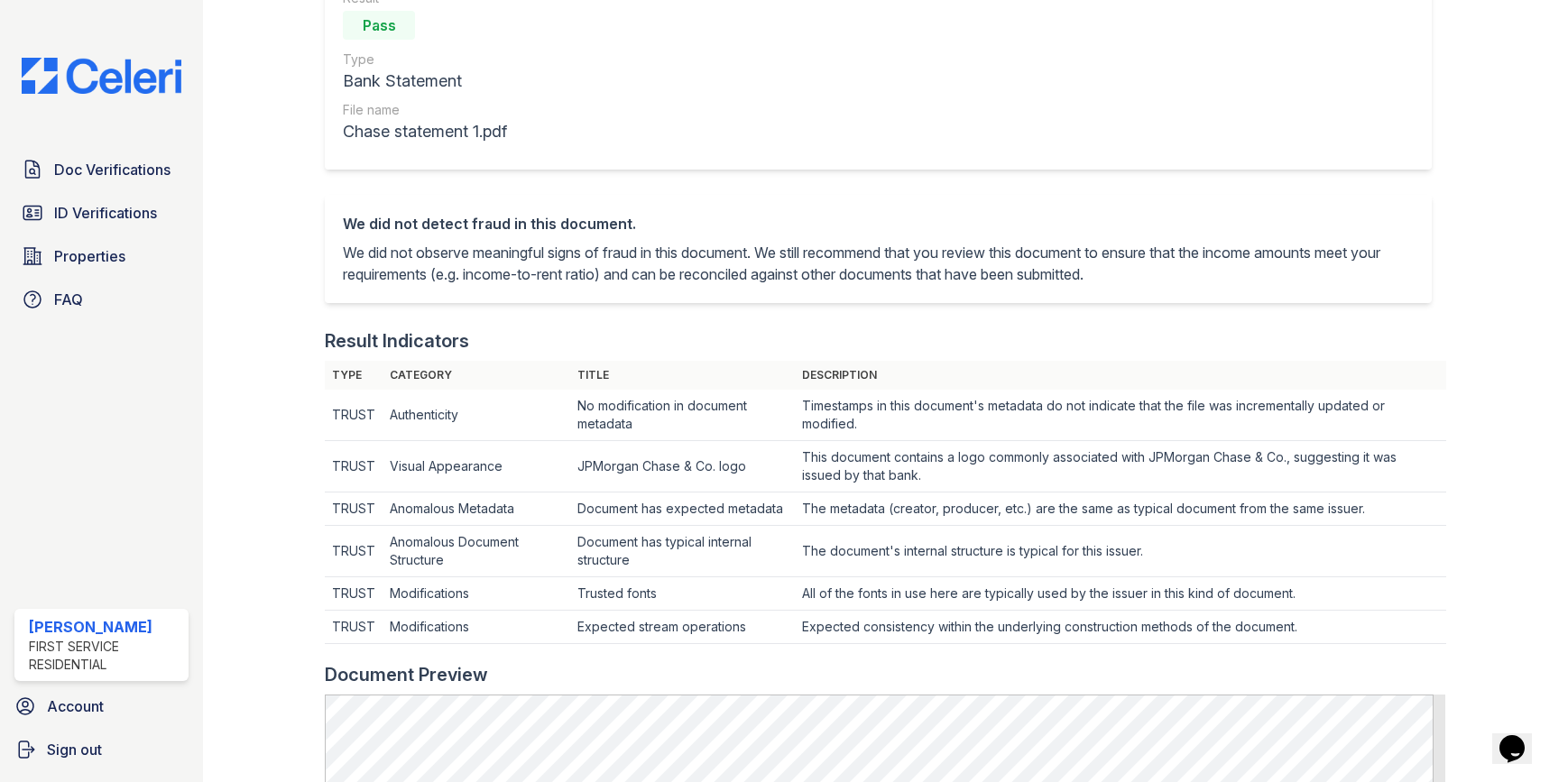
scroll to position [632, 0]
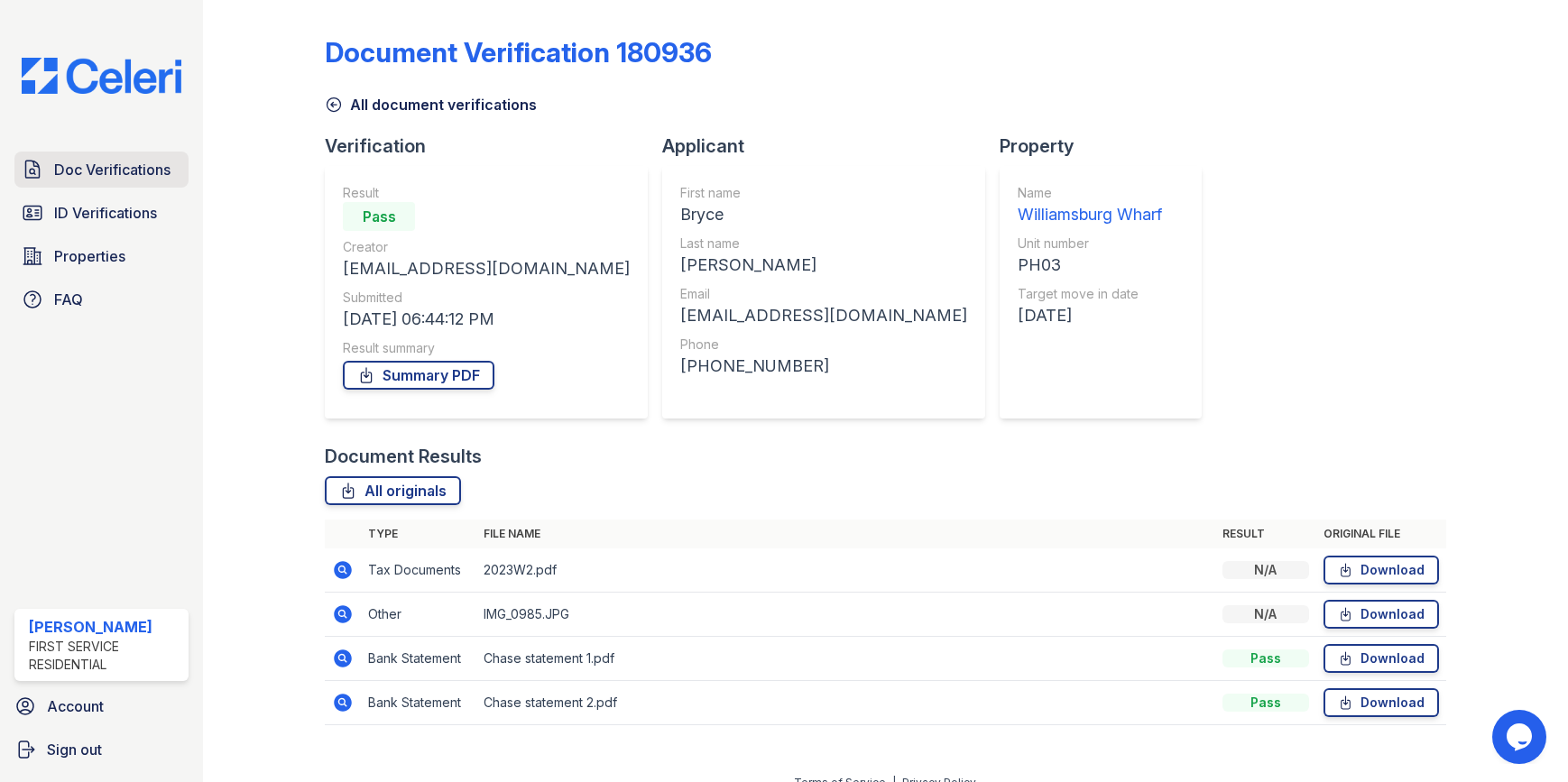
click at [126, 167] on span "Doc Verifications" at bounding box center [111, 169] width 116 height 21
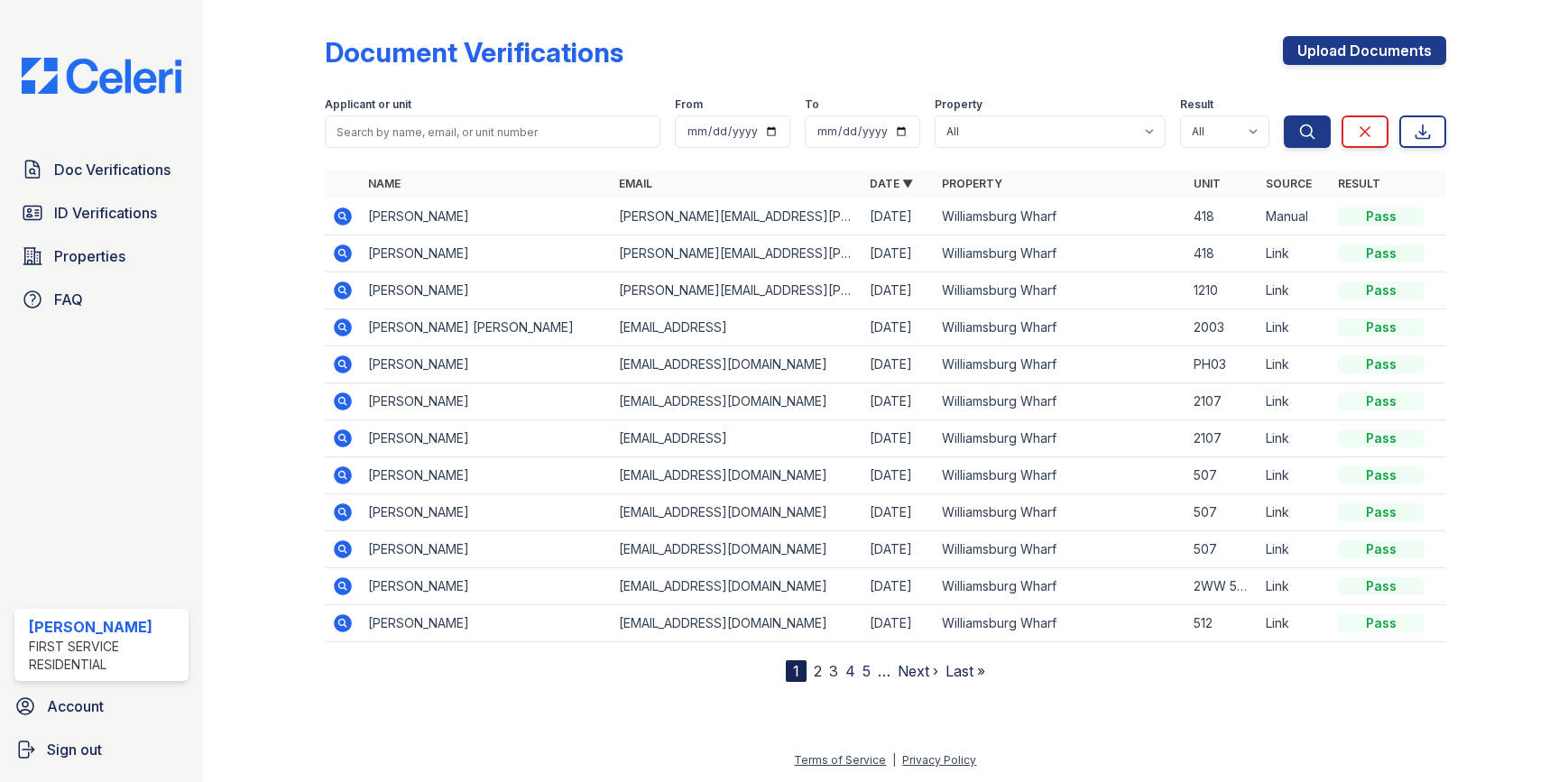
click at [821, 673] on link "2" at bounding box center [817, 671] width 8 height 18
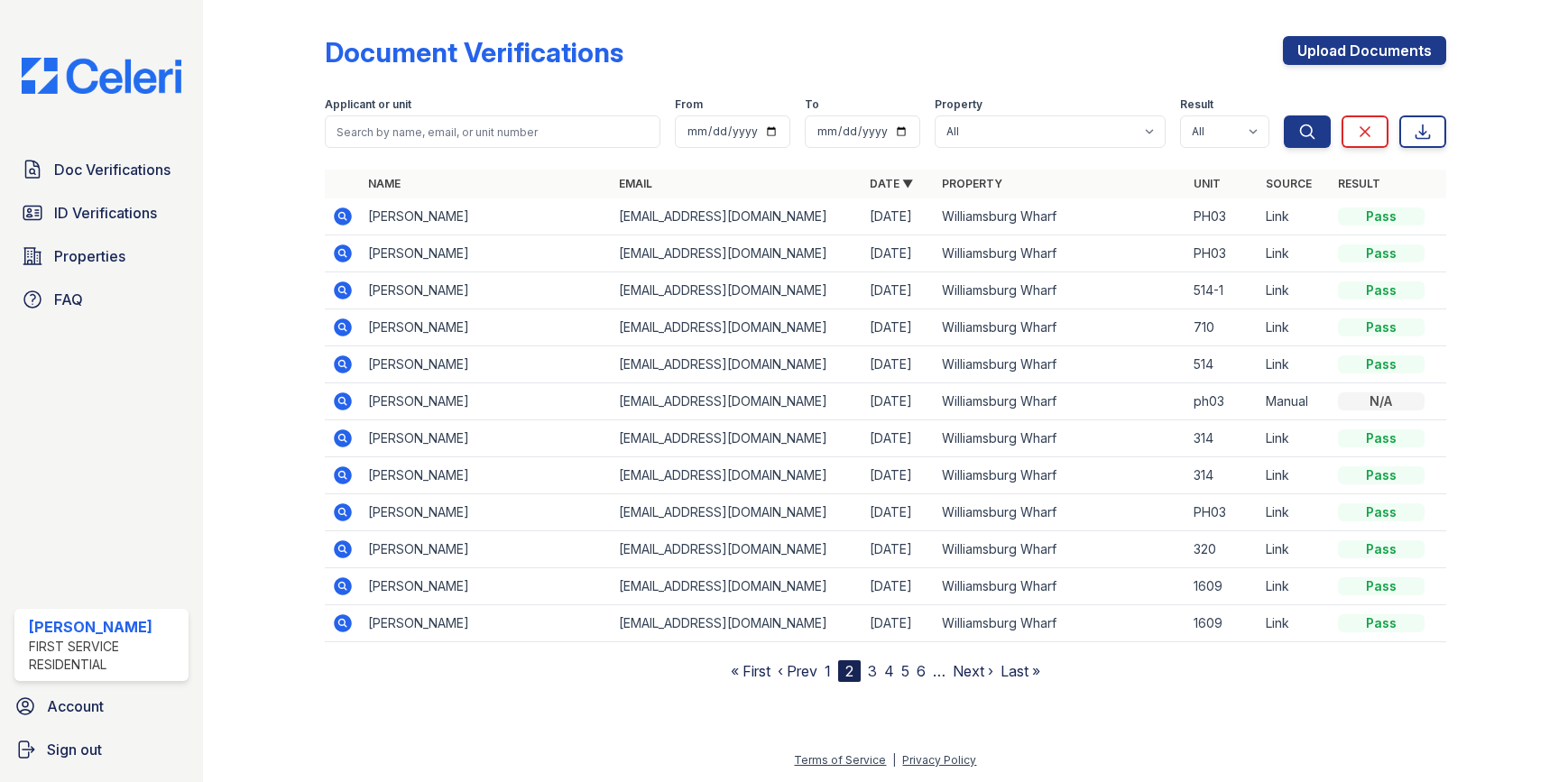
click at [344, 251] on icon at bounding box center [342, 252] width 5 height 5
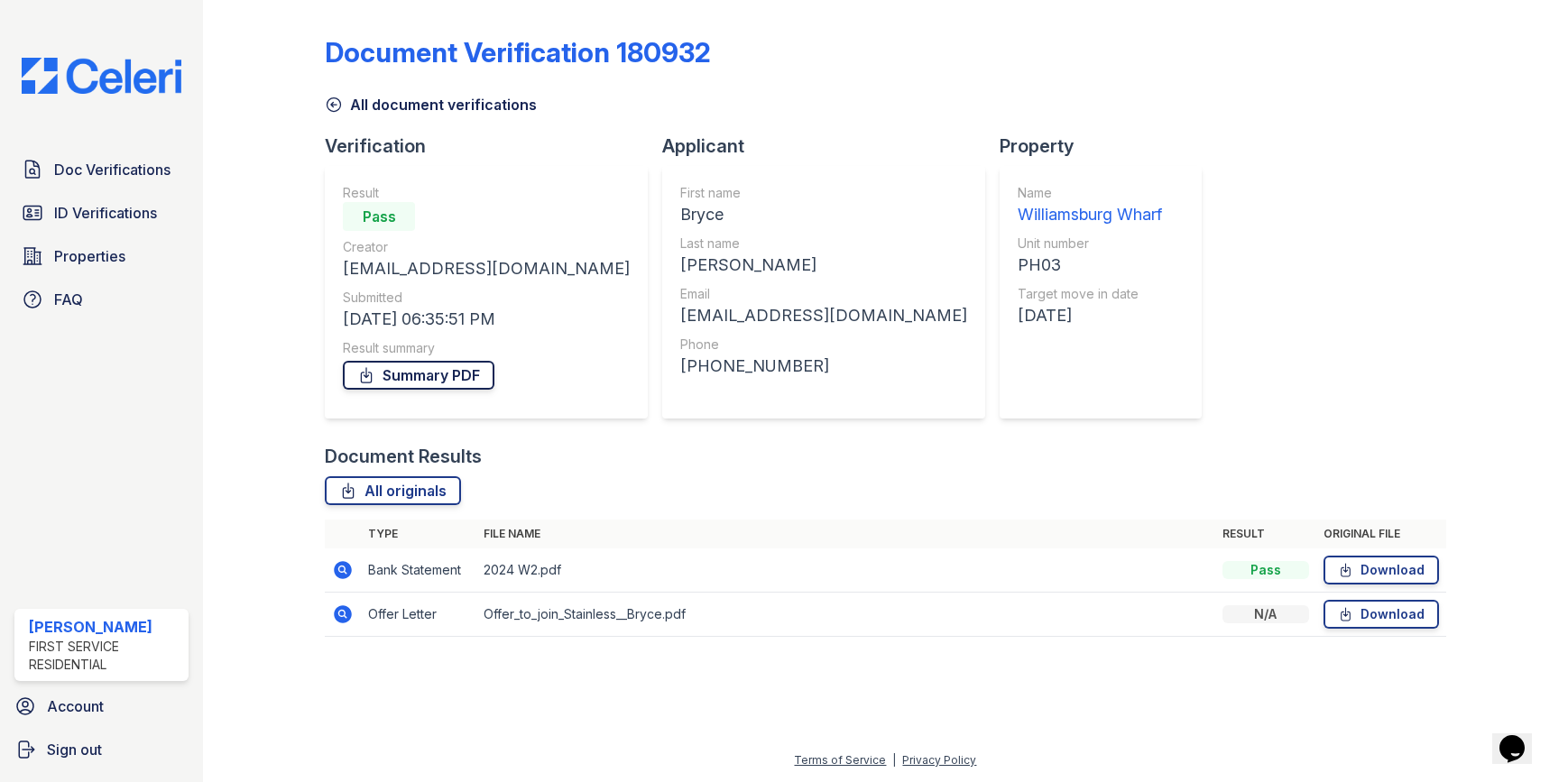
click at [454, 377] on link "Summary PDF" at bounding box center [418, 374] width 151 height 29
click at [341, 98] on icon at bounding box center [333, 104] width 18 height 18
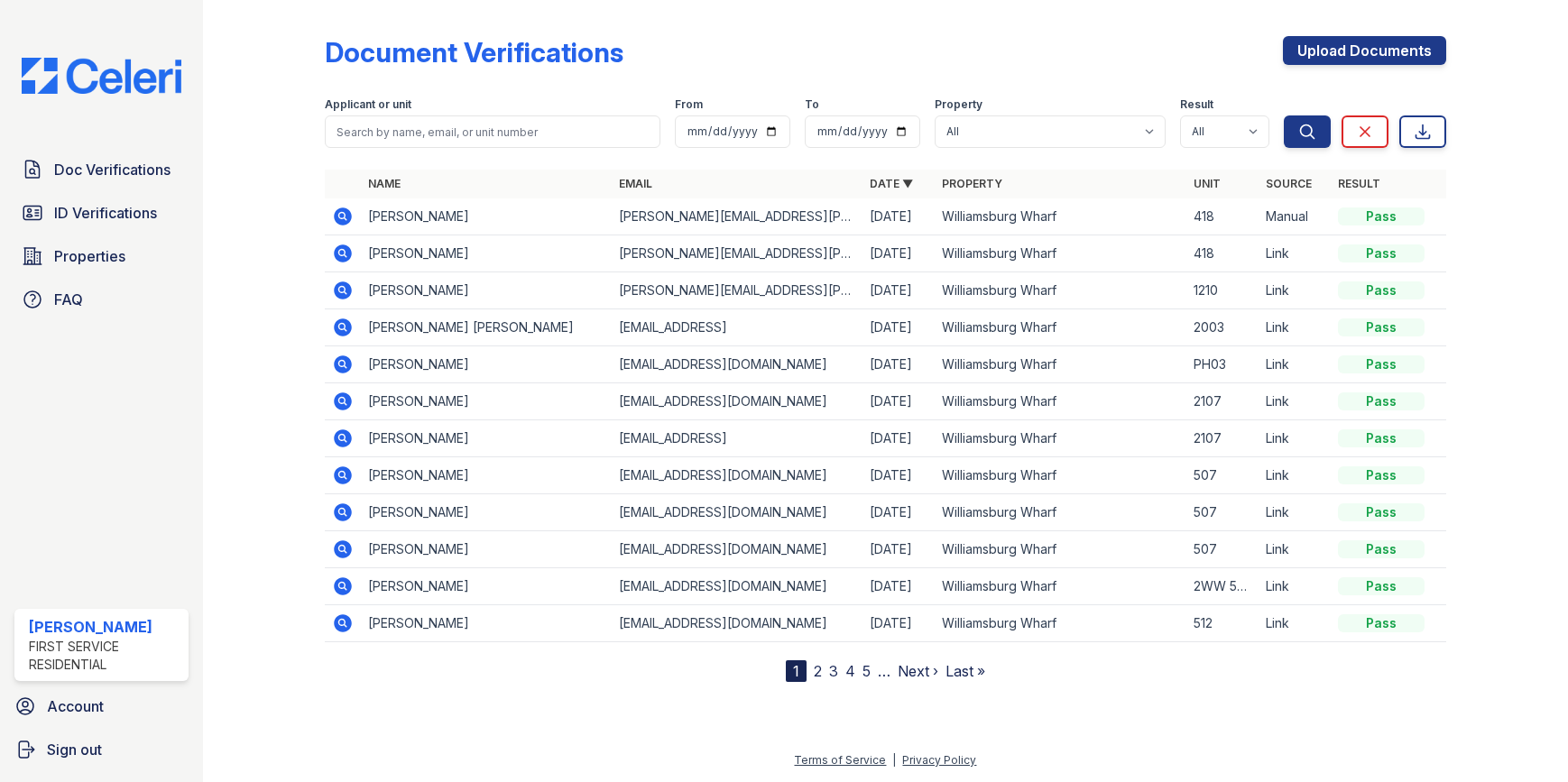
click at [348, 361] on icon at bounding box center [343, 364] width 18 height 18
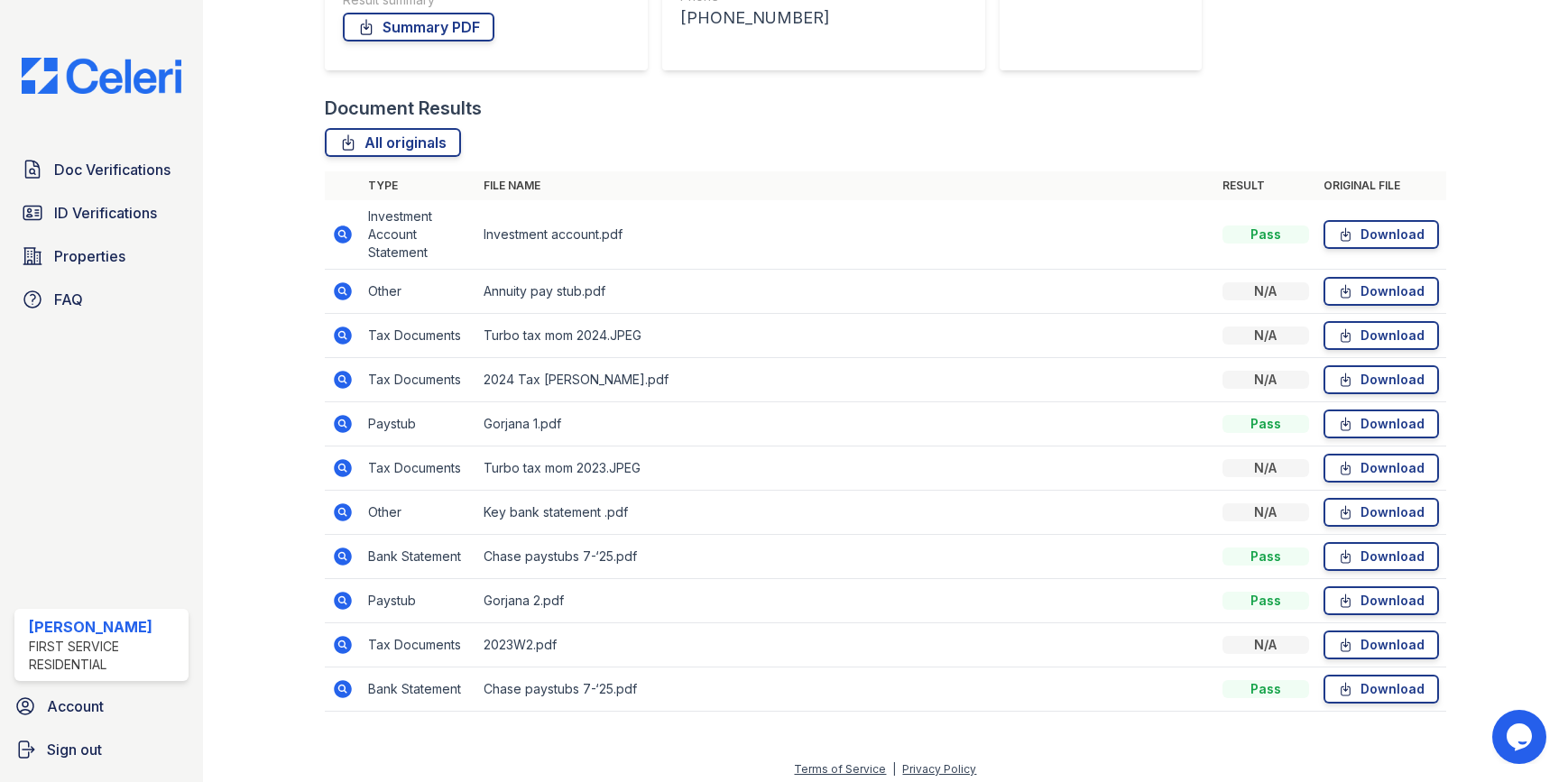
scroll to position [358, 0]
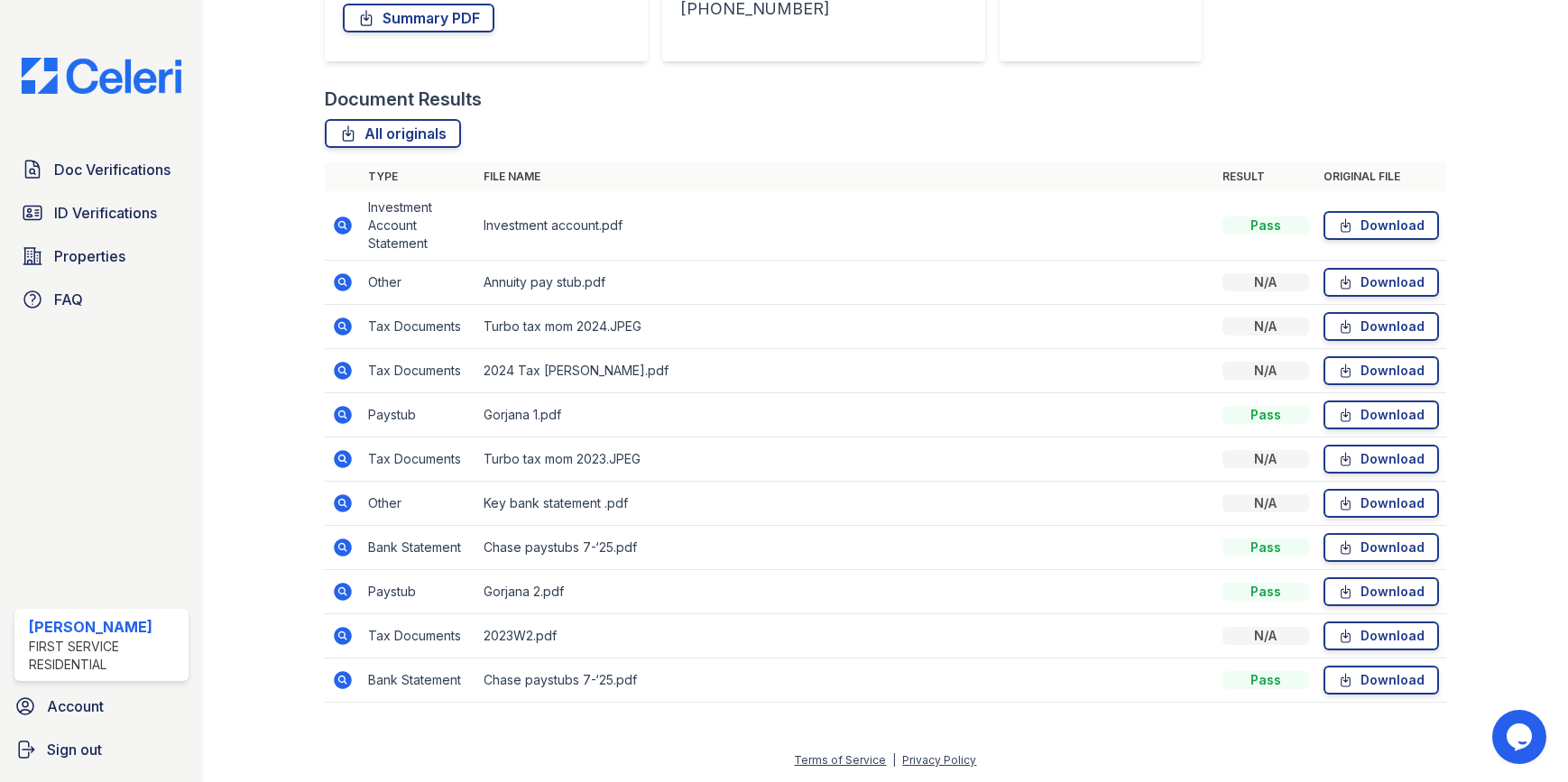
click at [340, 371] on icon at bounding box center [342, 369] width 5 height 5
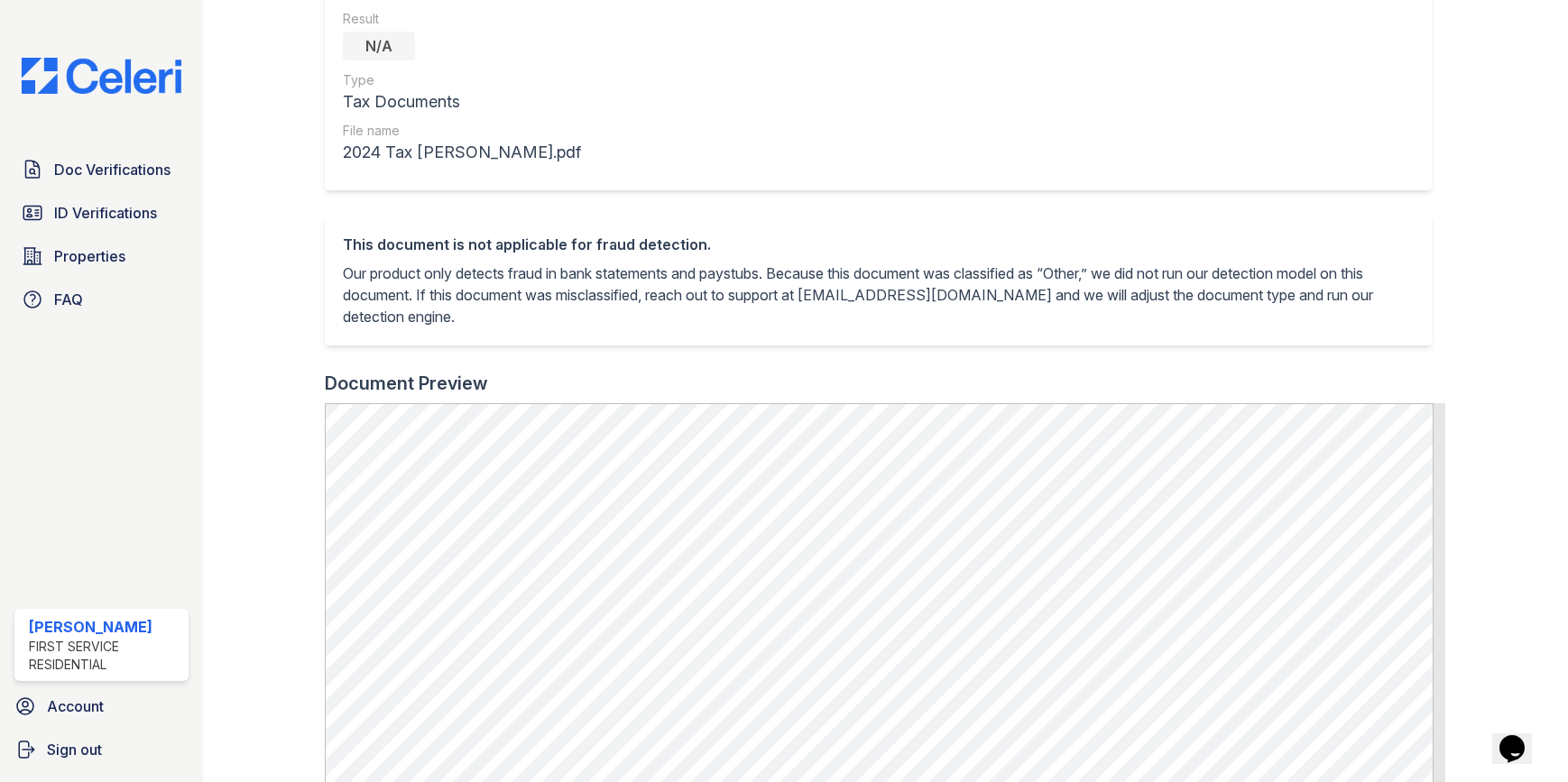
scroll to position [541, 0]
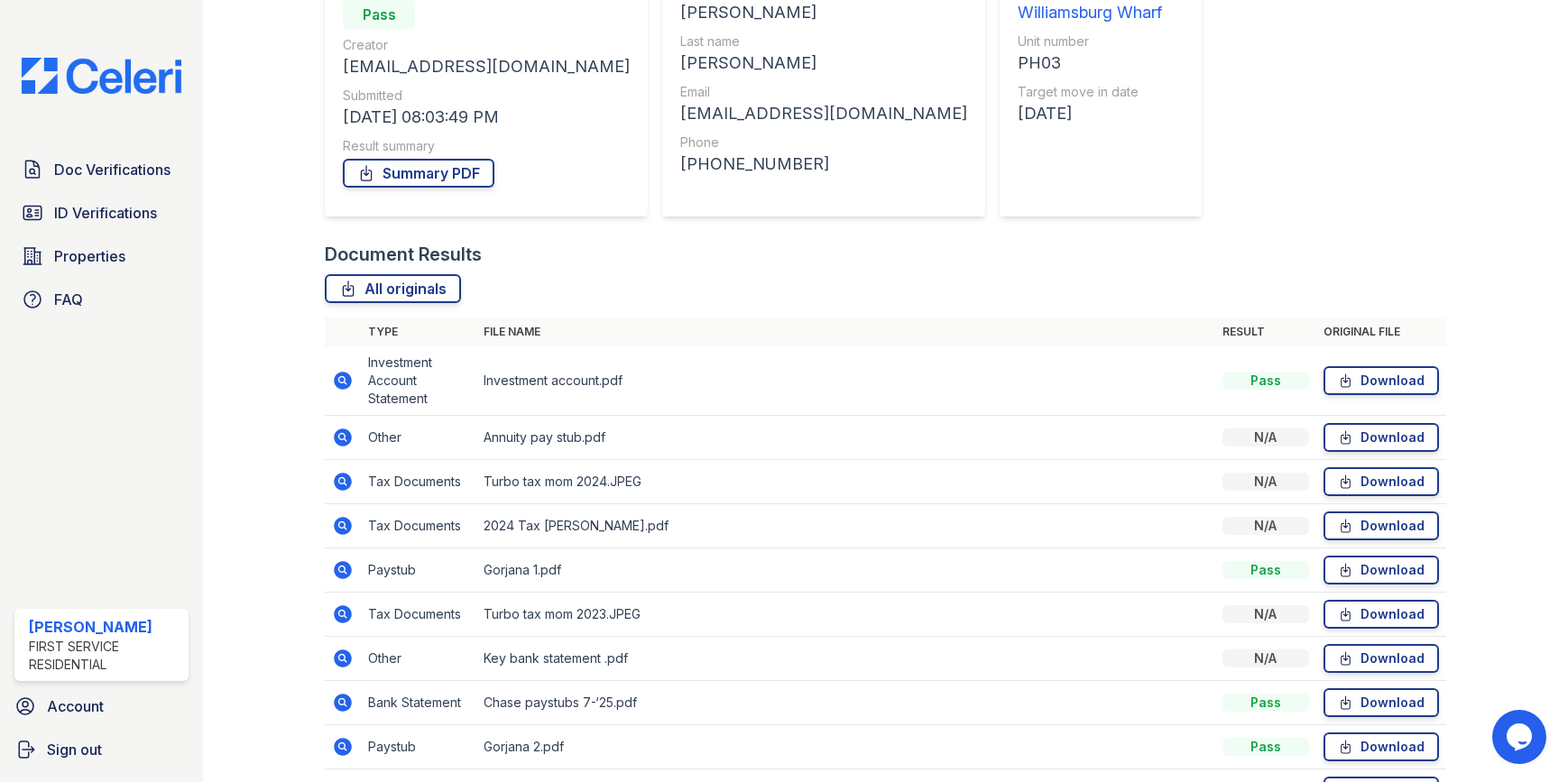
scroll to position [270, 0]
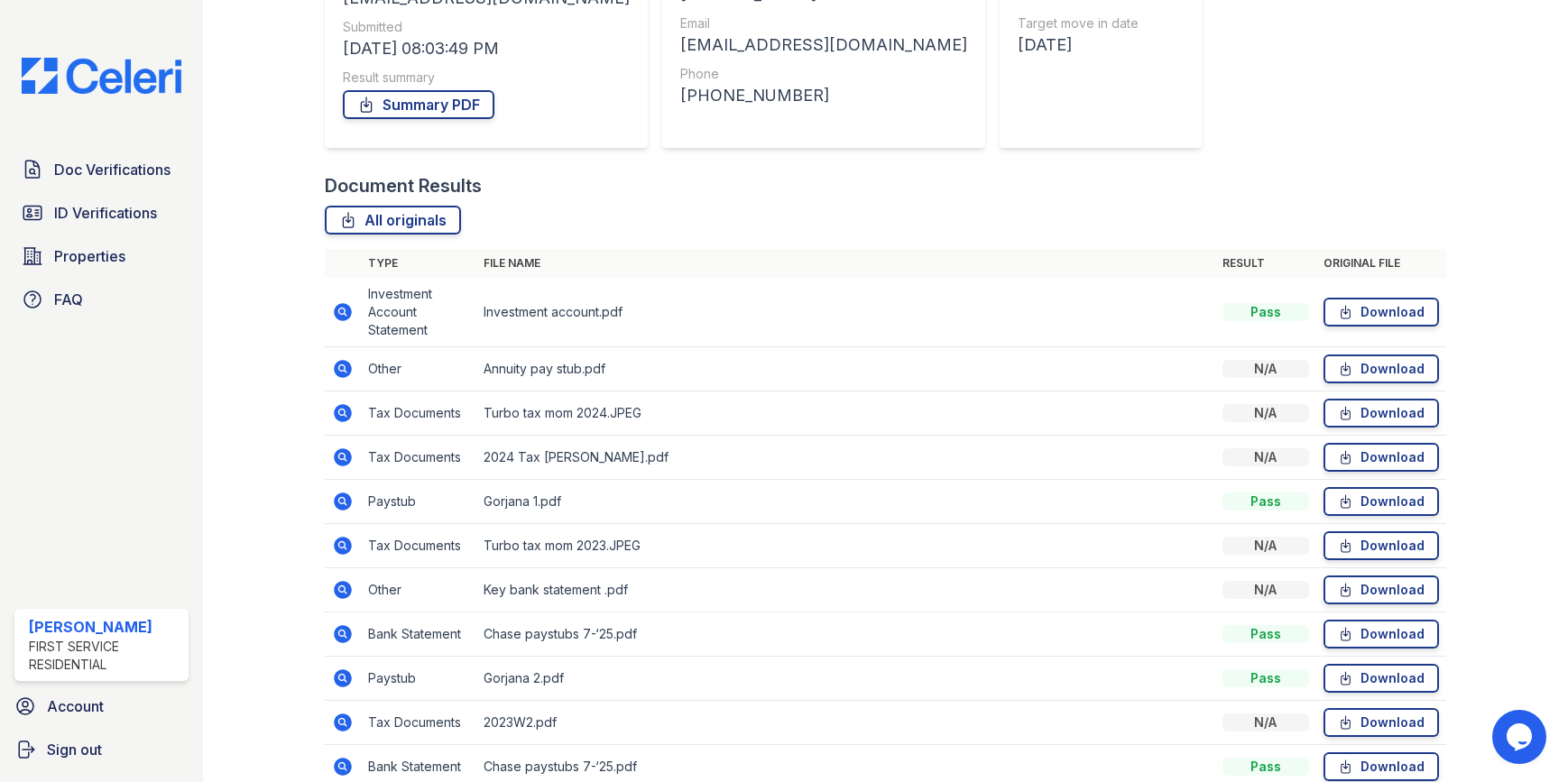
click at [347, 311] on icon at bounding box center [343, 311] width 18 height 18
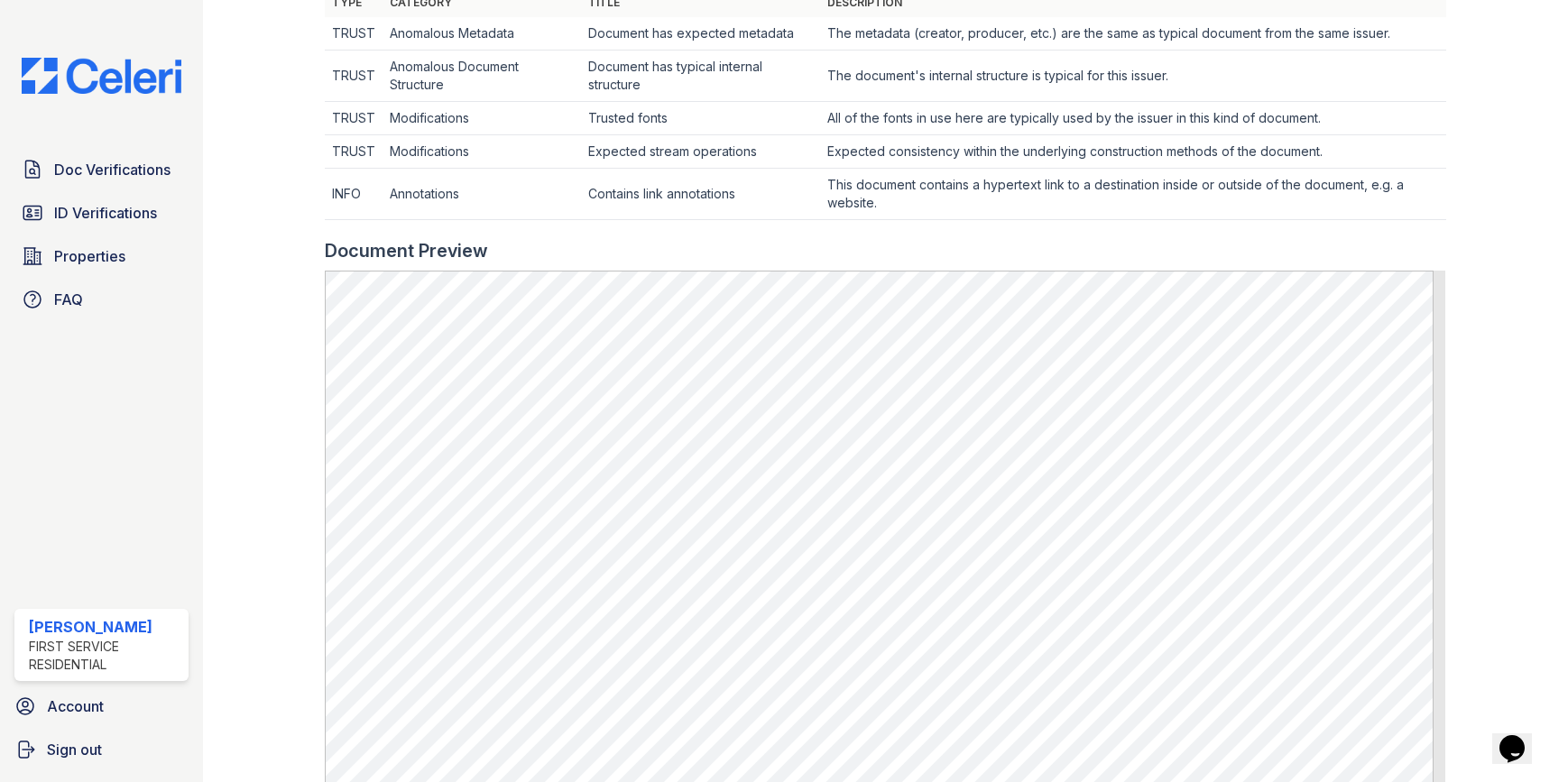
scroll to position [632, 0]
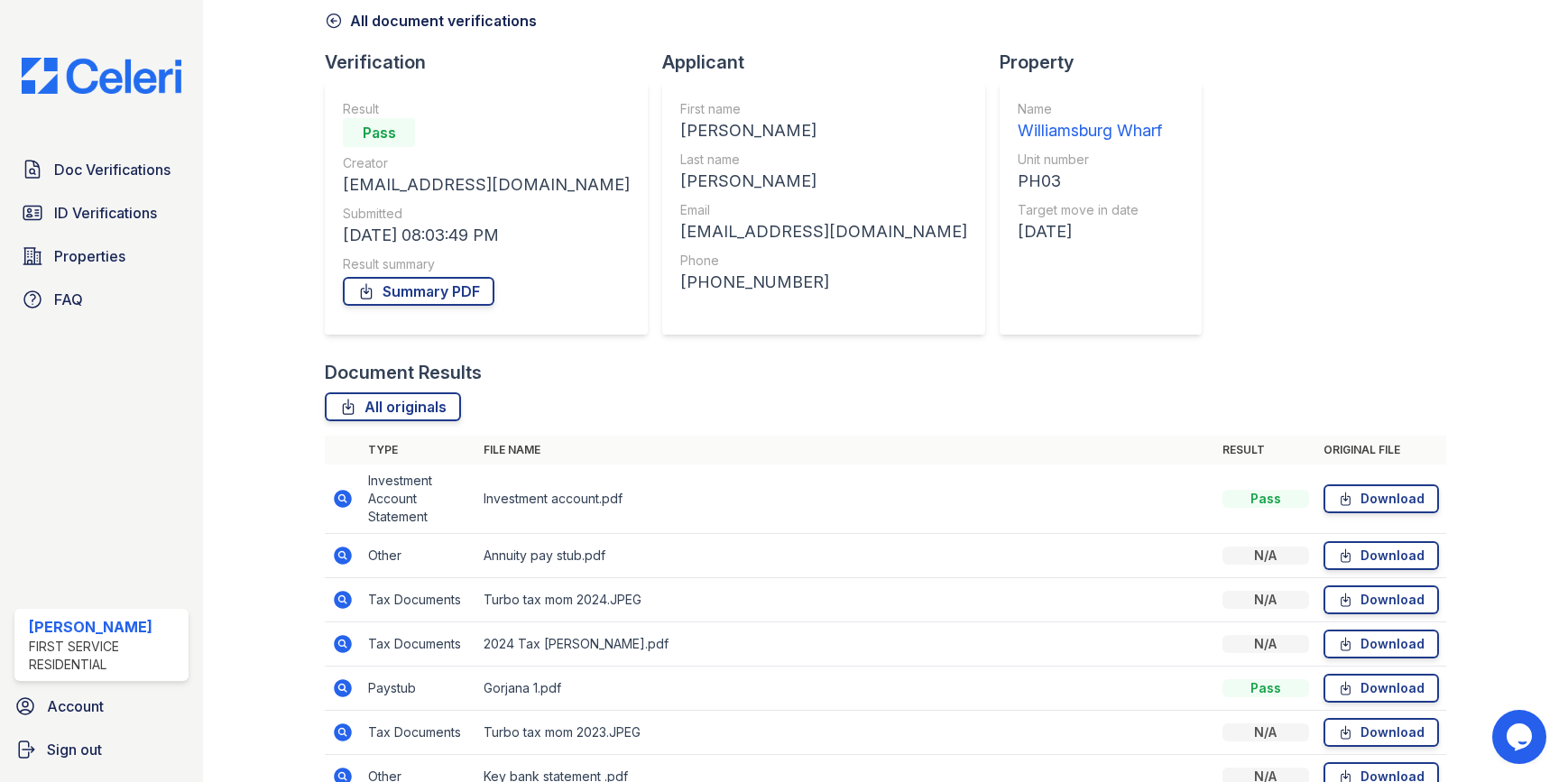
scroll to position [270, 0]
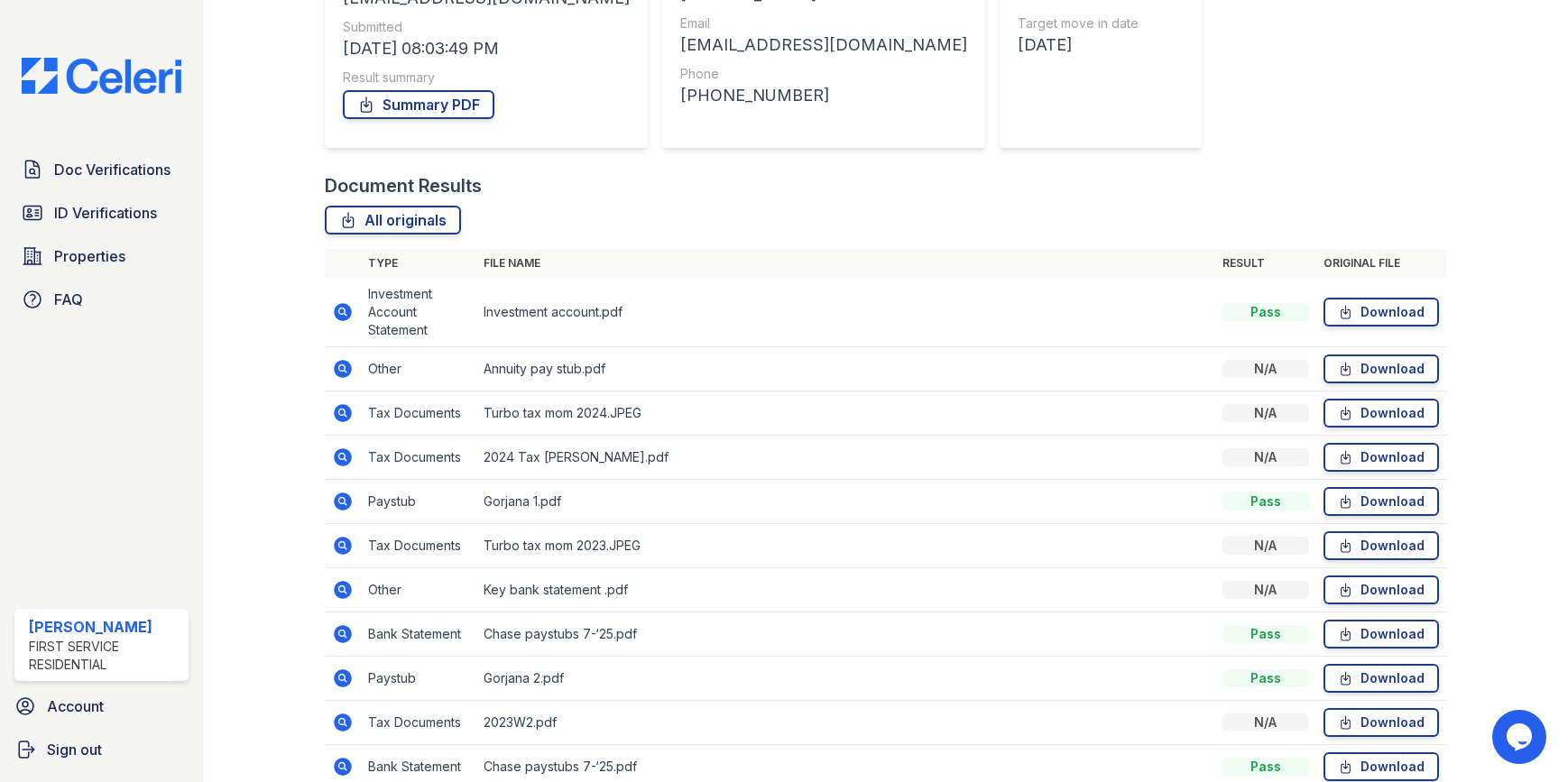
click at [338, 366] on icon at bounding box center [342, 369] width 21 height 21
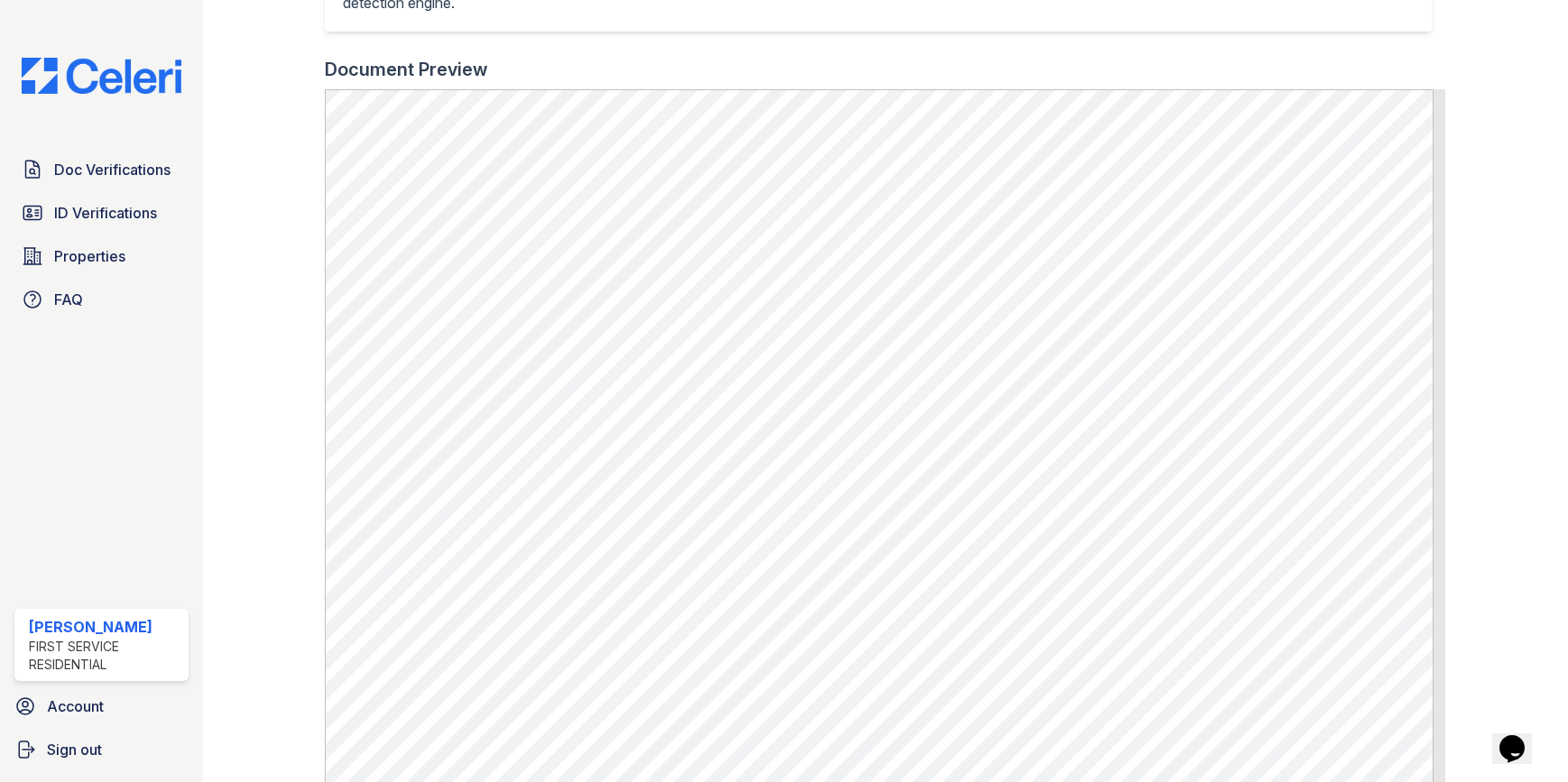
scroll to position [541, 0]
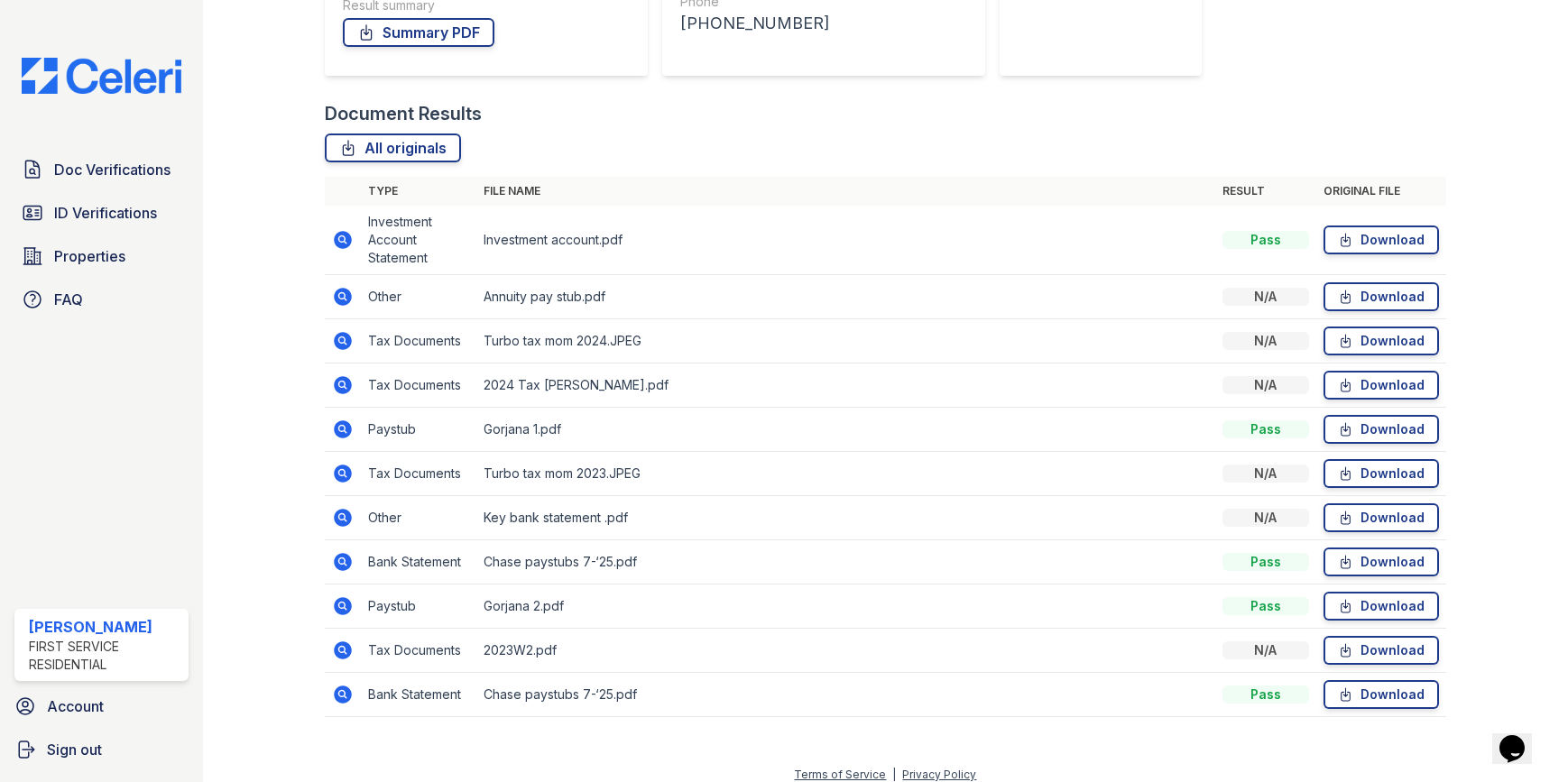
scroll to position [358, 0]
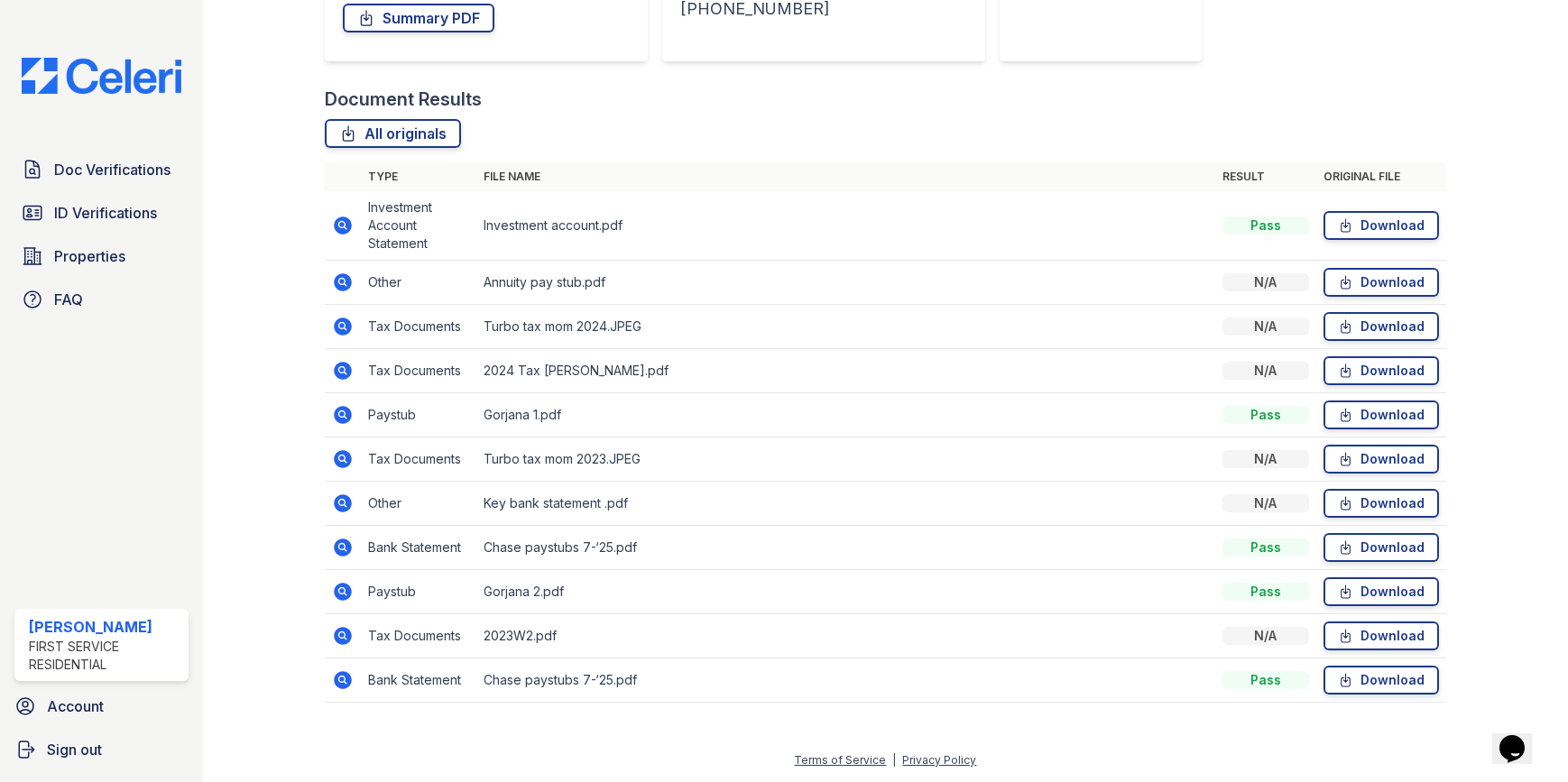
click at [349, 634] on icon at bounding box center [343, 635] width 18 height 18
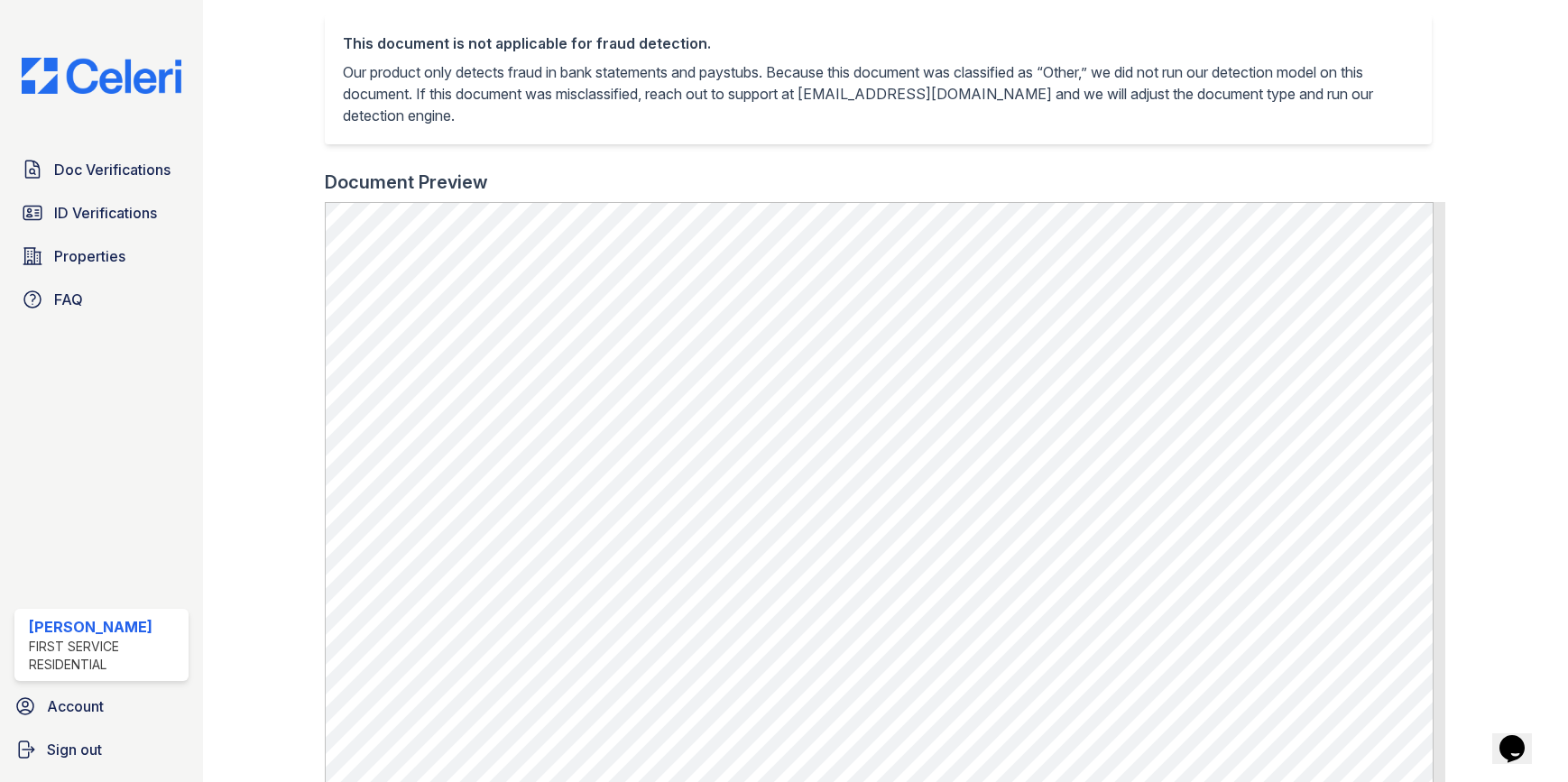
scroll to position [541, 0]
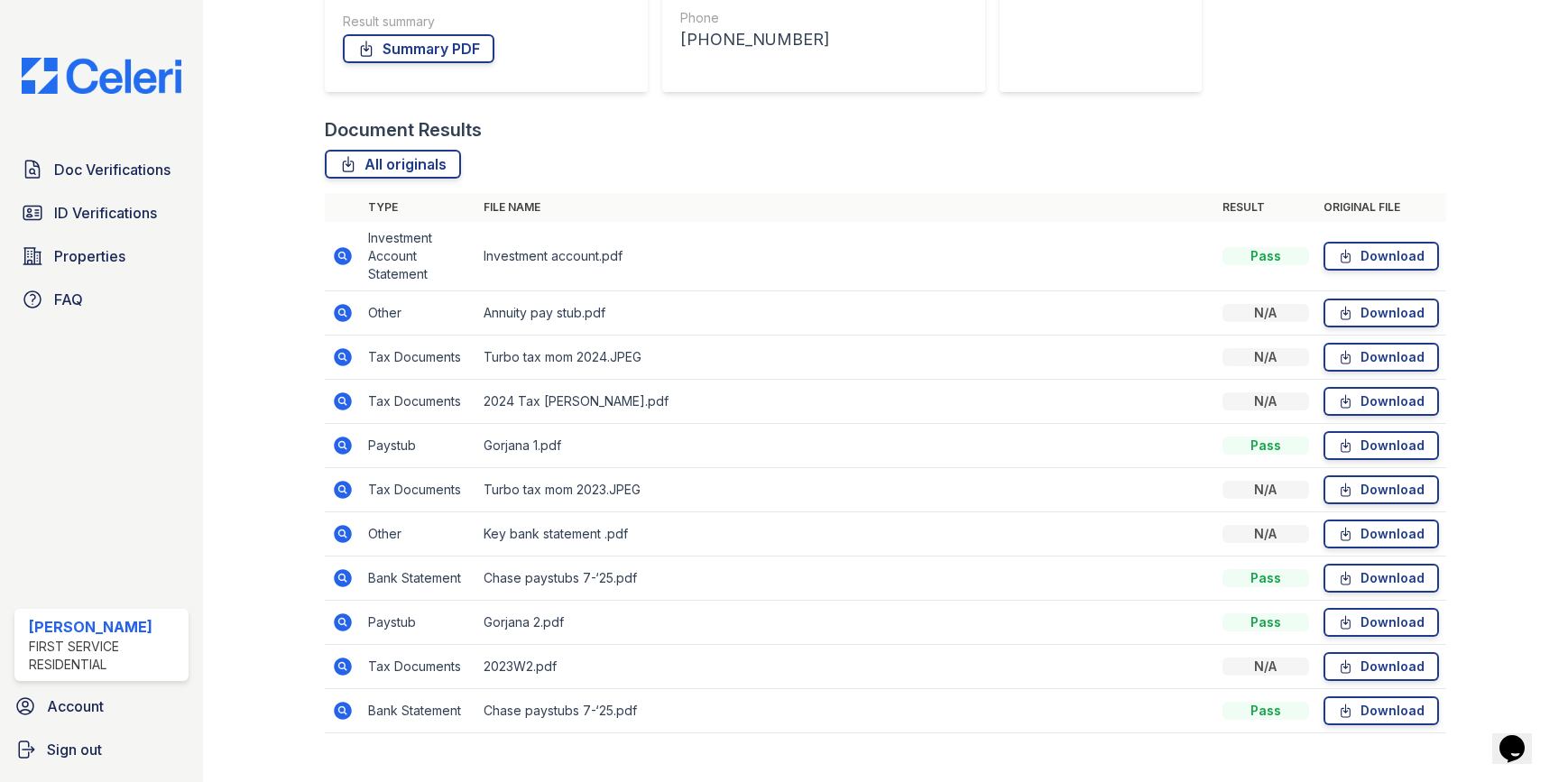
scroll to position [358, 0]
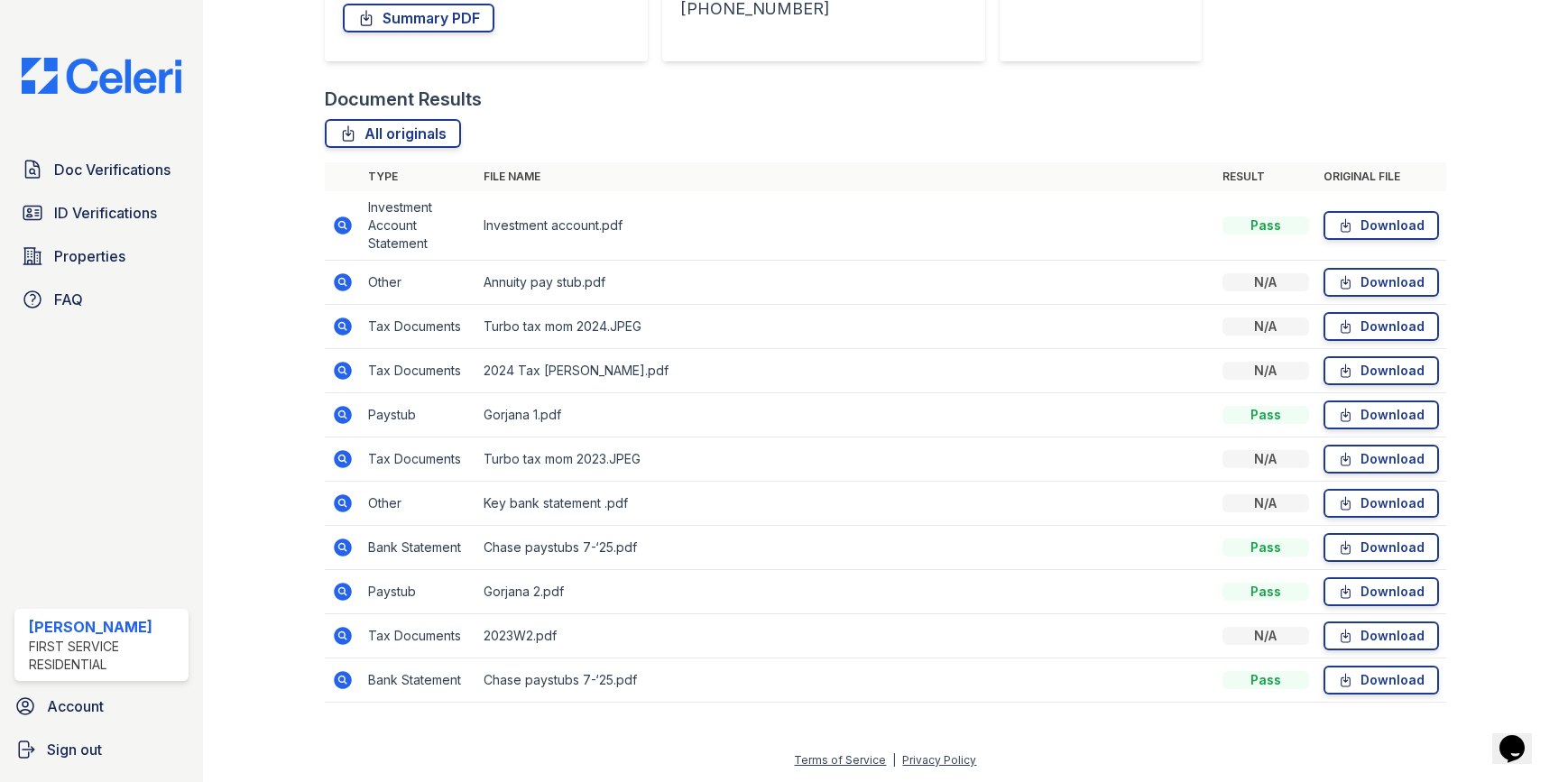
click at [344, 502] on icon at bounding box center [342, 502] width 21 height 21
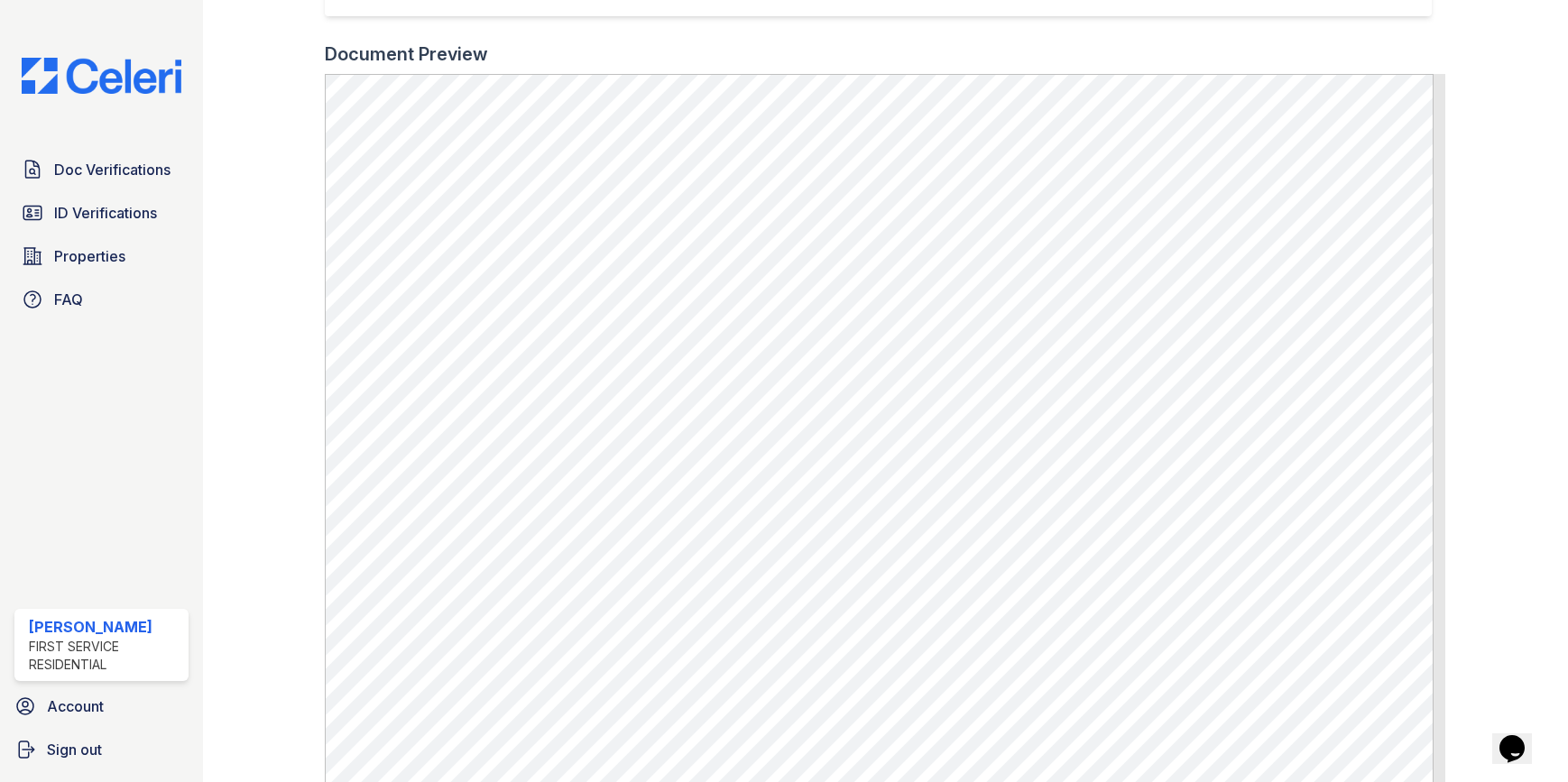
scroll to position [541, 0]
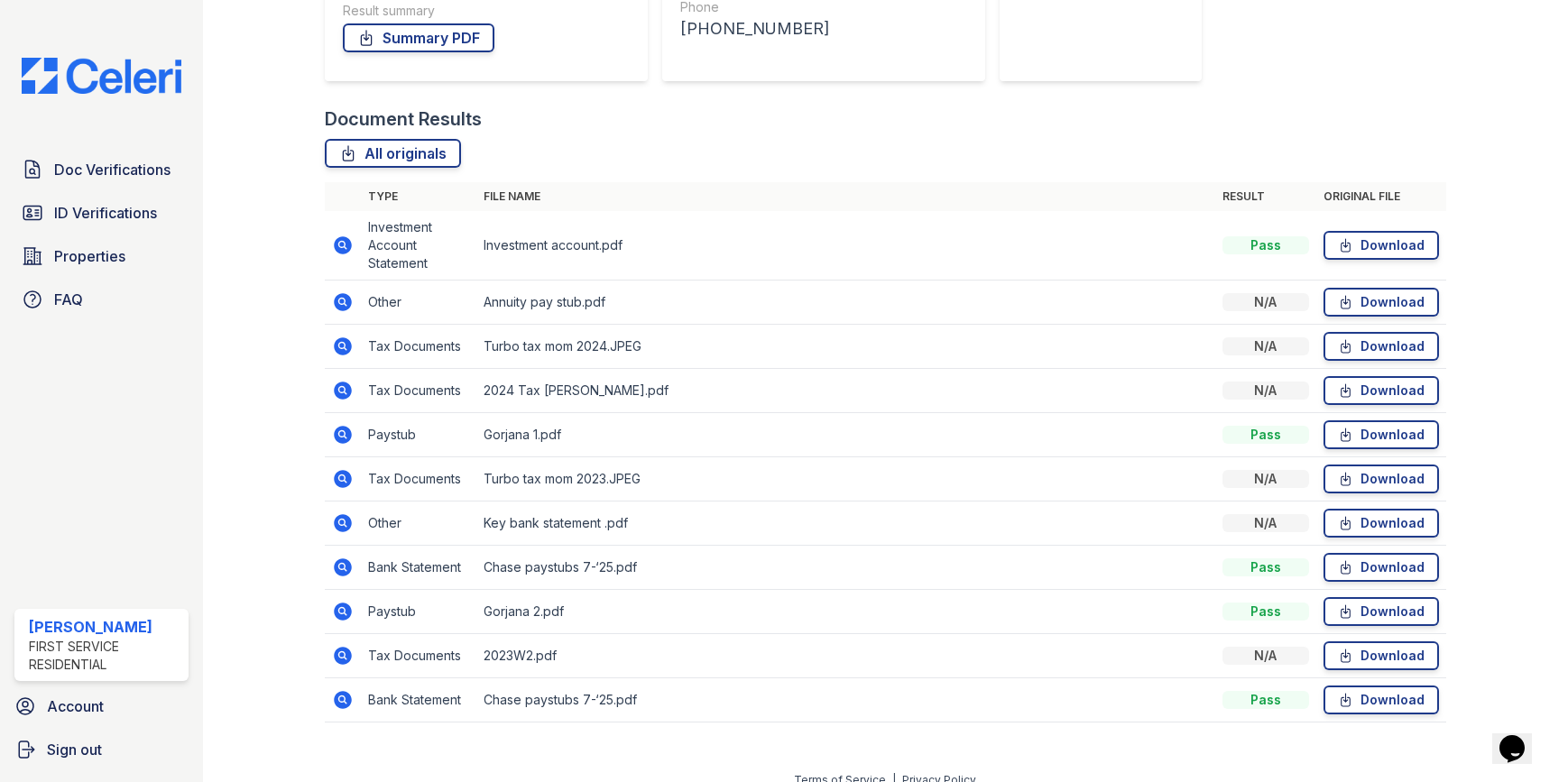
scroll to position [358, 0]
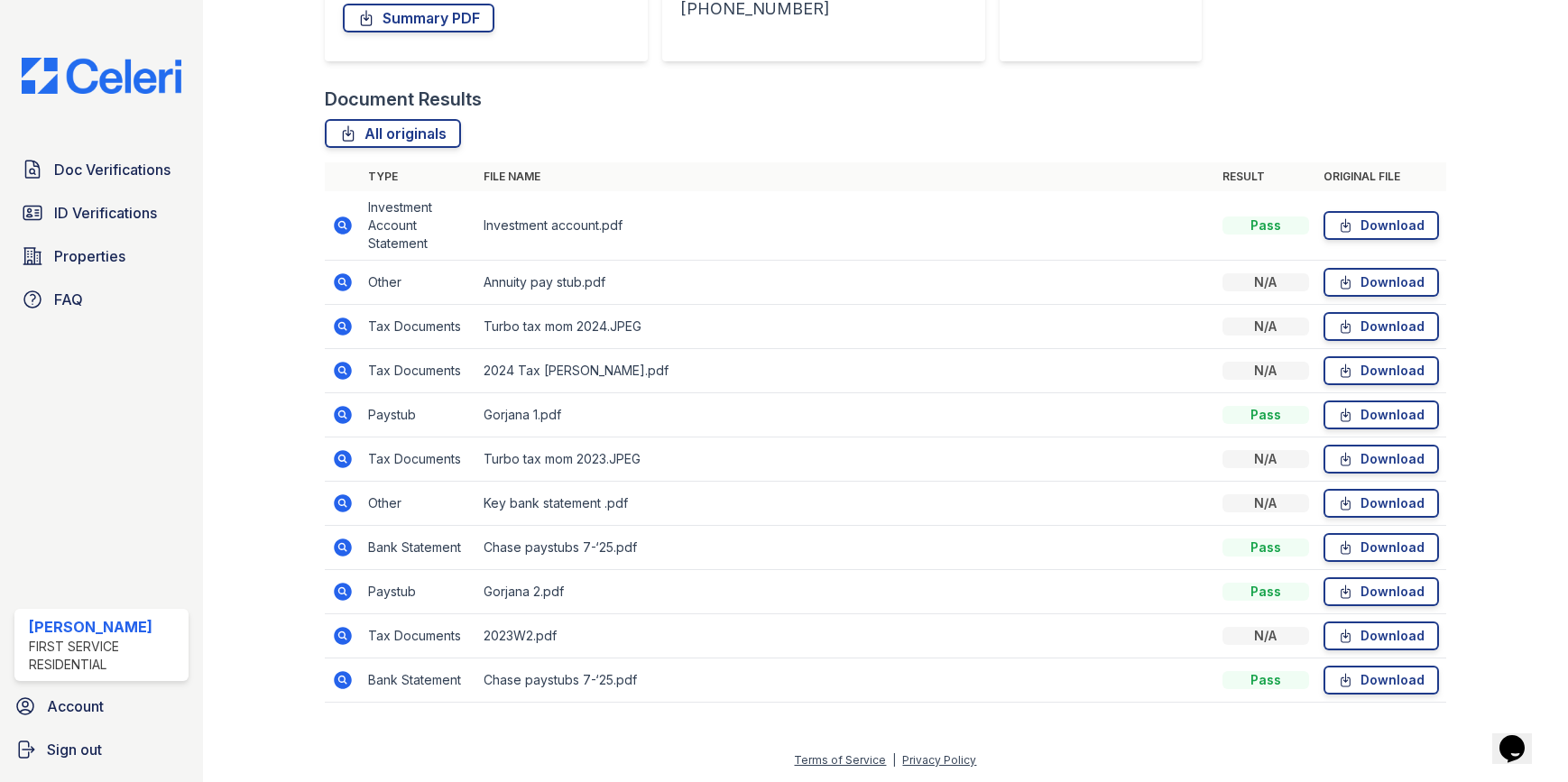
click at [343, 677] on icon at bounding box center [342, 678] width 5 height 5
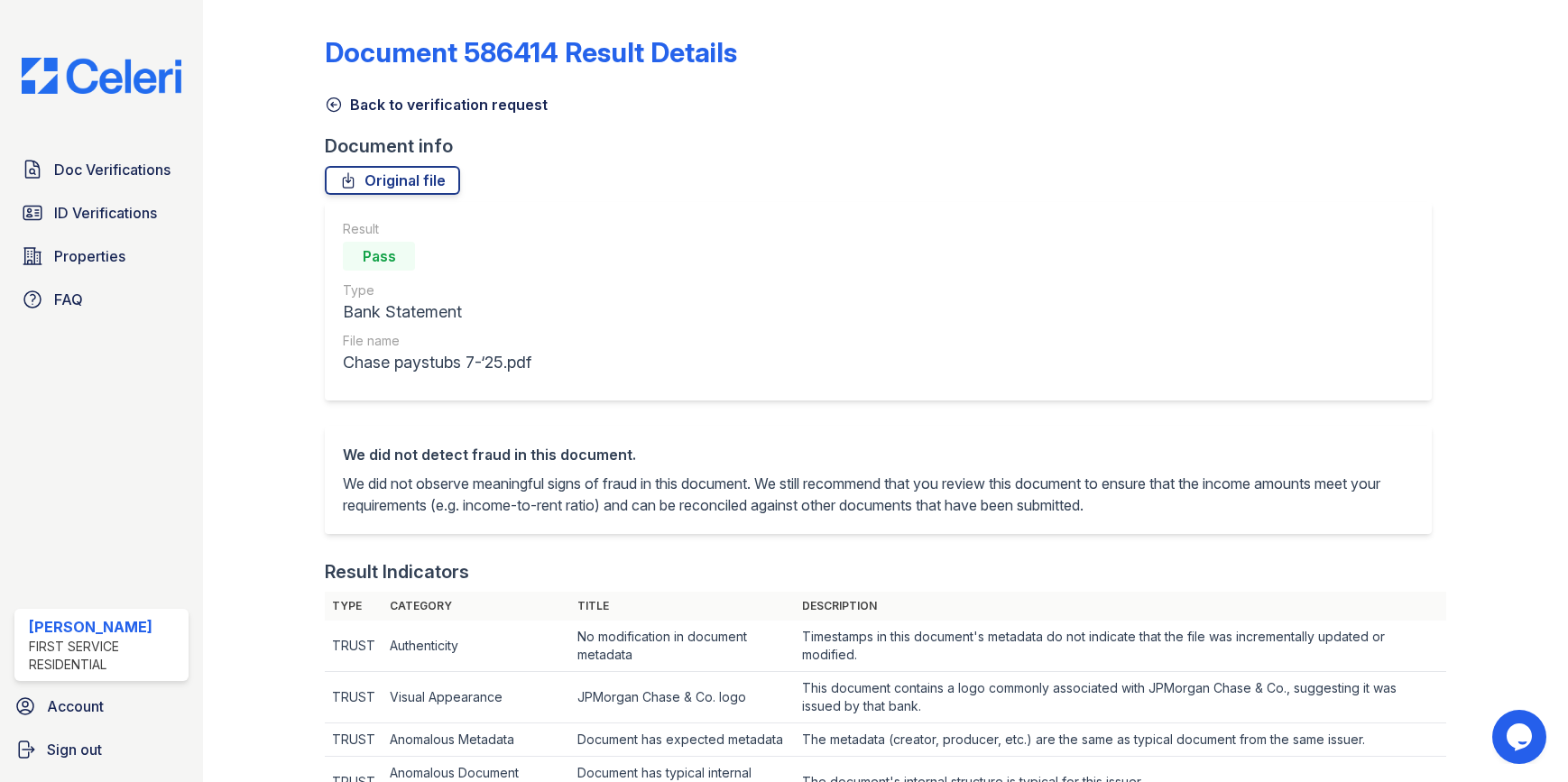
scroll to position [632, 0]
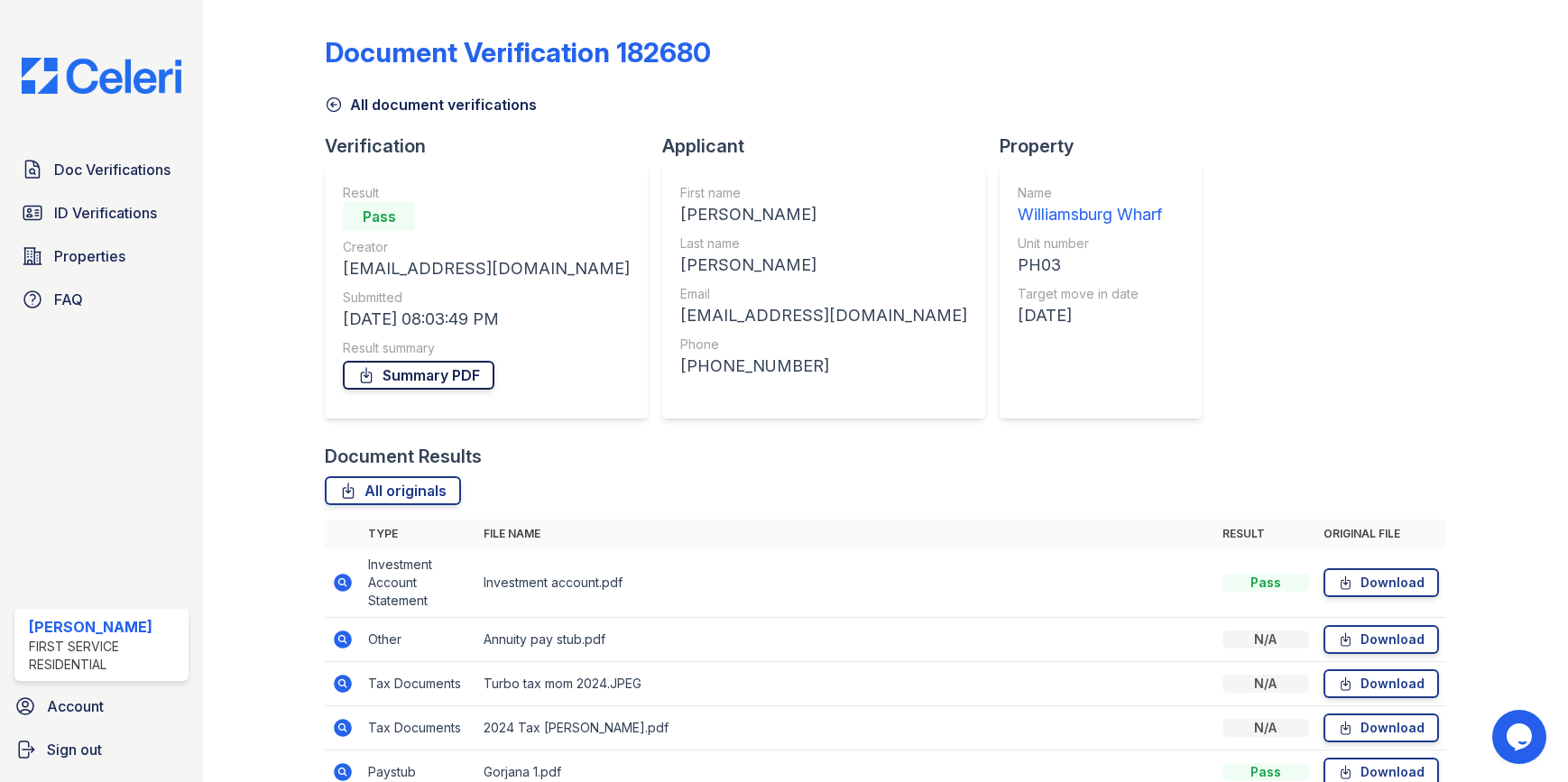
click at [391, 380] on link "Summary PDF" at bounding box center [418, 374] width 151 height 29
click at [63, 208] on span "ID Verifications" at bounding box center [105, 213] width 103 height 21
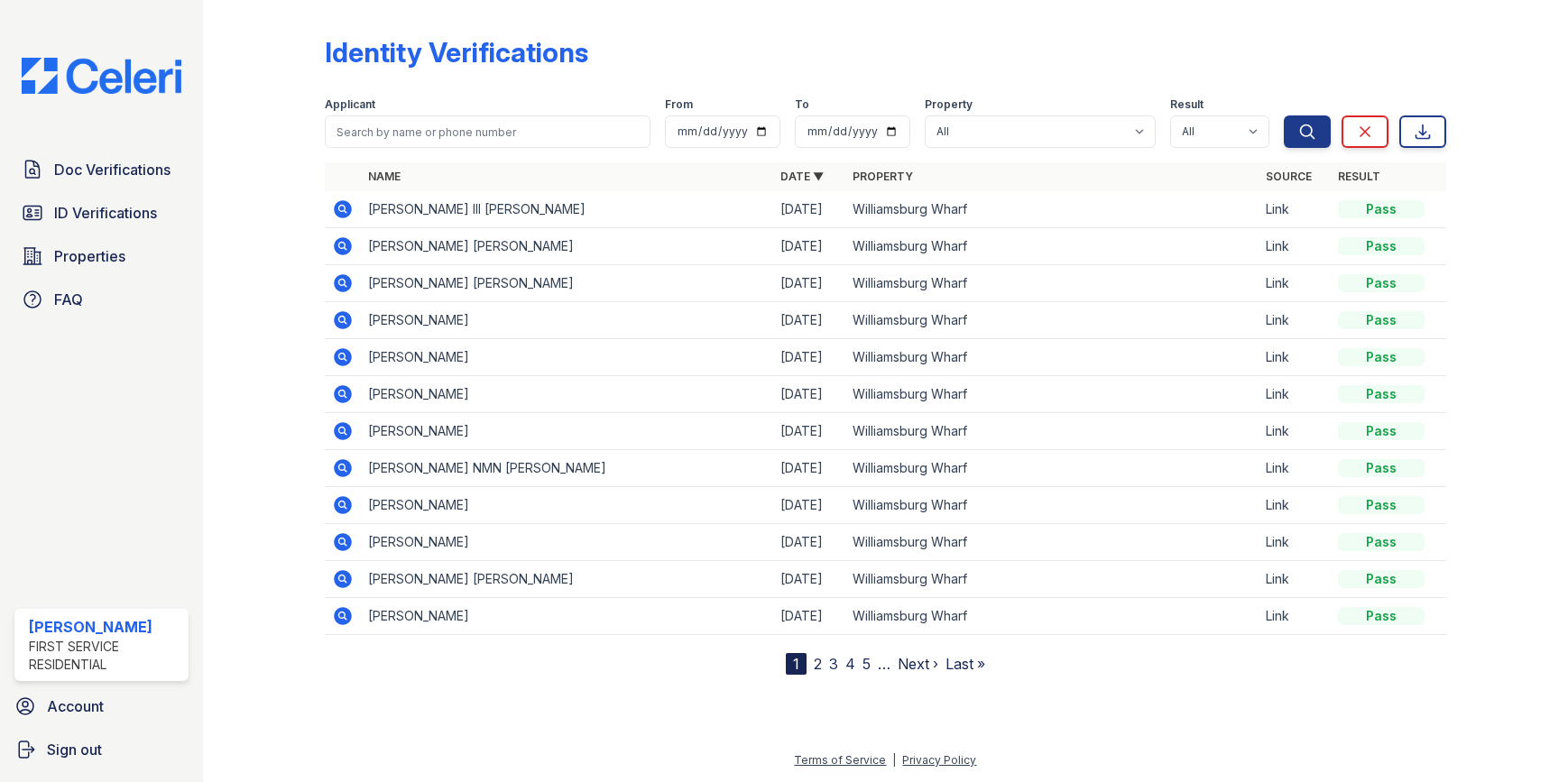
click at [345, 473] on icon at bounding box center [343, 467] width 18 height 18
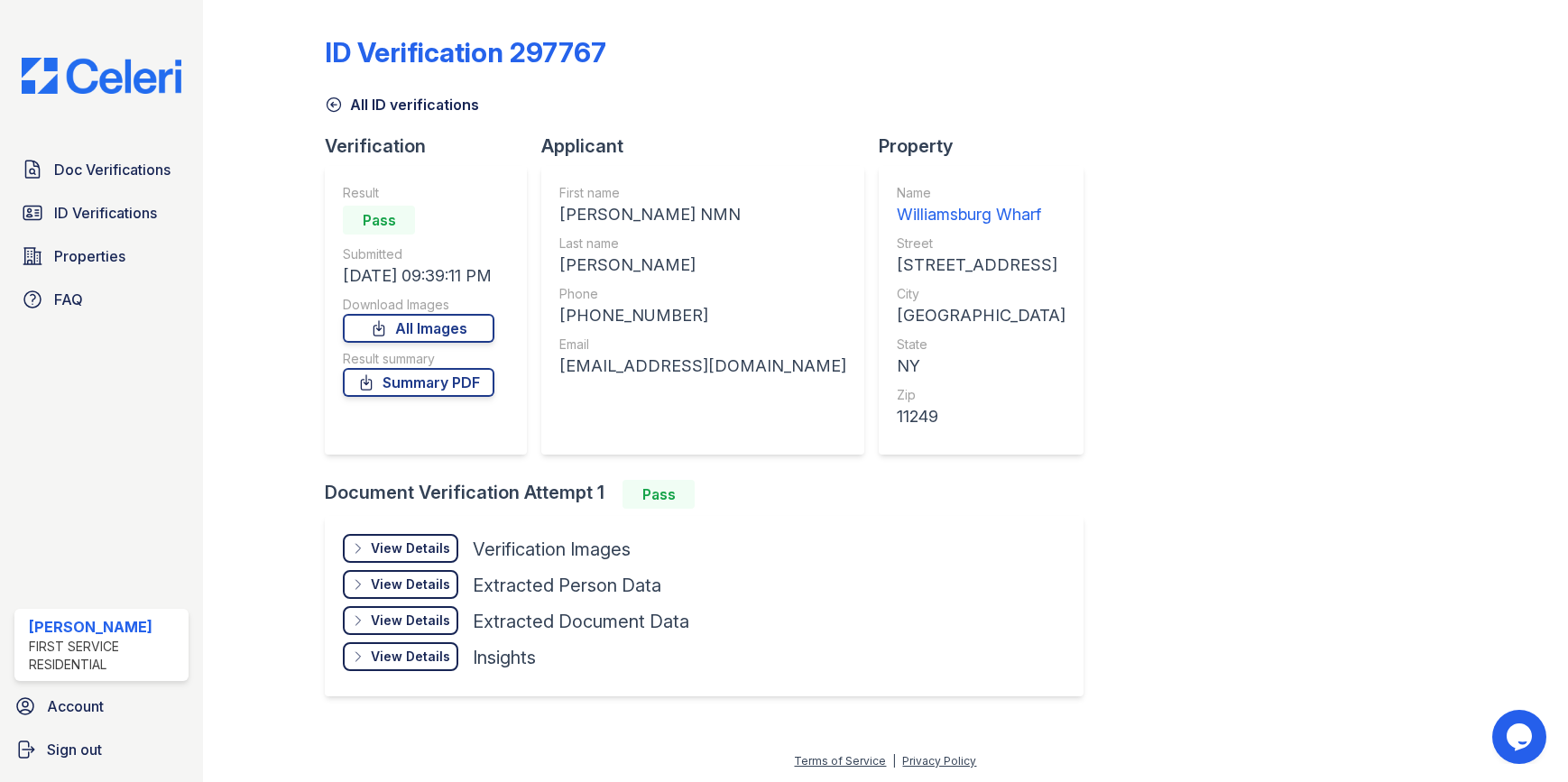
click at [397, 541] on div "View Details" at bounding box center [410, 548] width 79 height 18
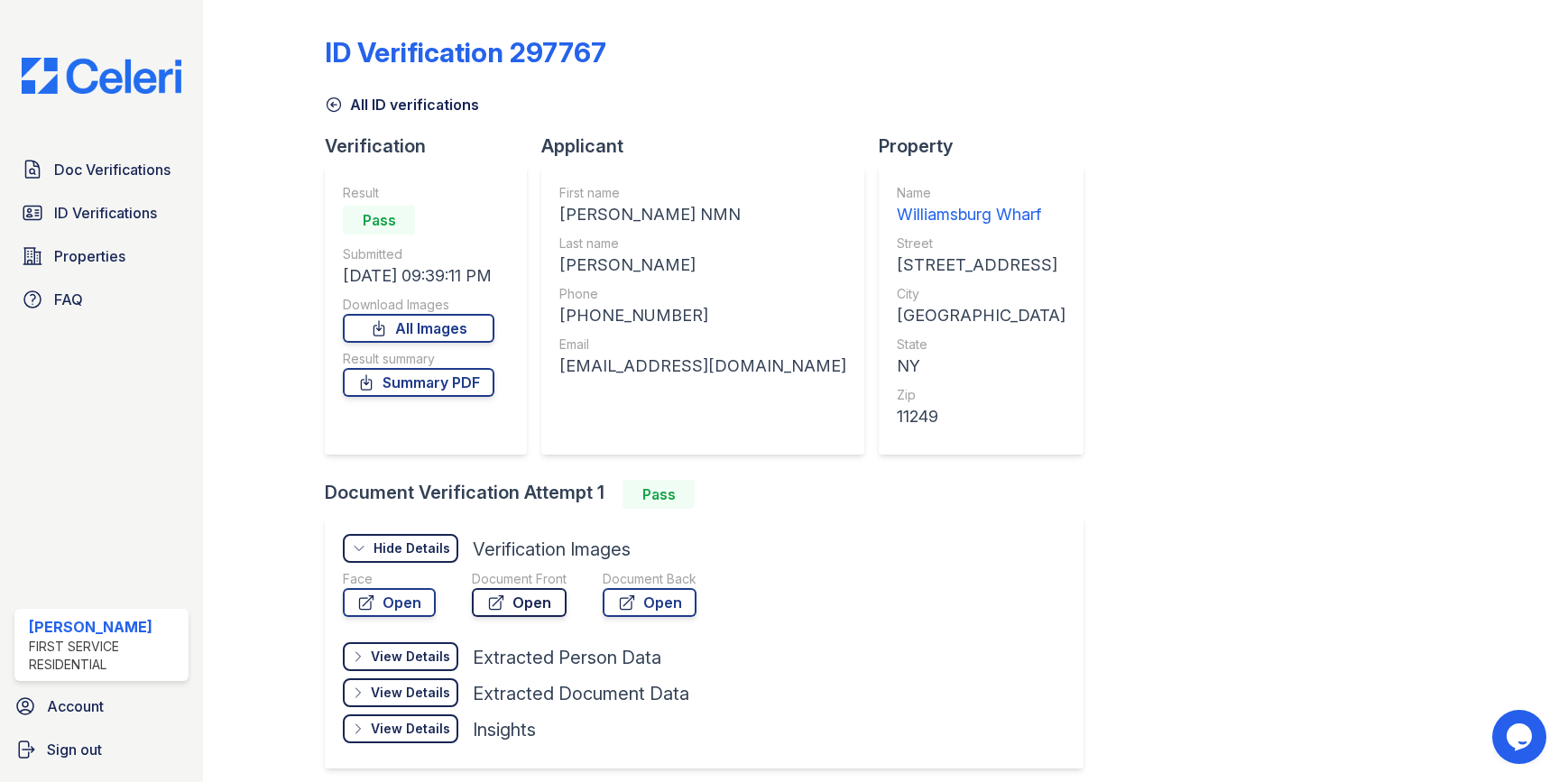
click at [521, 602] on link "Open" at bounding box center [519, 602] width 95 height 29
click at [329, 104] on icon at bounding box center [333, 104] width 18 height 18
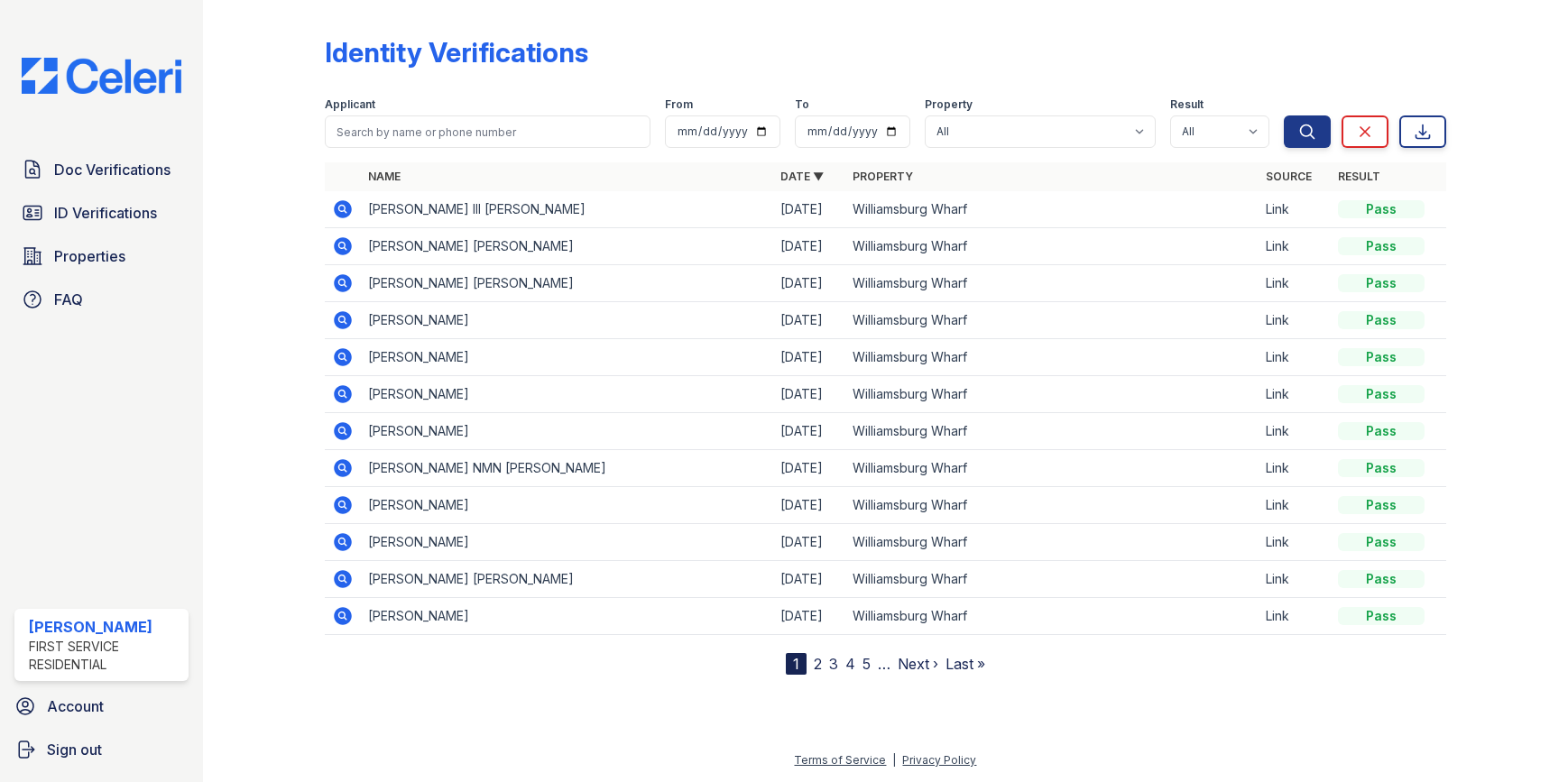
click at [817, 663] on link "2" at bounding box center [817, 663] width 8 height 18
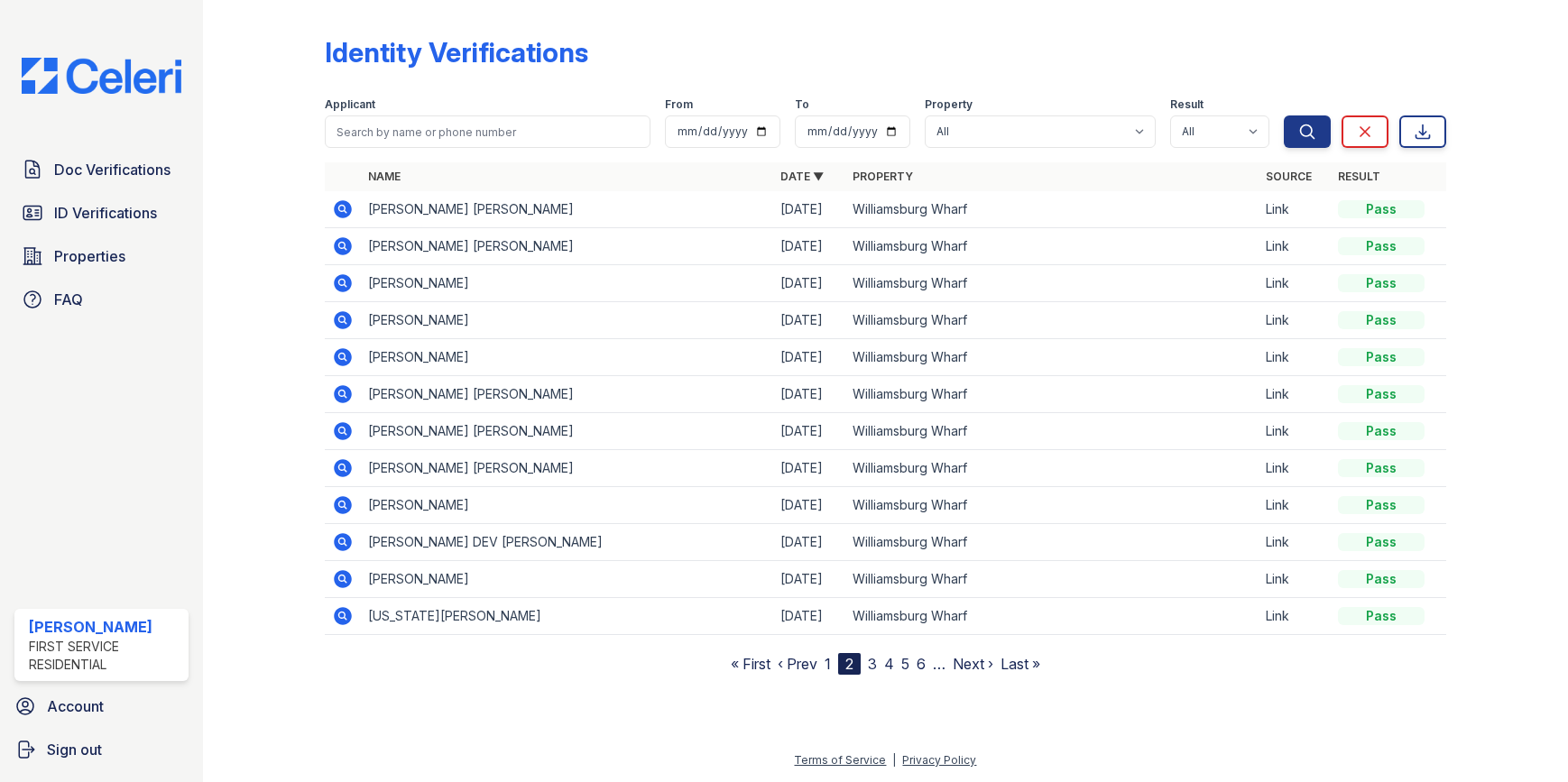
click at [346, 212] on icon at bounding box center [342, 209] width 21 height 21
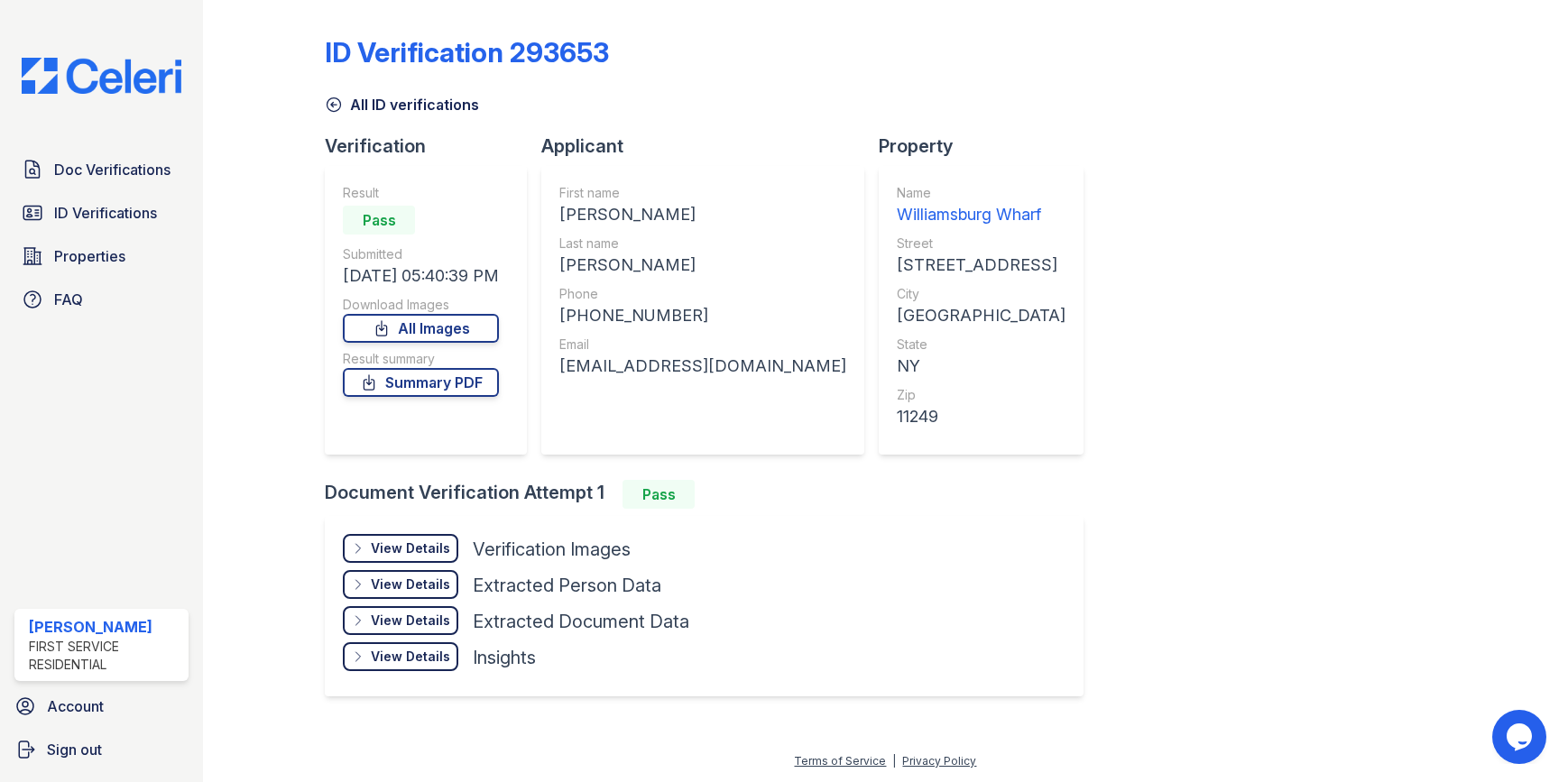
click at [387, 540] on div "View Details" at bounding box center [410, 548] width 79 height 18
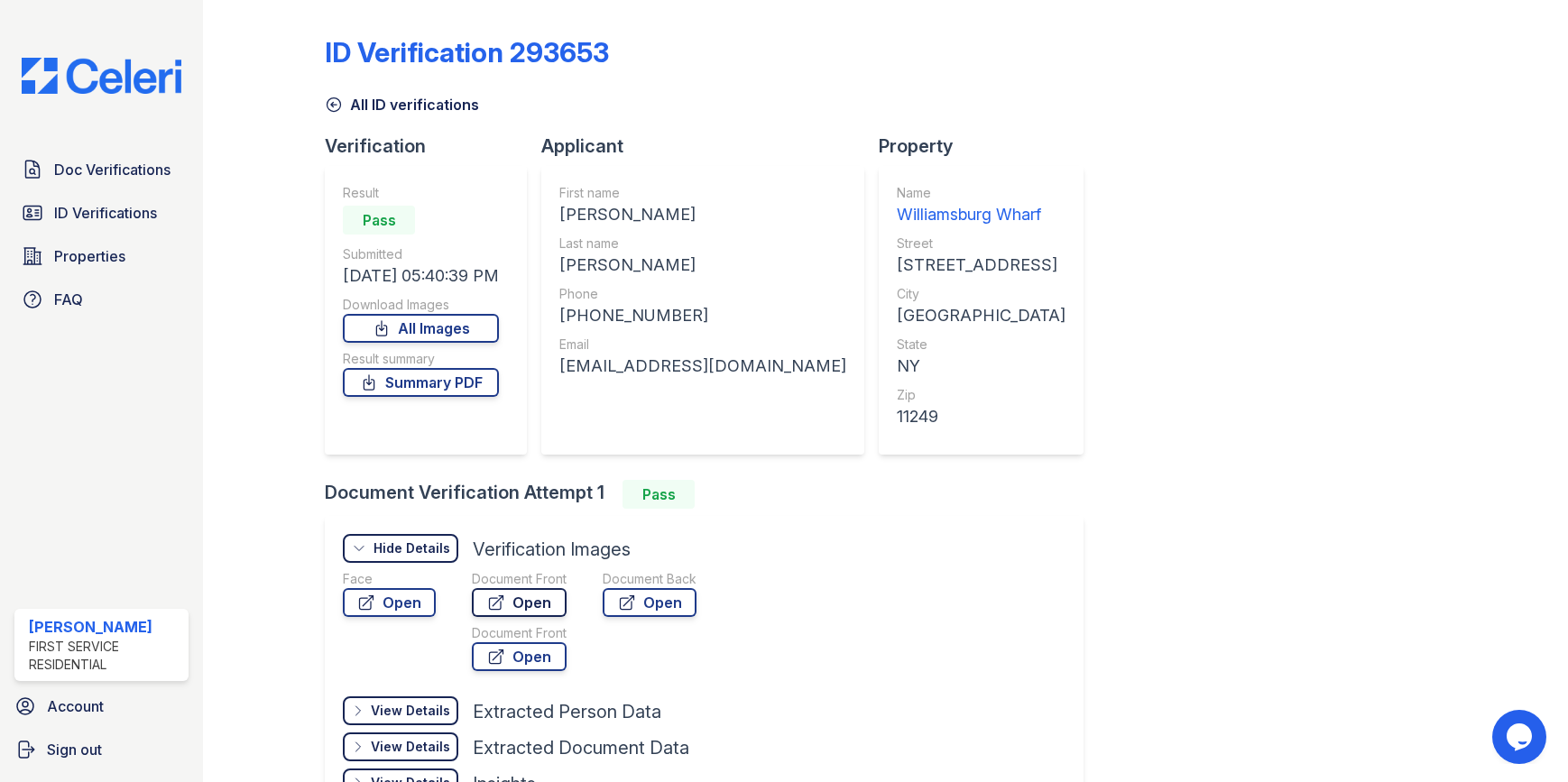
click at [521, 610] on link "Open" at bounding box center [519, 602] width 95 height 29
